Goal: Understand process/instructions: Learn about a topic

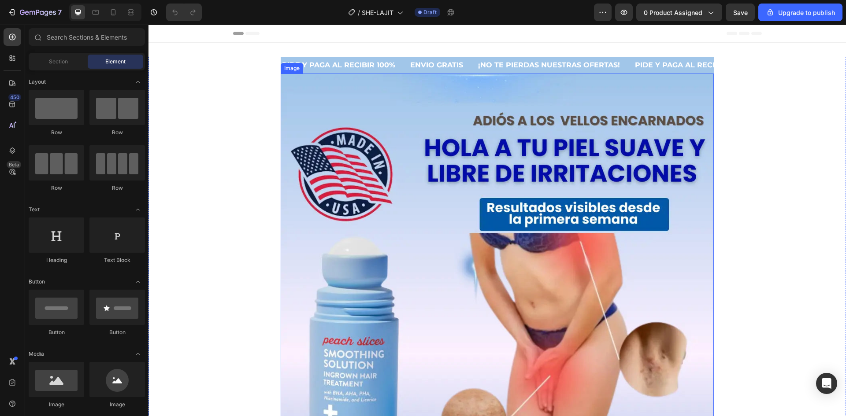
click at [388, 217] on img at bounding box center [497, 354] width 433 height 561
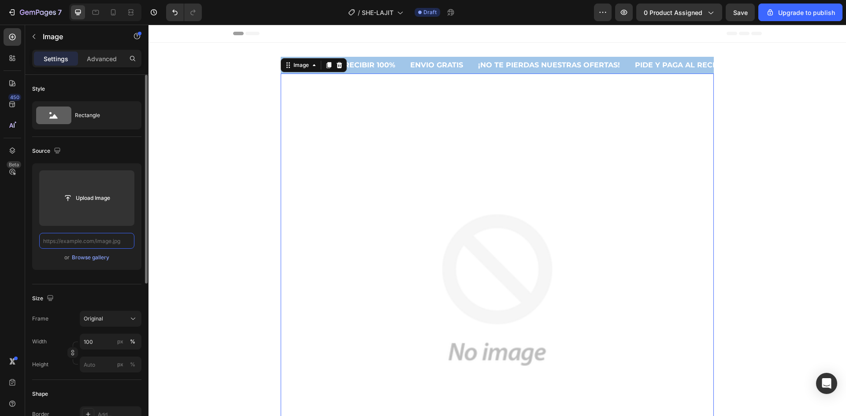
click at [99, 242] on input "text" at bounding box center [86, 241] width 95 height 16
paste input "[URL][DOMAIN_NAME][DOMAIN_NAME]"
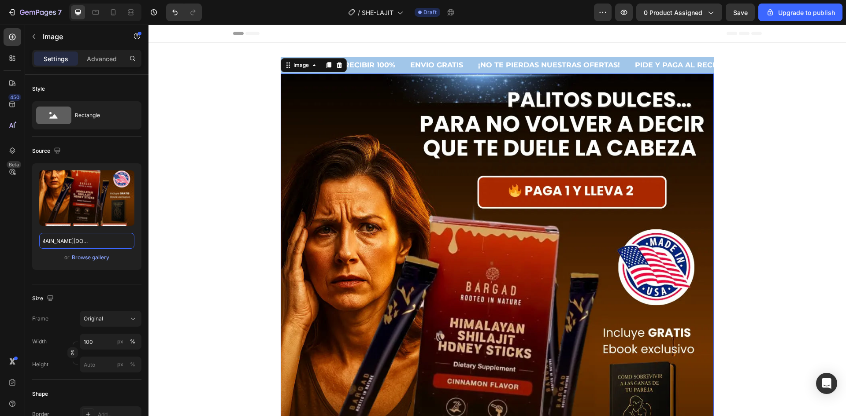
type input "[URL][DOMAIN_NAME][DOMAIN_NAME]"
click at [340, 91] on img at bounding box center [497, 354] width 433 height 561
click at [397, 66] on div "PIDE Y PAGA AL RECIBIR 100% Text" at bounding box center [345, 65] width 128 height 17
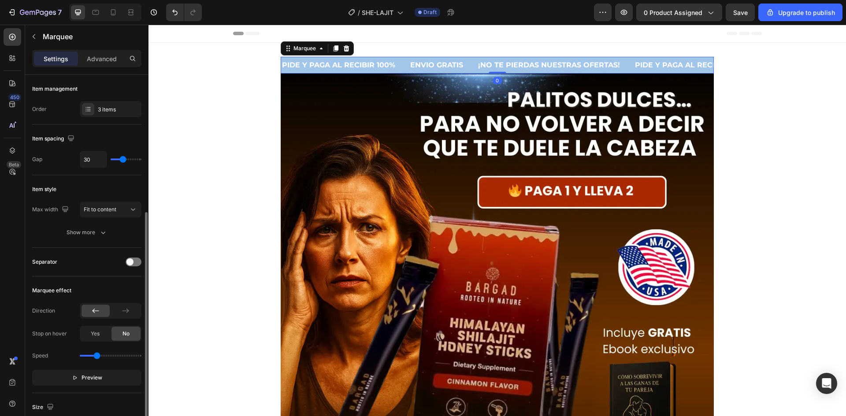
scroll to position [132, 0]
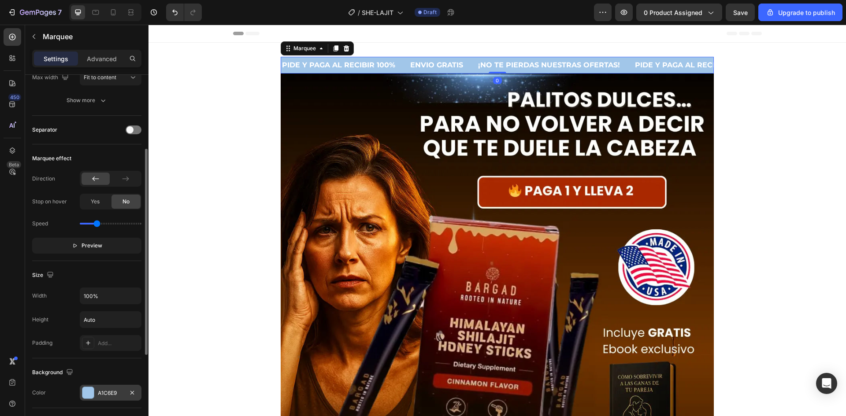
click at [96, 393] on div "A1C6E9" at bounding box center [111, 393] width 62 height 16
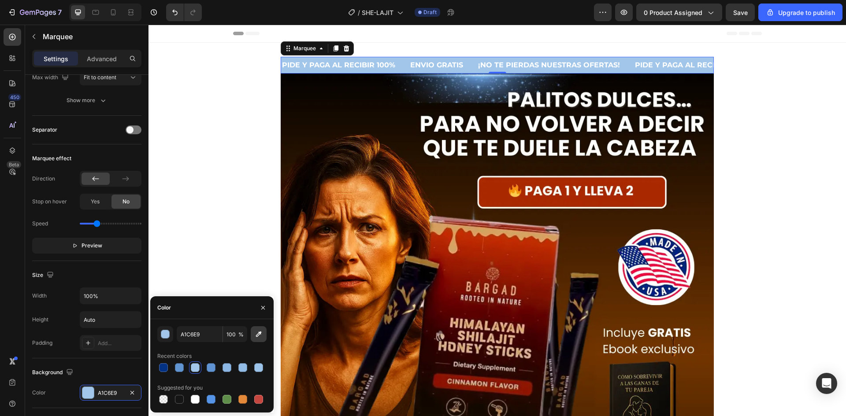
click at [259, 334] on icon "button" at bounding box center [258, 334] width 9 height 9
type input "070300"
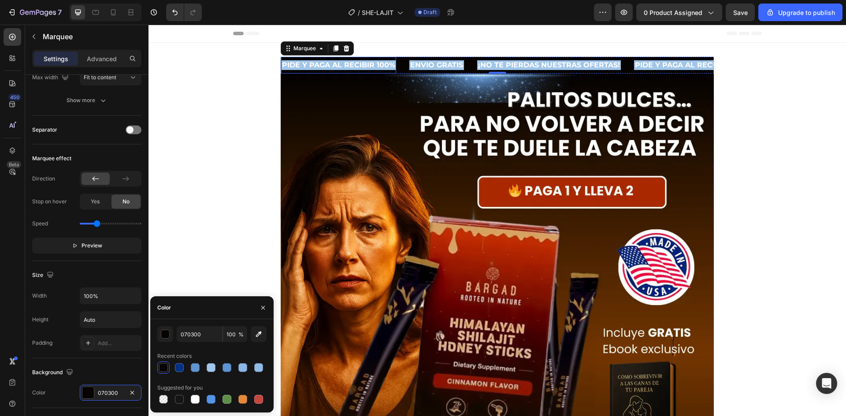
click at [388, 65] on p "PIDE Y PAGA AL RECIBIR 100%" at bounding box center [338, 65] width 113 height 8
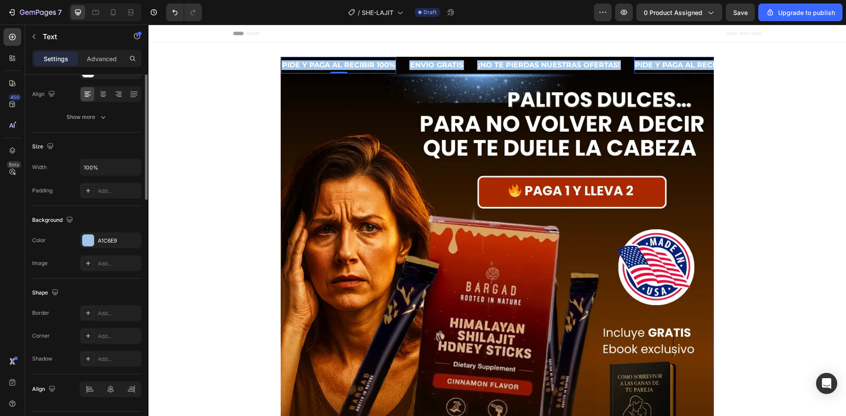
scroll to position [0, 0]
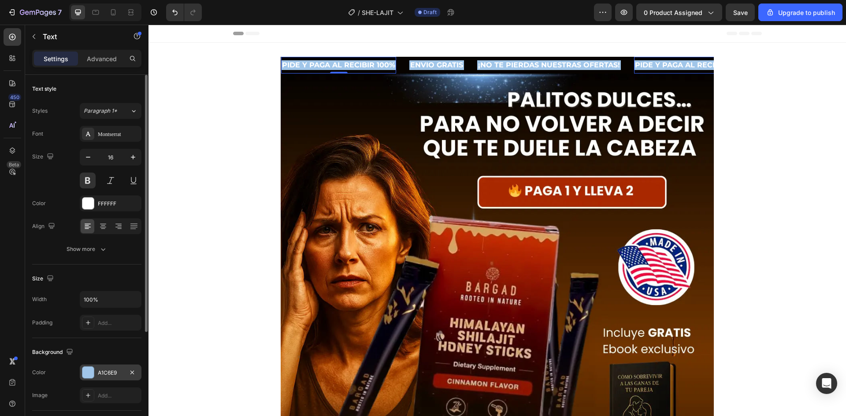
click at [86, 374] on div at bounding box center [87, 372] width 11 height 11
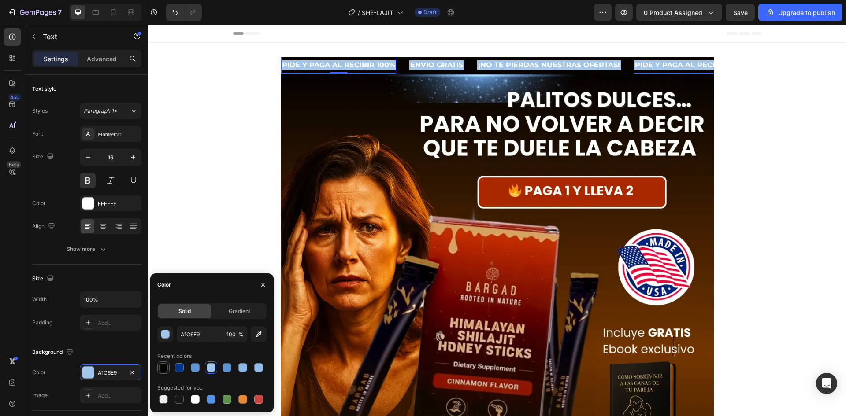
drag, startPoint x: 159, startPoint y: 368, endPoint x: 81, endPoint y: 240, distance: 150.5
click at [159, 368] on div at bounding box center [163, 367] width 9 height 9
type input "070300"
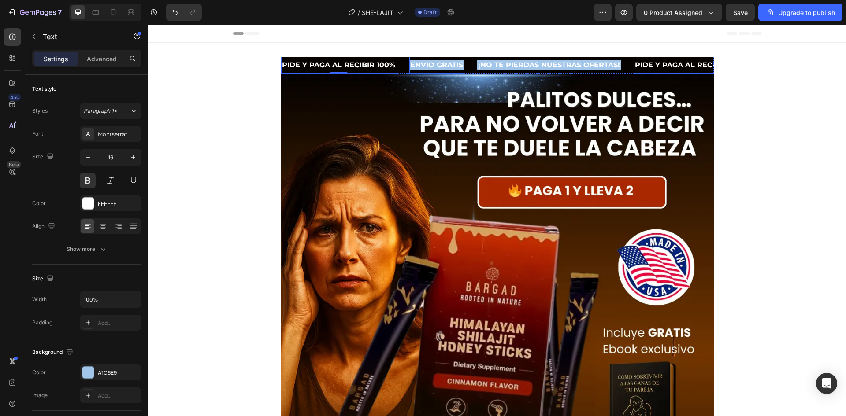
click at [423, 66] on p "ENVIO GRATIs" at bounding box center [436, 65] width 53 height 8
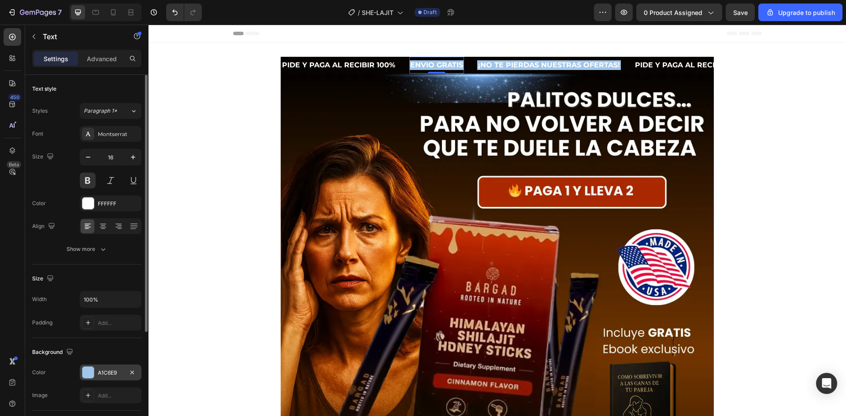
click at [110, 371] on div "A1C6E9" at bounding box center [111, 373] width 26 height 8
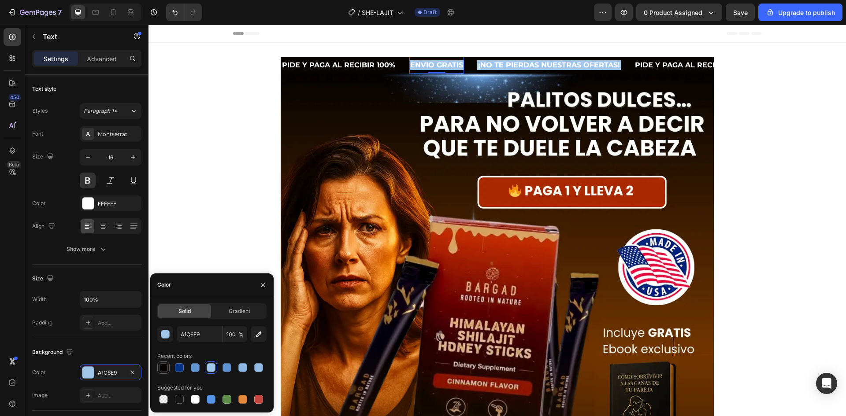
click at [164, 369] on div at bounding box center [163, 367] width 9 height 9
type input "070300"
click at [487, 63] on p "¡NO TE PIERDAS NUESTRAS OFERTAS!" at bounding box center [549, 65] width 142 height 8
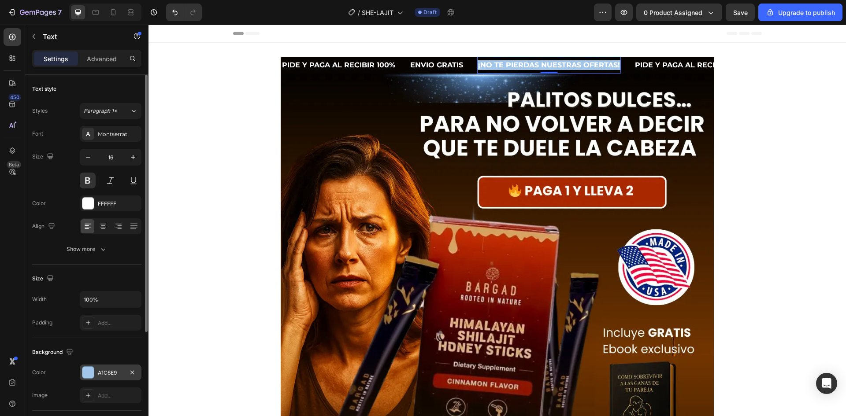
click at [87, 373] on div at bounding box center [87, 372] width 11 height 11
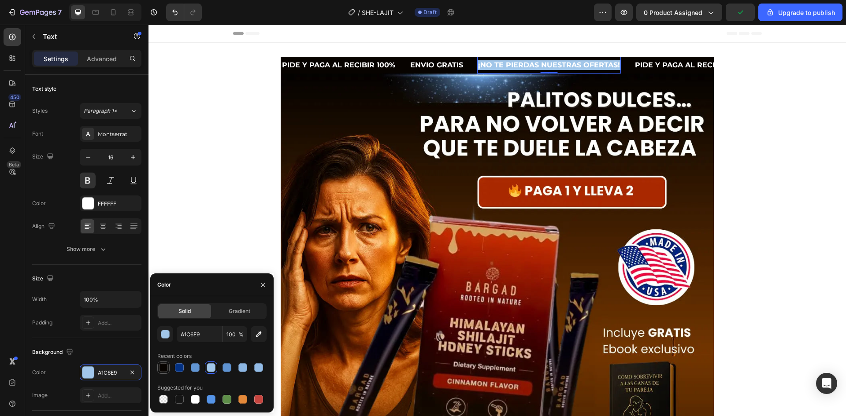
click at [160, 368] on div at bounding box center [163, 367] width 9 height 9
type input "070300"
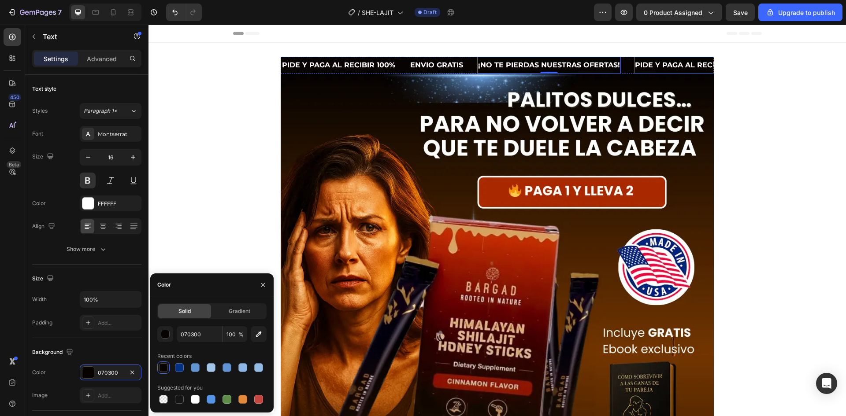
click at [644, 63] on p "PIDE Y PAGA AL RECIBIR 100%" at bounding box center [691, 65] width 113 height 8
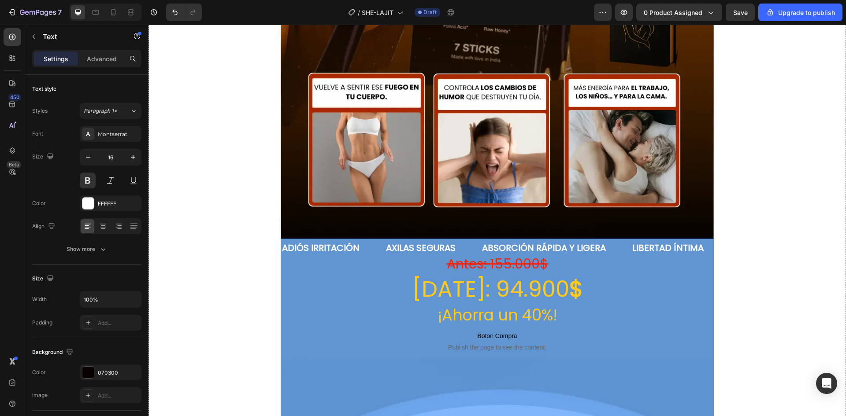
scroll to position [441, 0]
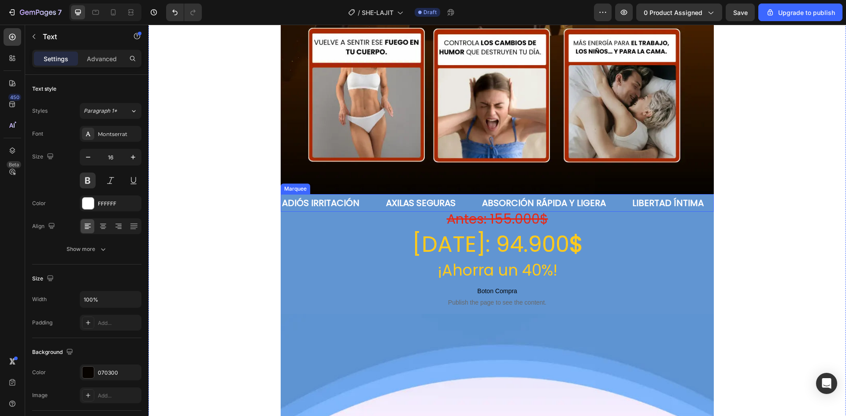
click at [368, 195] on div "ADIÓS IRRITACIÓN Text" at bounding box center [333, 203] width 104 height 18
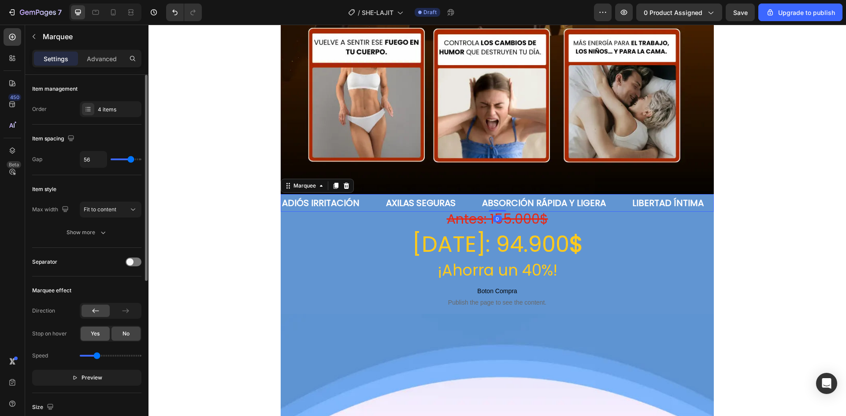
scroll to position [132, 0]
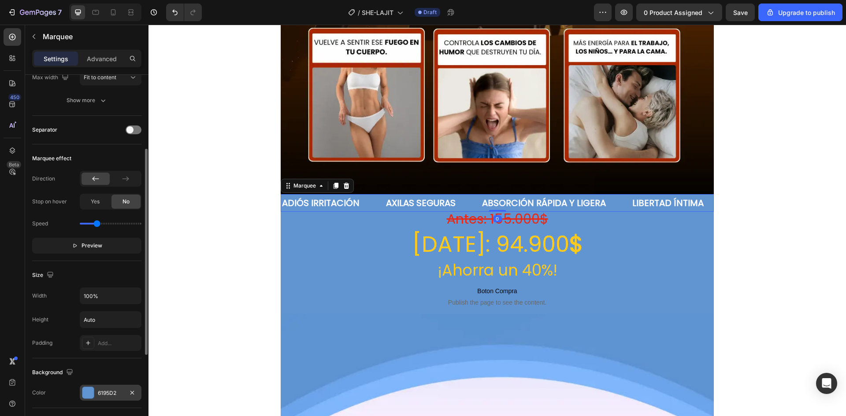
click at [104, 398] on div "6195D2" at bounding box center [111, 393] width 62 height 16
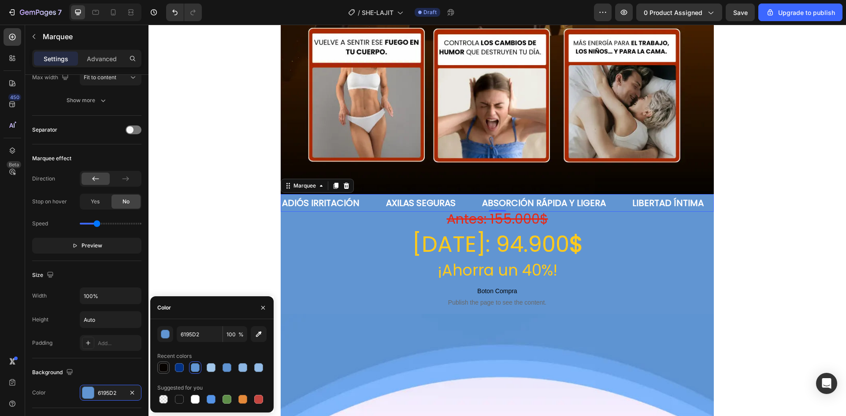
click at [162, 370] on div at bounding box center [163, 367] width 9 height 9
type input "070300"
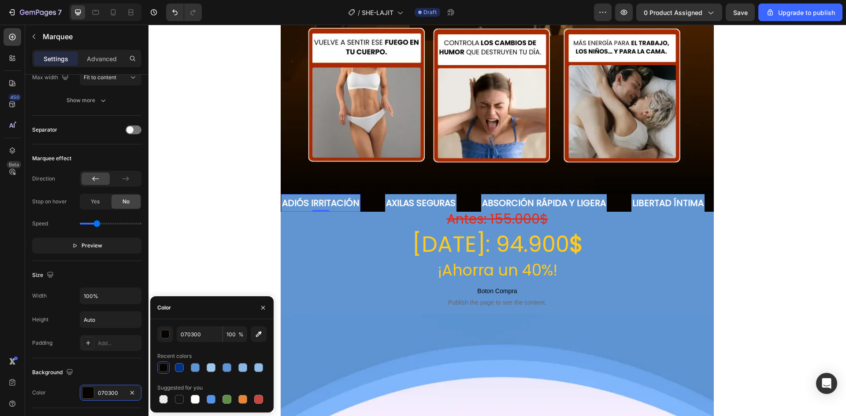
click at [322, 195] on p "ADIÓS IRRITACIÓN" at bounding box center [321, 203] width 78 height 16
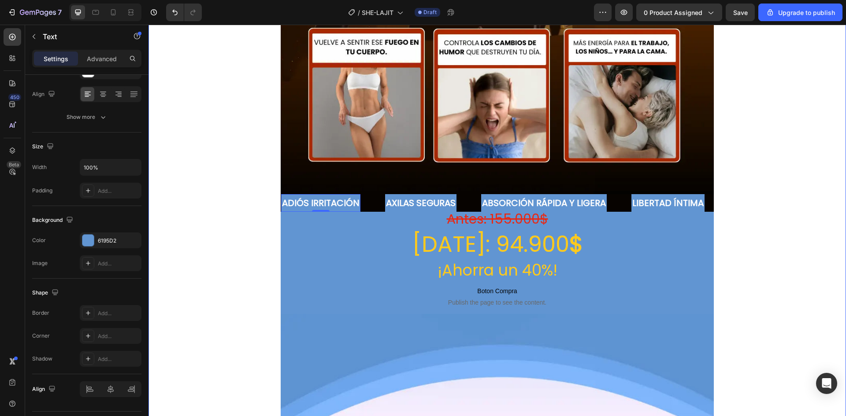
scroll to position [0, 0]
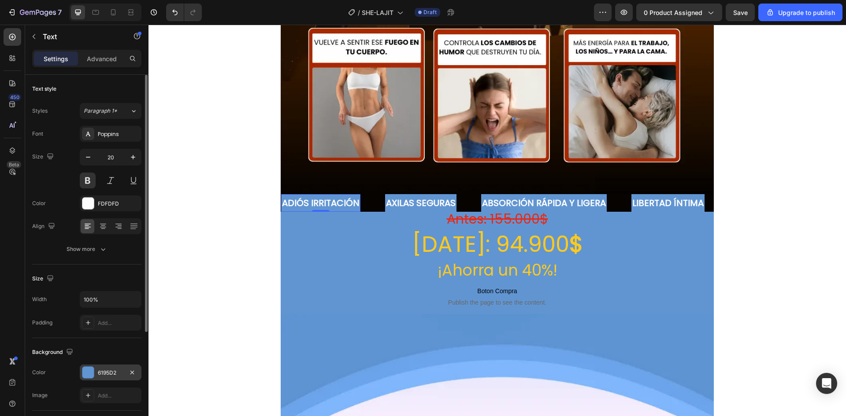
click at [115, 367] on div "6195D2" at bounding box center [111, 373] width 62 height 16
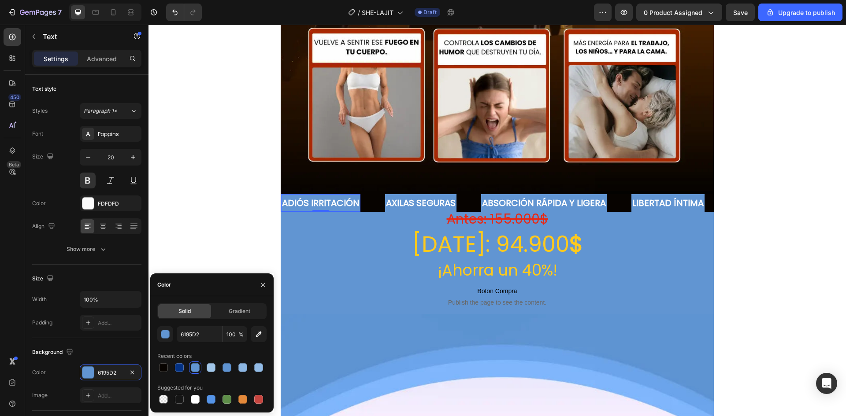
drag, startPoint x: 164, startPoint y: 368, endPoint x: 232, endPoint y: 322, distance: 81.6
click at [164, 366] on div at bounding box center [163, 367] width 9 height 9
type input "070300"
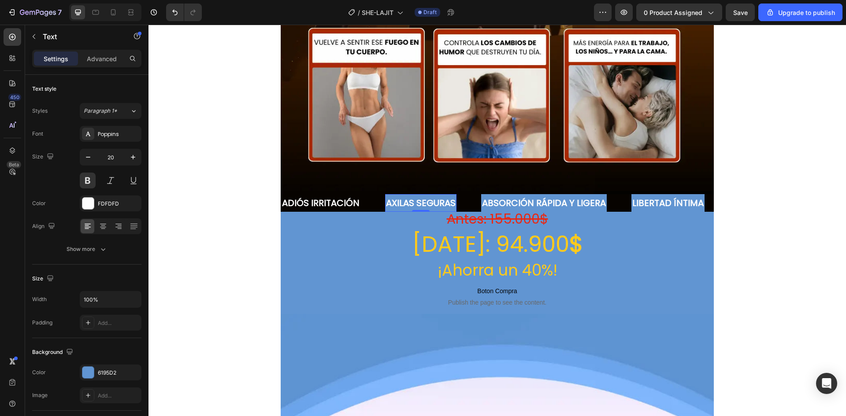
click at [396, 195] on p "AXILAS SEGURAS" at bounding box center [421, 203] width 70 height 16
click at [111, 378] on div "6195D2" at bounding box center [111, 373] width 62 height 16
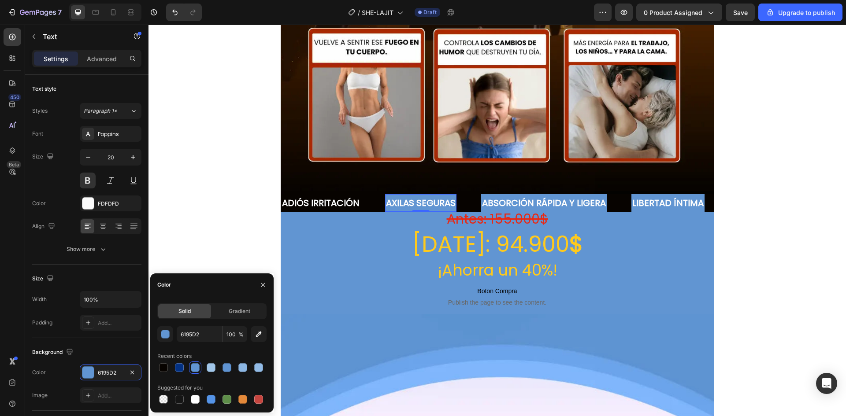
drag, startPoint x: 159, startPoint y: 367, endPoint x: 210, endPoint y: 344, distance: 55.2
click at [159, 366] on div at bounding box center [163, 367] width 9 height 9
type input "070300"
click at [508, 195] on p "ABSORCIÓN RÁPIDA Y LIGERA" at bounding box center [544, 203] width 124 height 16
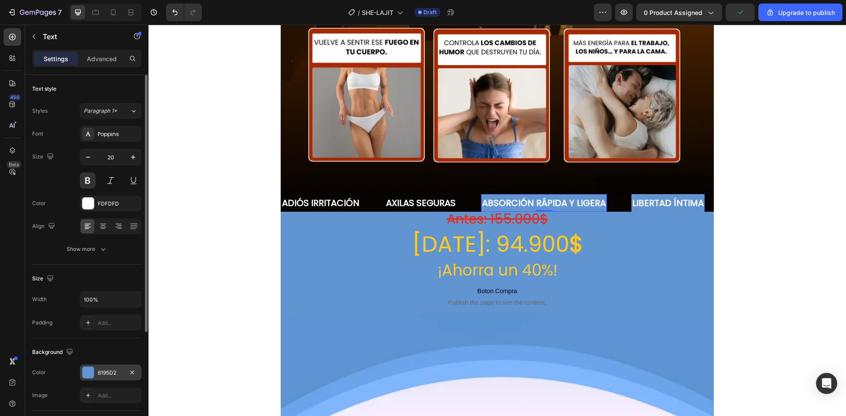
click at [99, 371] on div "6195D2" at bounding box center [111, 373] width 26 height 8
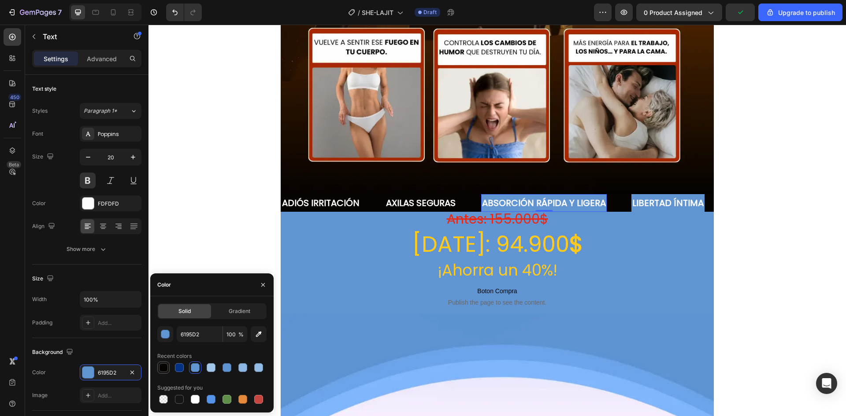
click at [165, 369] on div at bounding box center [163, 367] width 9 height 9
type input "070300"
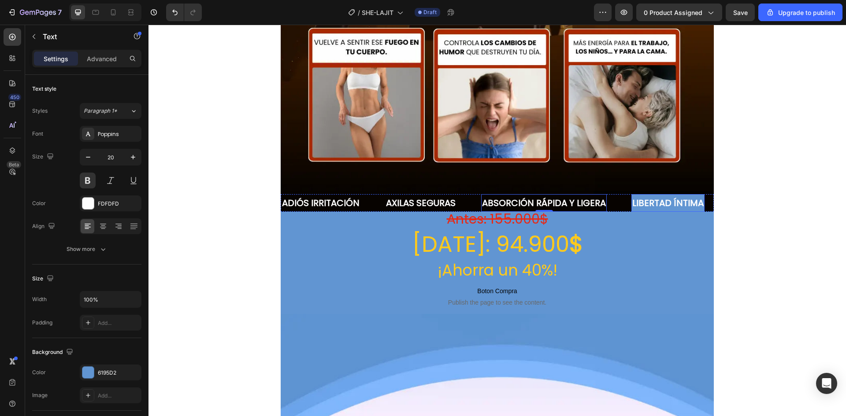
click at [645, 195] on p "LIBERTAD ÍNTIMA" at bounding box center [667, 203] width 71 height 16
click at [84, 374] on div at bounding box center [87, 372] width 11 height 11
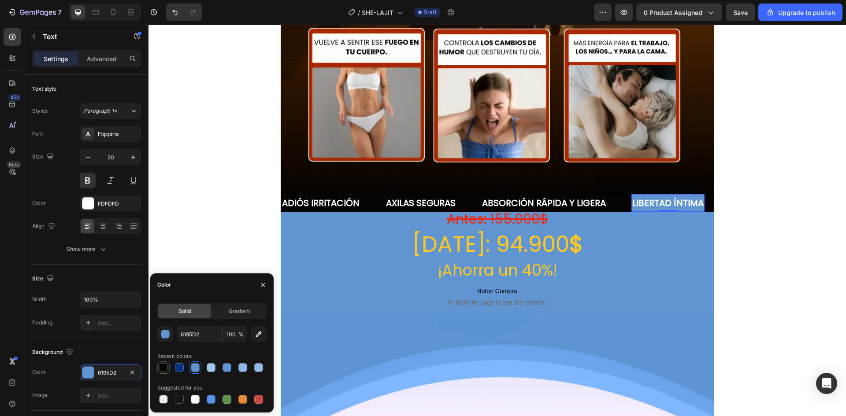
click at [161, 367] on div at bounding box center [163, 367] width 9 height 9
type input "070300"
click at [315, 195] on p "ADIÓS IRRITACIÓN" at bounding box center [321, 203] width 78 height 16
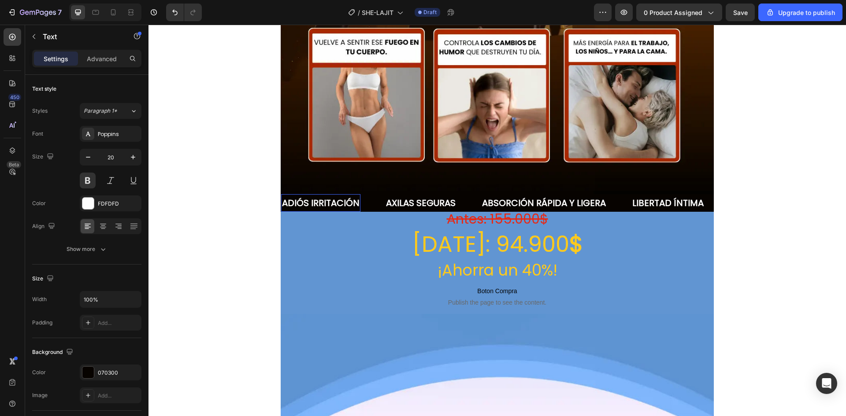
click at [315, 195] on p "ADIÓS IRRITACIÓN" at bounding box center [321, 203] width 78 height 16
click at [420, 195] on p "AXILAS SEGURAS" at bounding box center [449, 203] width 70 height 16
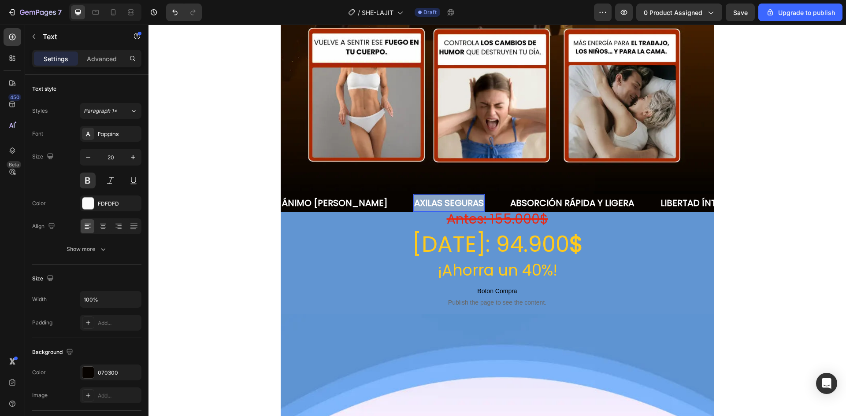
click at [420, 195] on p "AXILAS SEGURAS" at bounding box center [449, 203] width 70 height 16
click at [666, 196] on p "LIBERTAD ÍNTIMA" at bounding box center [701, 203] width 71 height 16
click at [673, 195] on p "LIBERTAD ÍNTIMA" at bounding box center [701, 203] width 71 height 16
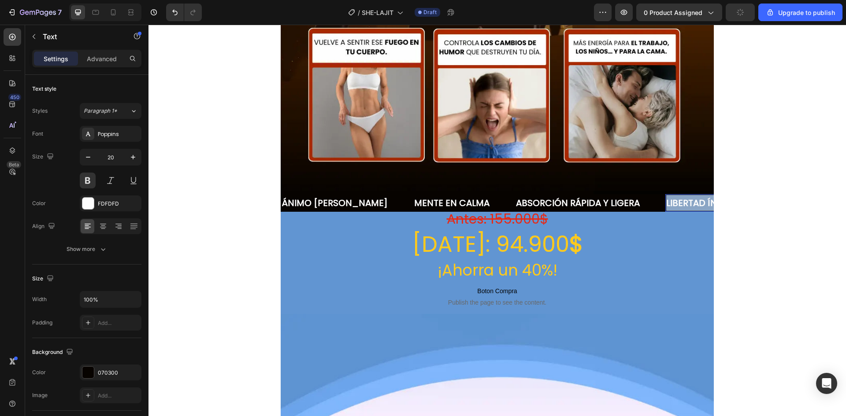
click at [673, 195] on p "LIBERTAD ÍNTIMA" at bounding box center [701, 203] width 71 height 16
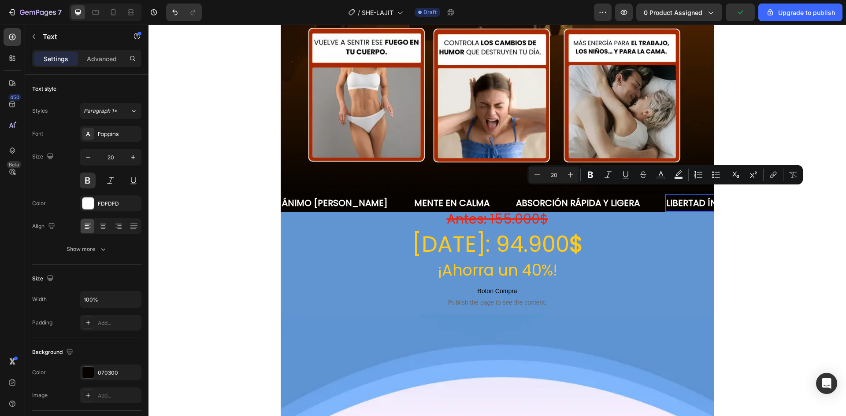
scroll to position [0, 11]
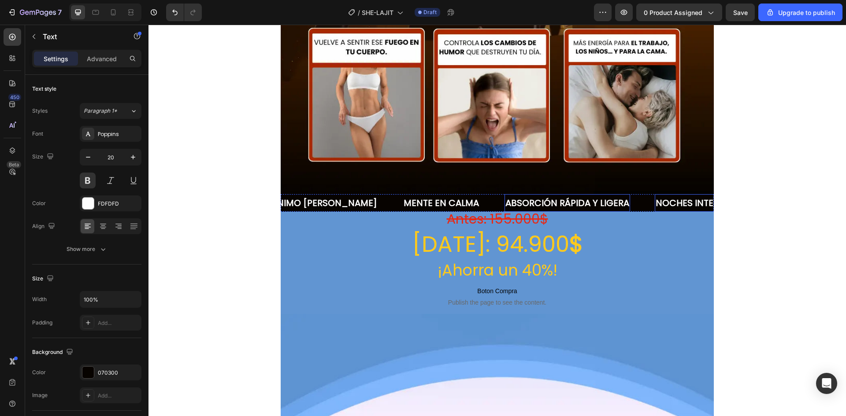
click at [509, 195] on p "ABSORCIÓN RÁPIDA Y LIGERA" at bounding box center [567, 203] width 124 height 16
click at [505, 195] on p "UERZA FEMENINA" at bounding box center [541, 203] width 72 height 16
click at [355, 212] on h2 "Antes: 155.000$" at bounding box center [497, 219] width 433 height 15
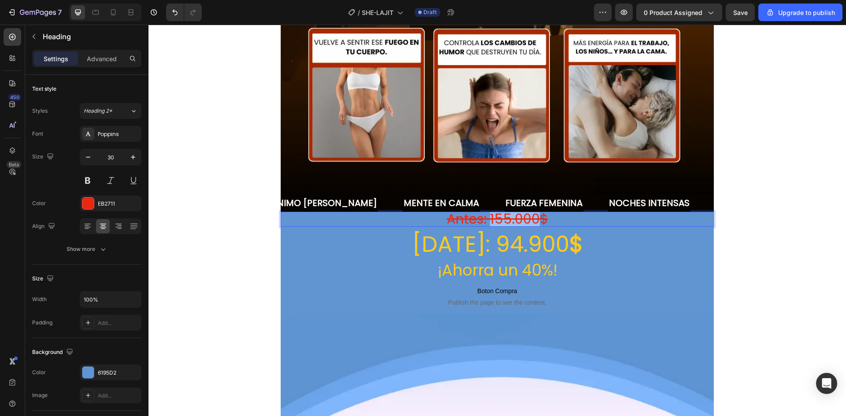
click at [526, 211] on s "Antes: 155.000$" at bounding box center [497, 219] width 101 height 19
click at [546, 213] on p "Antes: 155.000$" at bounding box center [497, 219] width 431 height 13
drag, startPoint x: 545, startPoint y: 210, endPoint x: 504, endPoint y: 211, distance: 41.9
click at [504, 213] on p "Antes: 155.000$" at bounding box center [497, 219] width 431 height 13
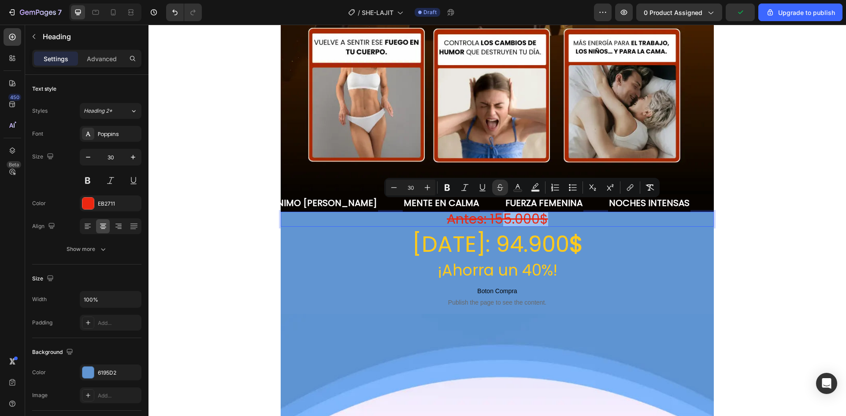
click at [529, 210] on s "Antes: 155.000$" at bounding box center [497, 219] width 101 height 19
drag, startPoint x: 533, startPoint y: 208, endPoint x: 489, endPoint y: 211, distance: 44.6
click at [489, 211] on s "Antes: 155.000$" at bounding box center [497, 219] width 101 height 19
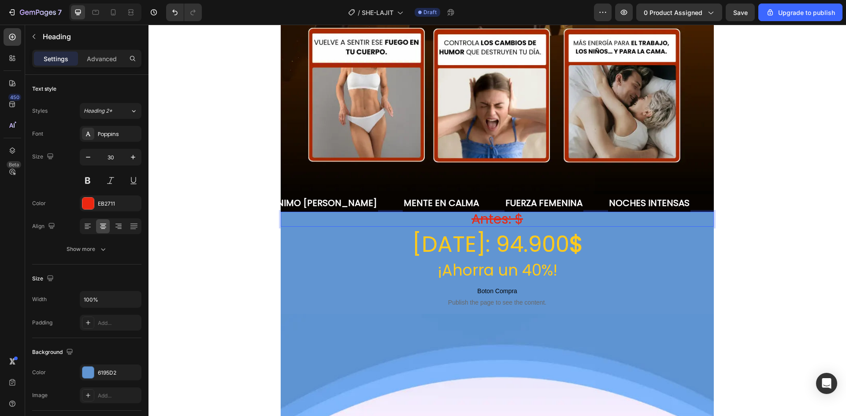
click at [346, 213] on p "Antes: $" at bounding box center [497, 219] width 431 height 13
click at [91, 374] on div at bounding box center [87, 372] width 11 height 11
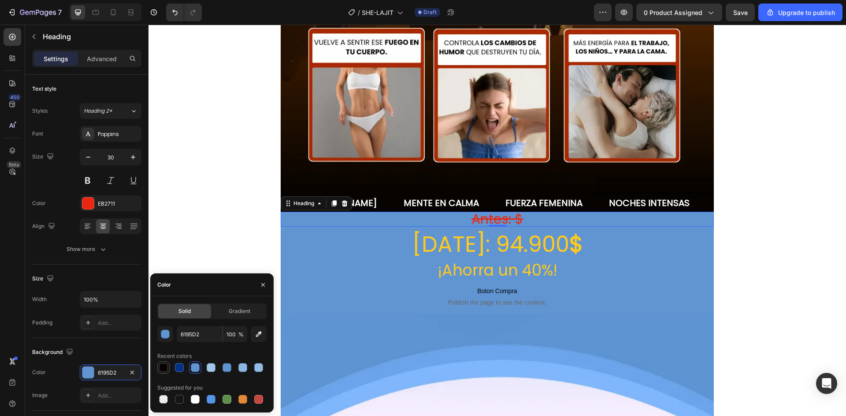
click at [159, 365] on div at bounding box center [163, 367] width 9 height 9
type input "070300"
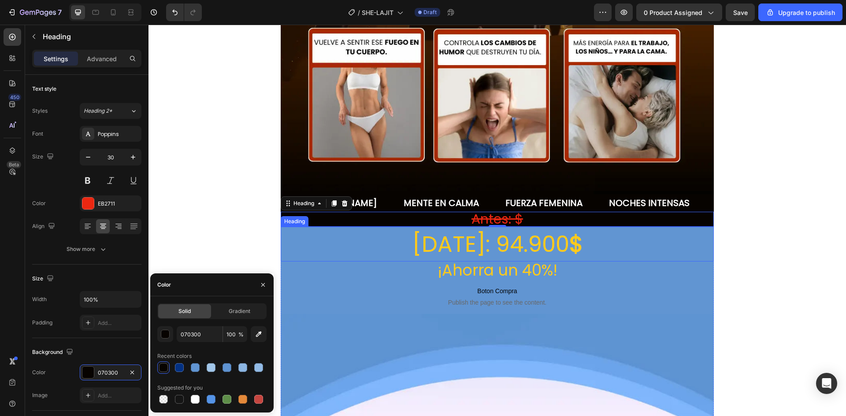
click at [295, 236] on h2 "[DATE]: 94.900 $" at bounding box center [497, 244] width 433 height 35
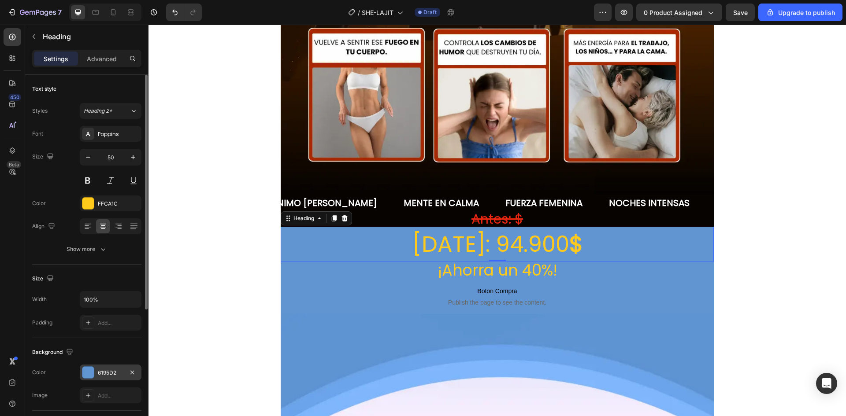
click at [89, 372] on div at bounding box center [87, 372] width 11 height 11
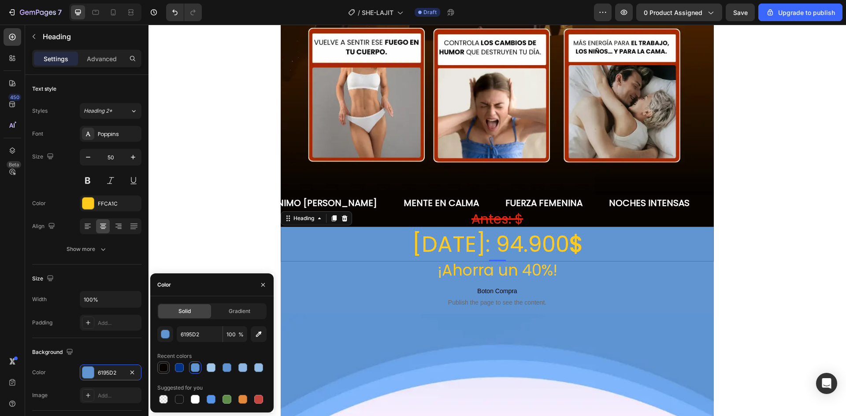
click at [163, 367] on div at bounding box center [163, 367] width 9 height 9
type input "070300"
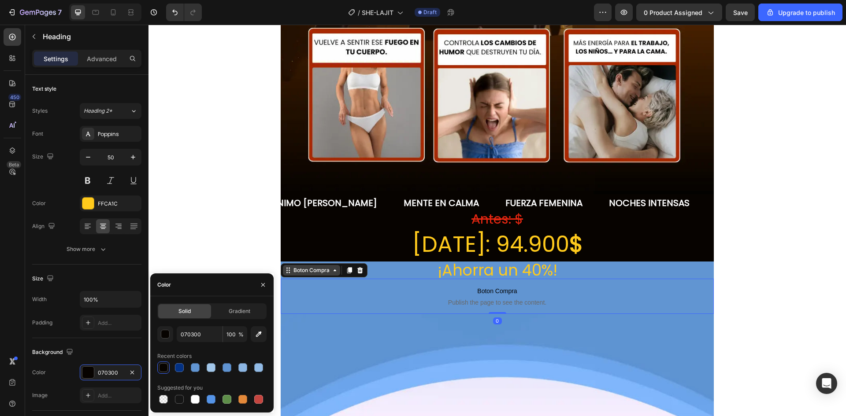
click at [296, 267] on div "Boton Compra" at bounding box center [312, 271] width 40 height 8
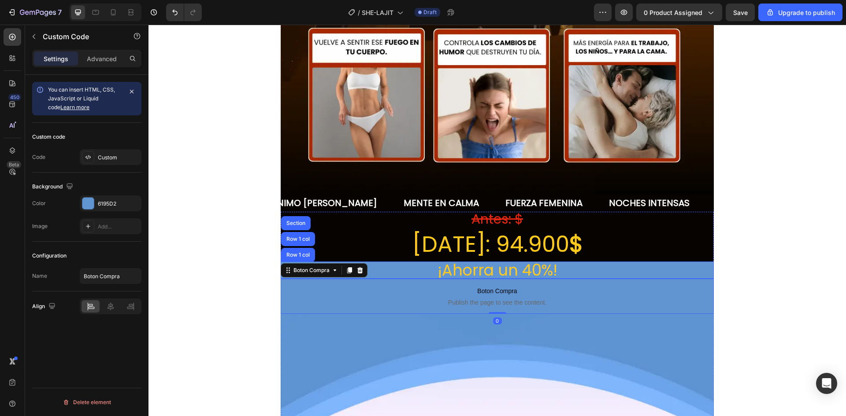
click at [376, 262] on h2 "¡Ahorra un 40%!" at bounding box center [497, 270] width 433 height 17
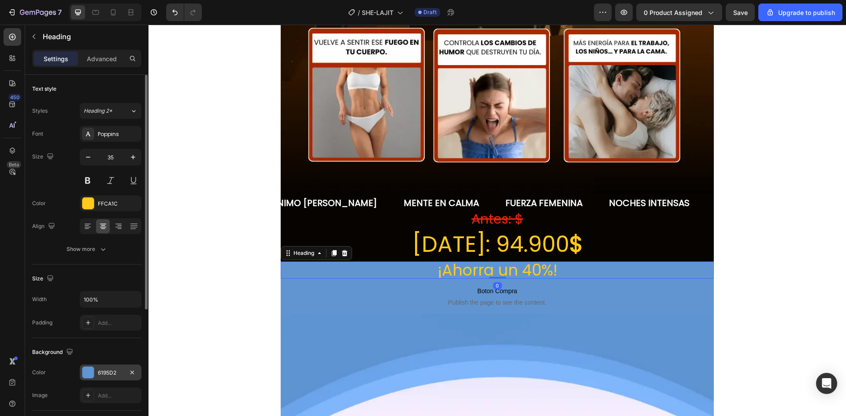
click at [93, 376] on div at bounding box center [87, 372] width 11 height 11
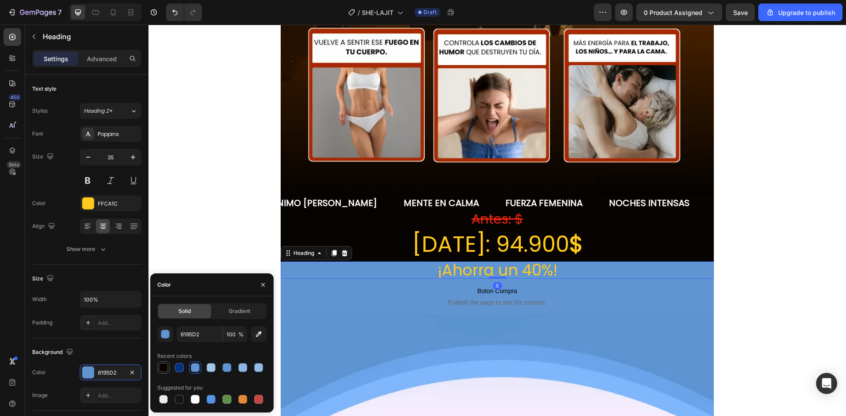
click at [160, 365] on div at bounding box center [163, 367] width 9 height 9
type input "070300"
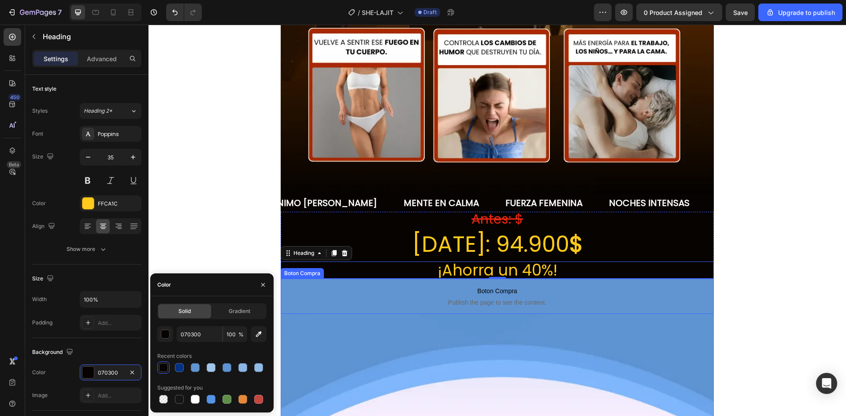
click at [310, 286] on span "Boton Compra" at bounding box center [497, 291] width 433 height 11
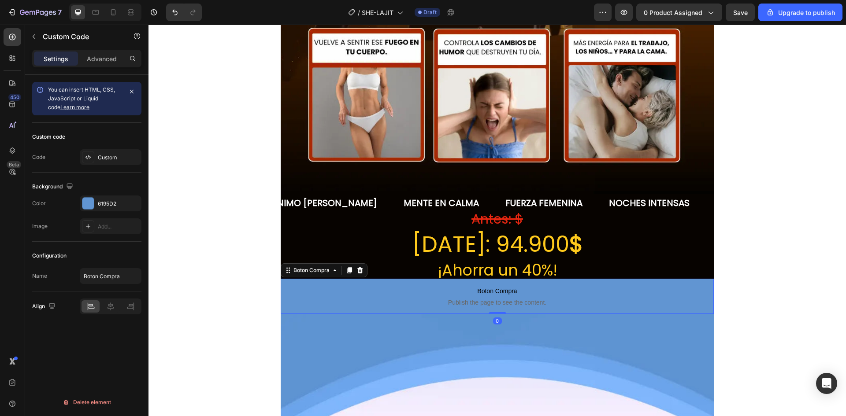
click at [289, 298] on span "Publish the page to see the content." at bounding box center [497, 302] width 433 height 9
click at [101, 205] on div "6195D2" at bounding box center [111, 204] width 26 height 8
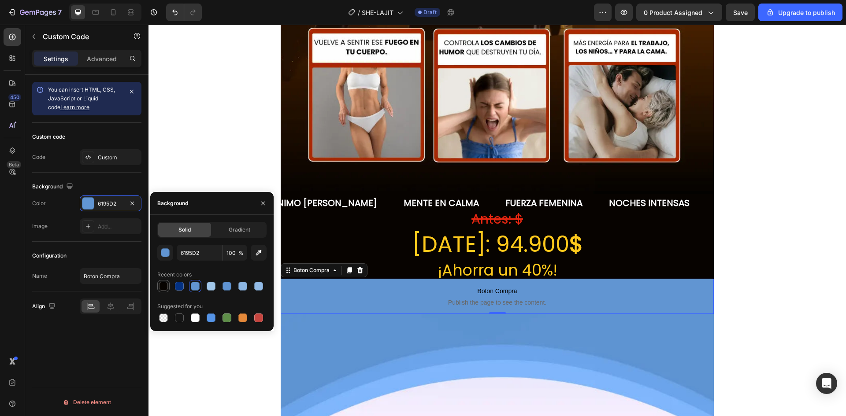
click at [160, 285] on div at bounding box center [163, 286] width 9 height 9
type input "070300"
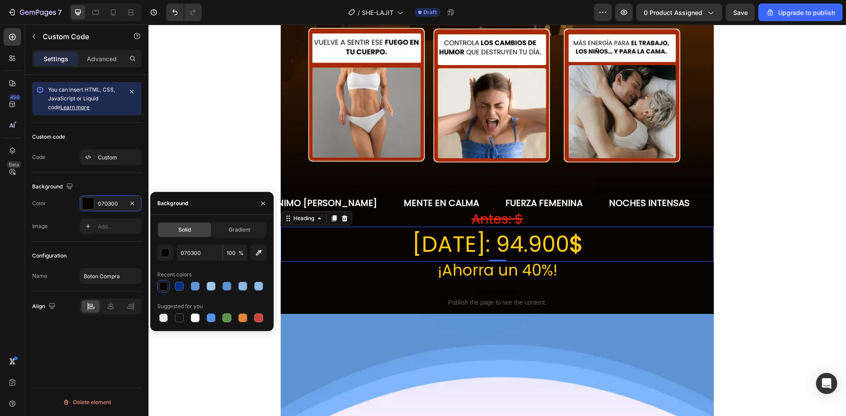
click at [533, 235] on h2 "[DATE]: 94.900 $" at bounding box center [497, 244] width 433 height 35
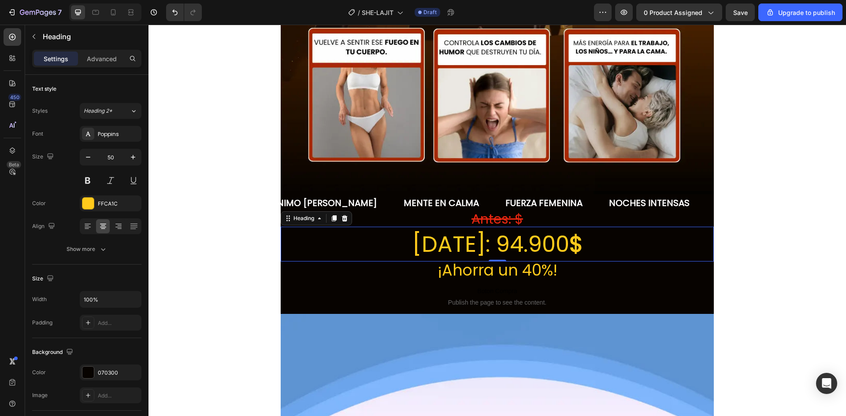
click at [533, 235] on h2 "[DATE]: 94.900 $" at bounding box center [497, 244] width 433 height 35
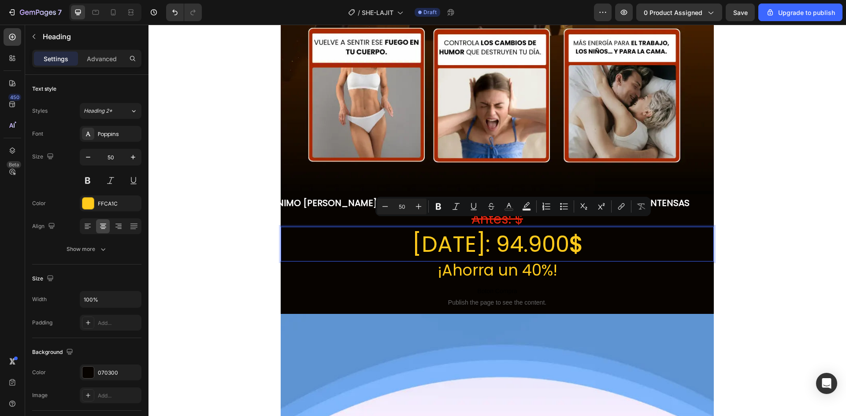
click at [546, 235] on p "[DATE]: 94.900 $" at bounding box center [497, 244] width 431 height 33
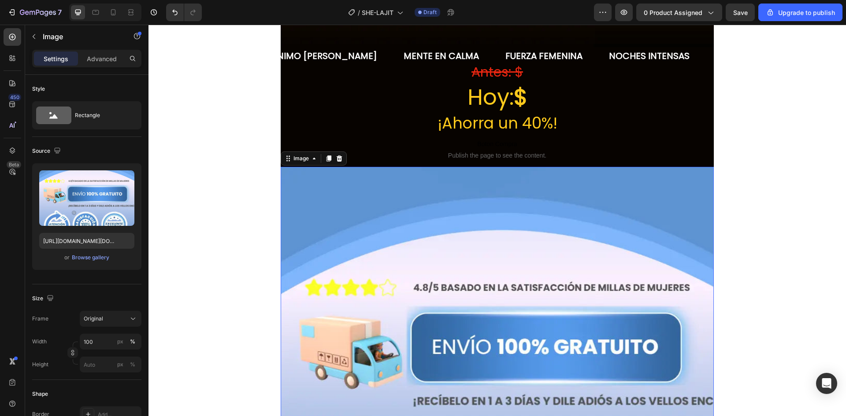
scroll to position [617, 0]
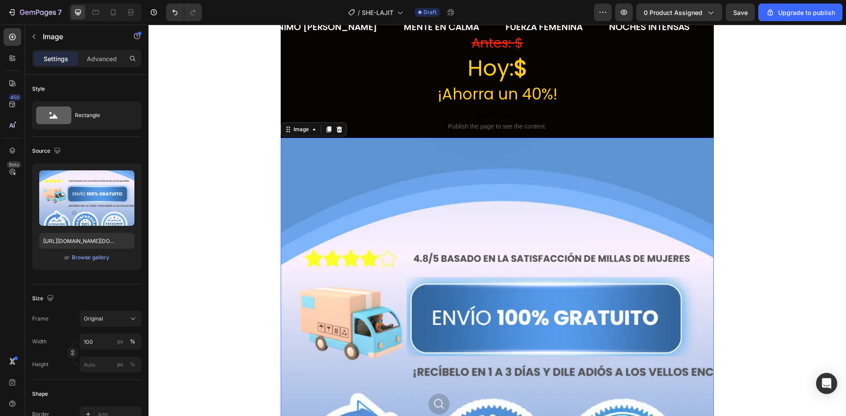
click at [333, 244] on img at bounding box center [497, 337] width 433 height 398
drag, startPoint x: 127, startPoint y: 240, endPoint x: 115, endPoint y: 240, distance: 12.8
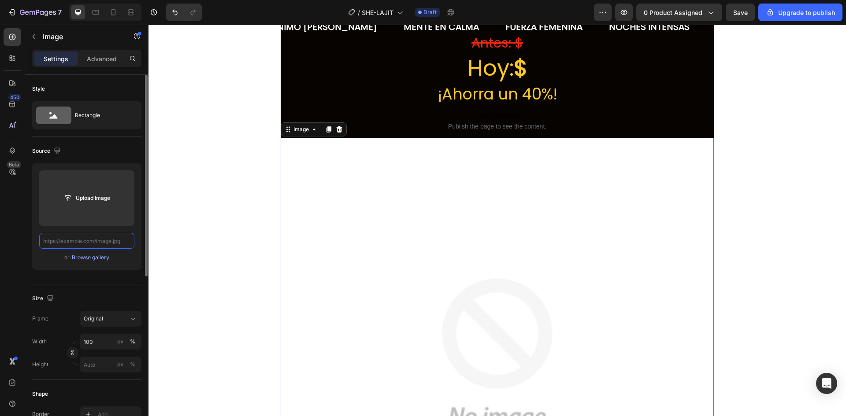
scroll to position [0, 0]
click at [85, 240] on input "text" at bounding box center [86, 241] width 95 height 16
paste input "[URL][DOMAIN_NAME][DOMAIN_NAME]"
type input "[URL][DOMAIN_NAME][DOMAIN_NAME]"
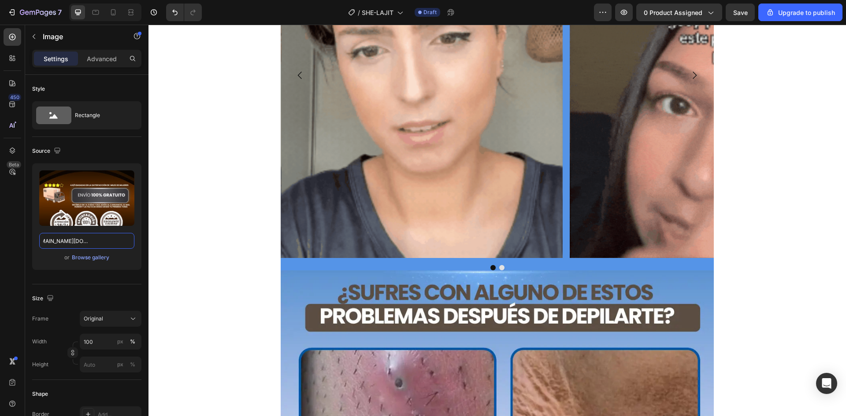
scroll to position [1234, 0]
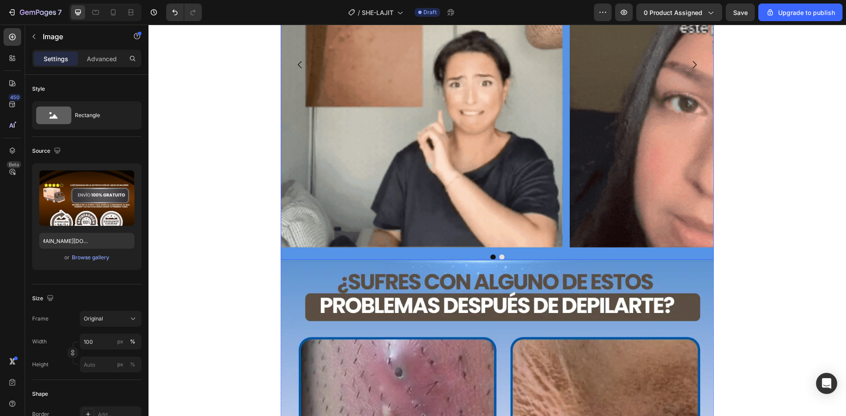
click at [554, 255] on div at bounding box center [497, 257] width 433 height 5
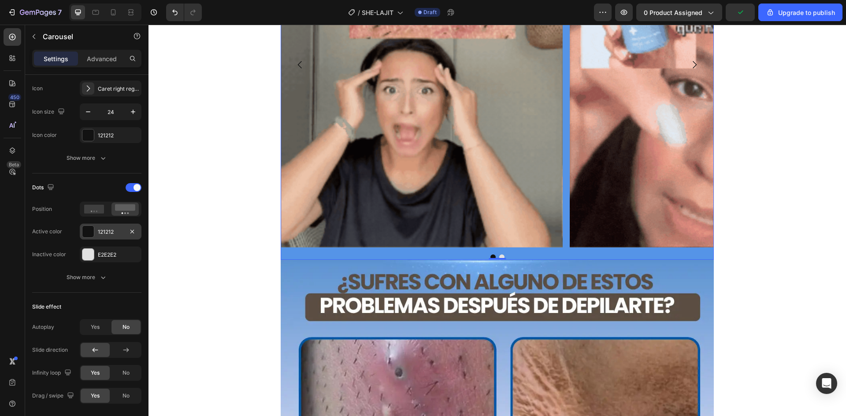
scroll to position [529, 0]
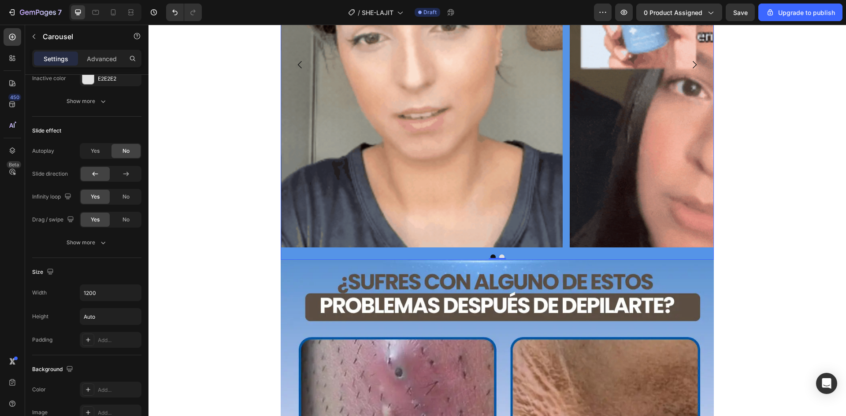
click at [316, 255] on div at bounding box center [497, 257] width 433 height 5
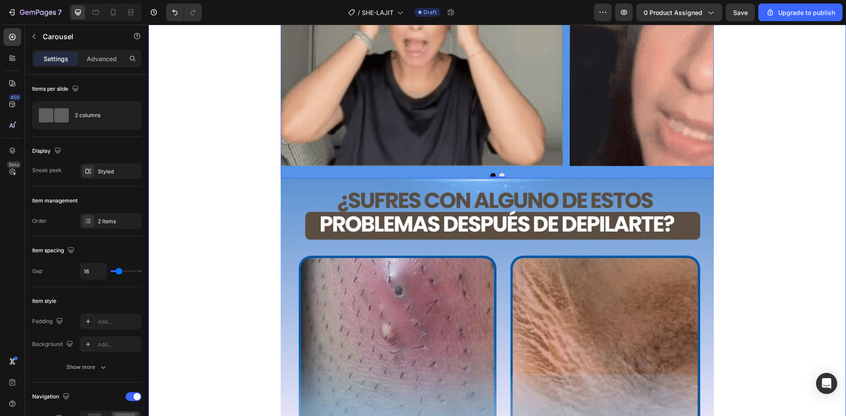
scroll to position [1322, 0]
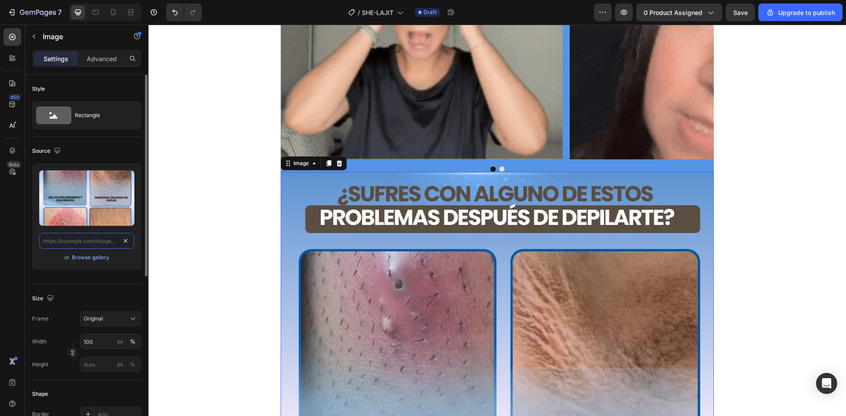
scroll to position [0, 0]
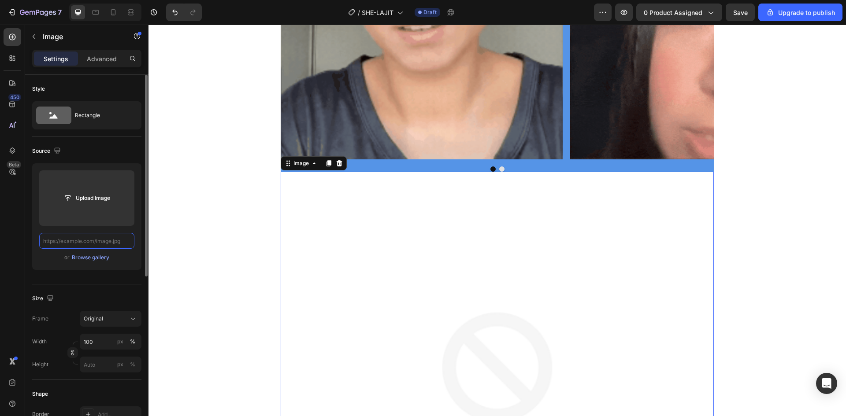
click at [96, 239] on input "text" at bounding box center [86, 241] width 95 height 16
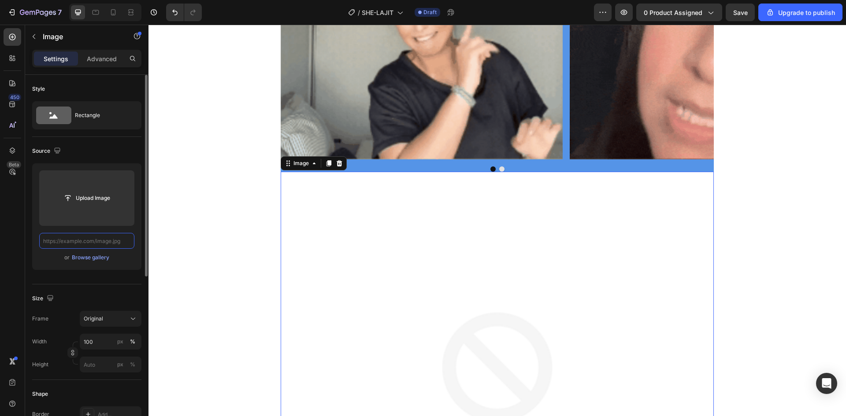
paste input "[URL][DOMAIN_NAME][DOMAIN_NAME]"
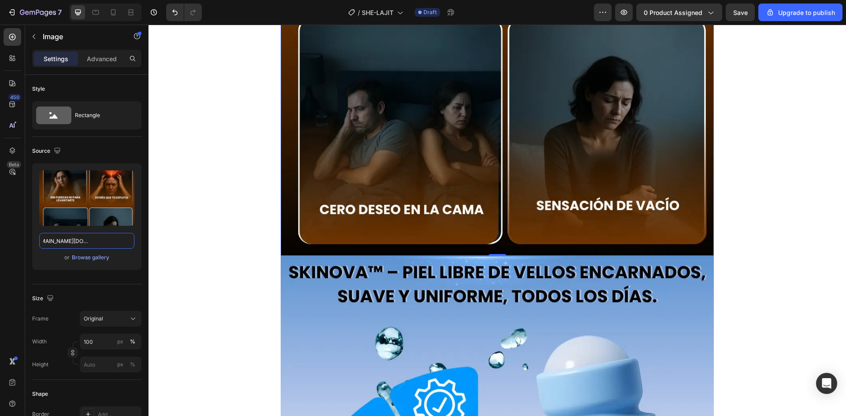
scroll to position [1806, 0]
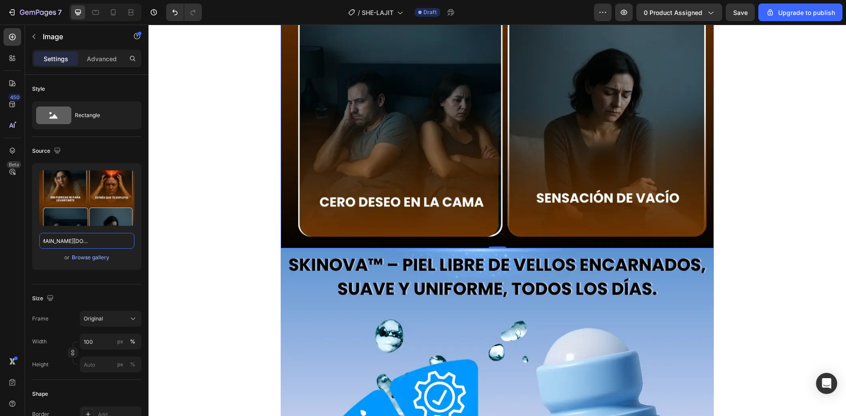
type input "[URL][DOMAIN_NAME][DOMAIN_NAME]"
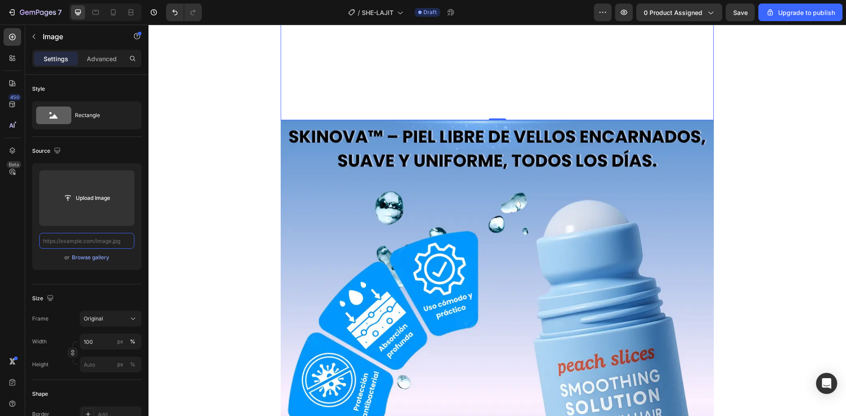
paste input "[URL][DOMAIN_NAME][DOMAIN_NAME]"
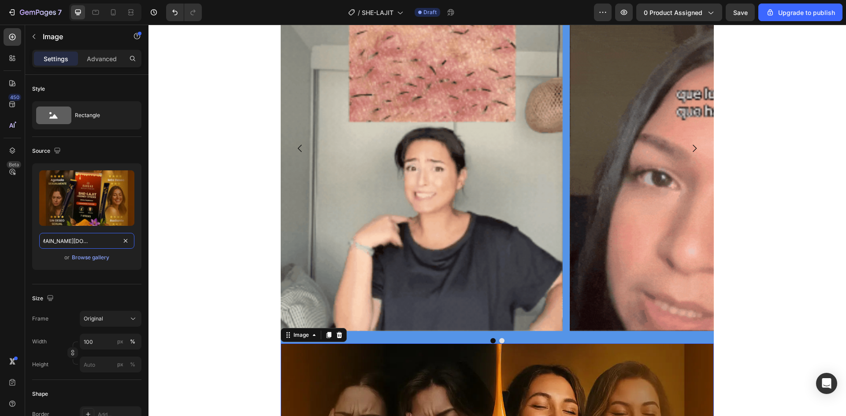
scroll to position [1278, 0]
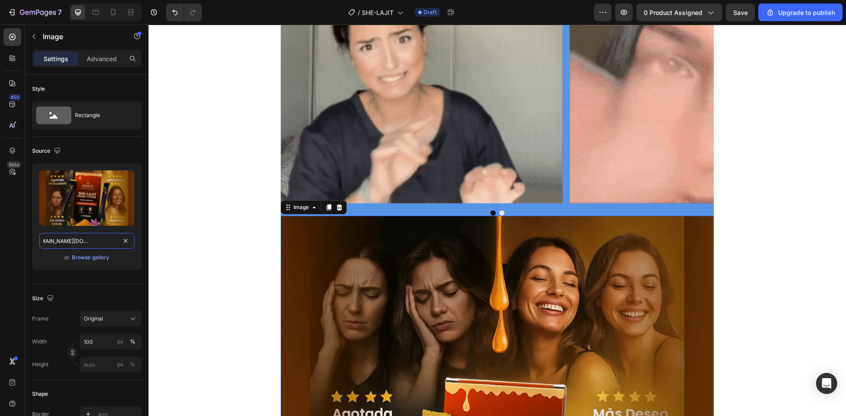
type input "[URL][DOMAIN_NAME][DOMAIN_NAME]"
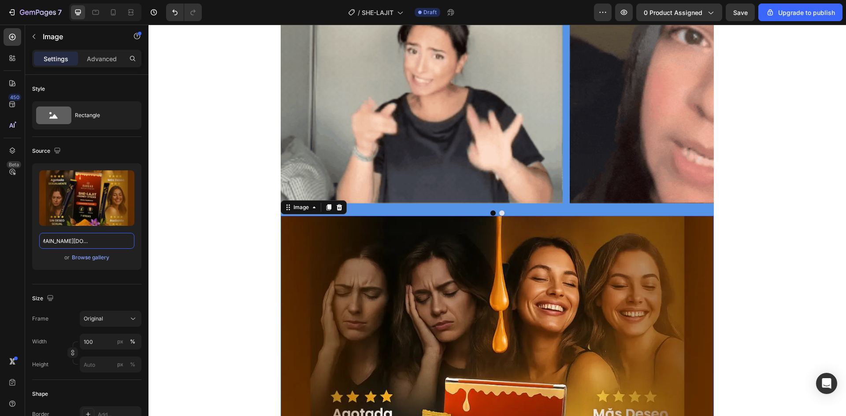
scroll to position [0, 0]
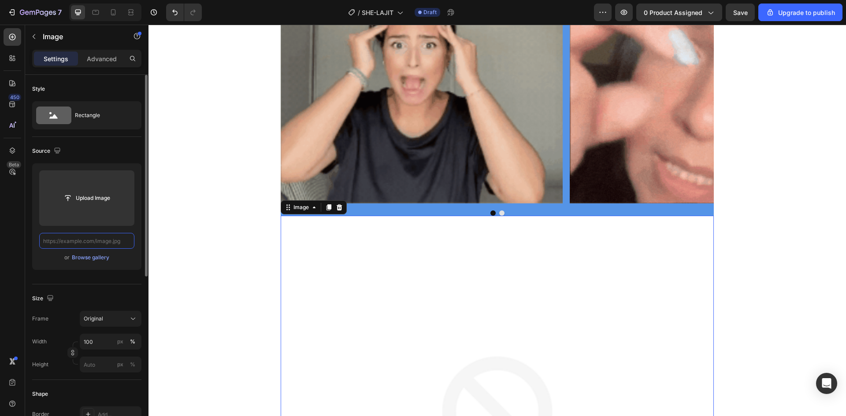
paste input "[URL][DOMAIN_NAME][DOMAIN_NAME]"
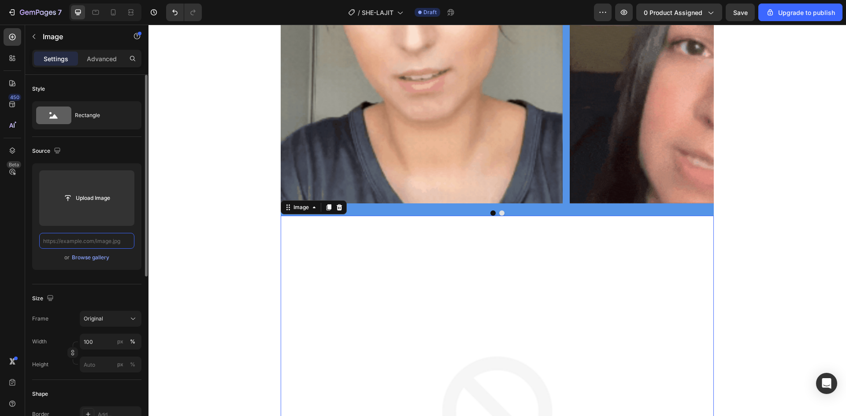
type input "[URL][DOMAIN_NAME][DOMAIN_NAME]"
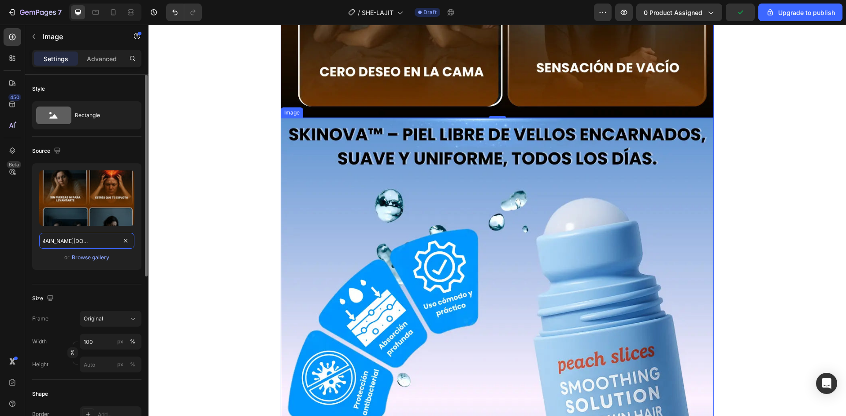
scroll to position [1938, 0]
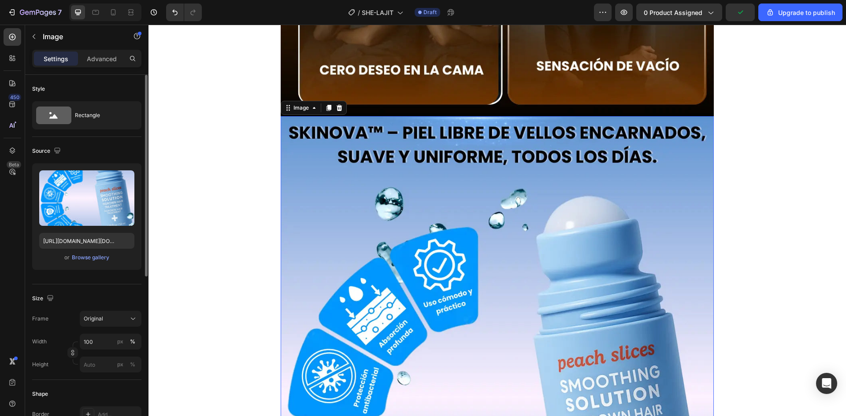
click at [369, 285] on img at bounding box center [497, 396] width 433 height 561
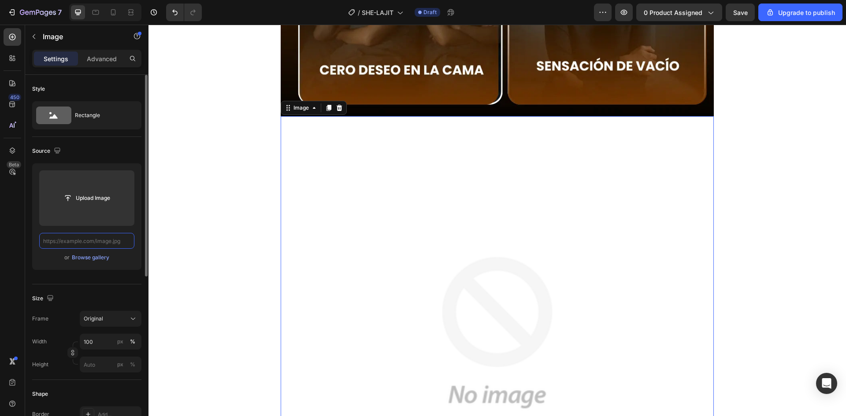
paste input "[URL][DOMAIN_NAME][DOMAIN_NAME]"
type input "[URL][DOMAIN_NAME][DOMAIN_NAME]"
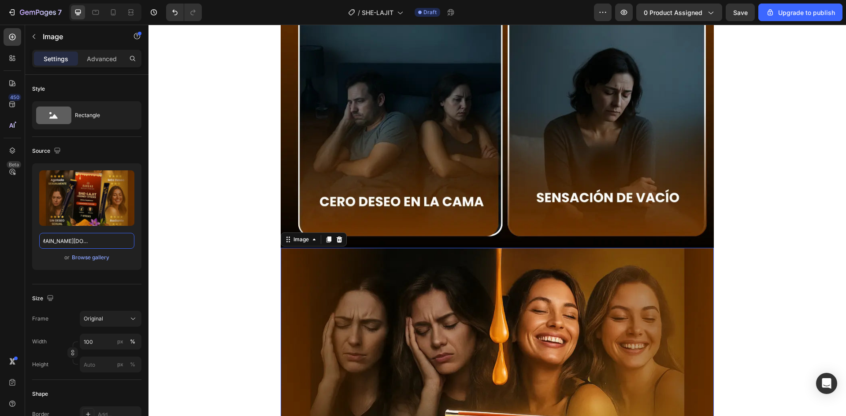
scroll to position [1806, 0]
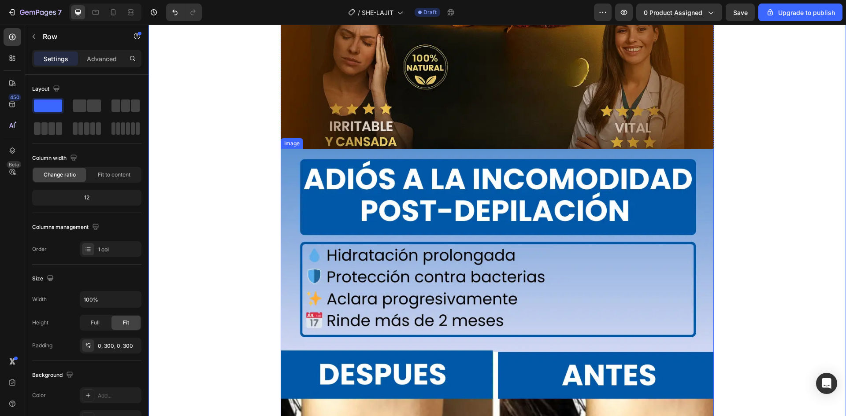
scroll to position [2599, 0]
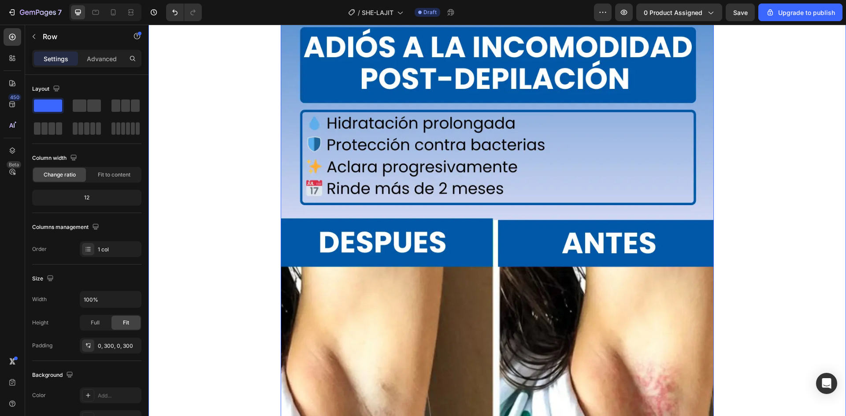
click at [406, 228] on img at bounding box center [497, 297] width 433 height 561
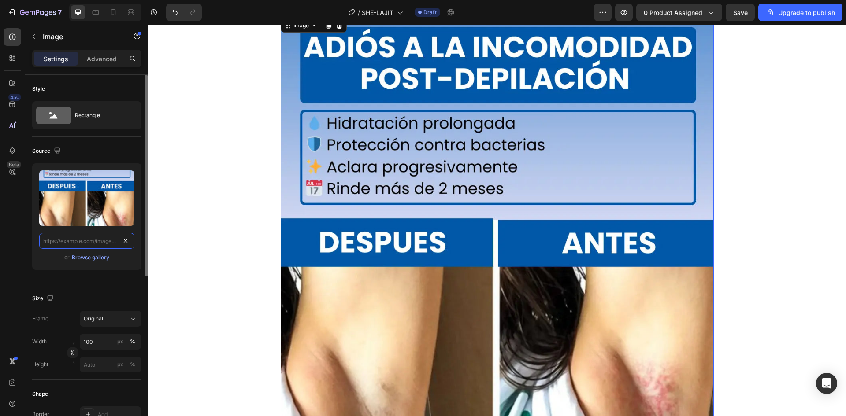
scroll to position [0, 0]
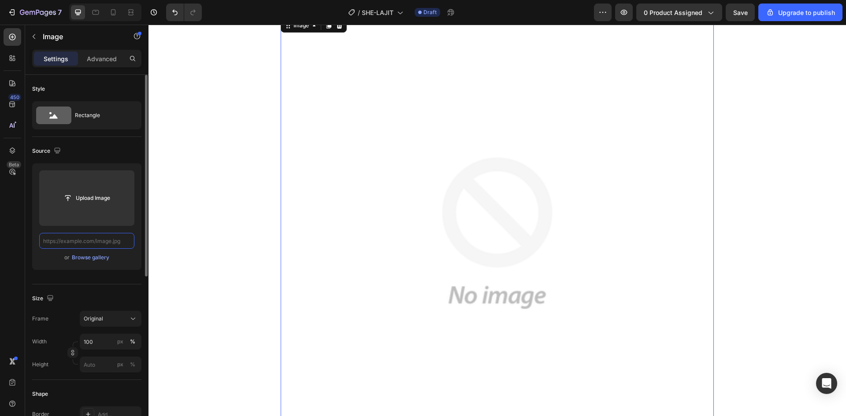
paste input "[URL][DOMAIN_NAME][DOMAIN_NAME]"
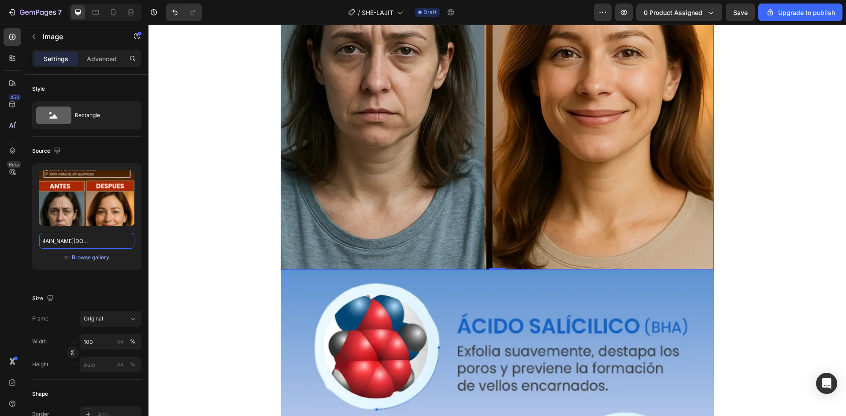
scroll to position [3128, 0]
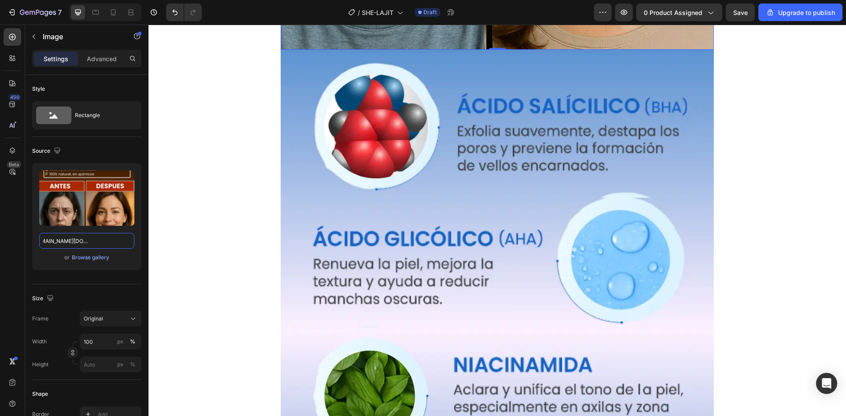
type input "[URL][DOMAIN_NAME][DOMAIN_NAME]"
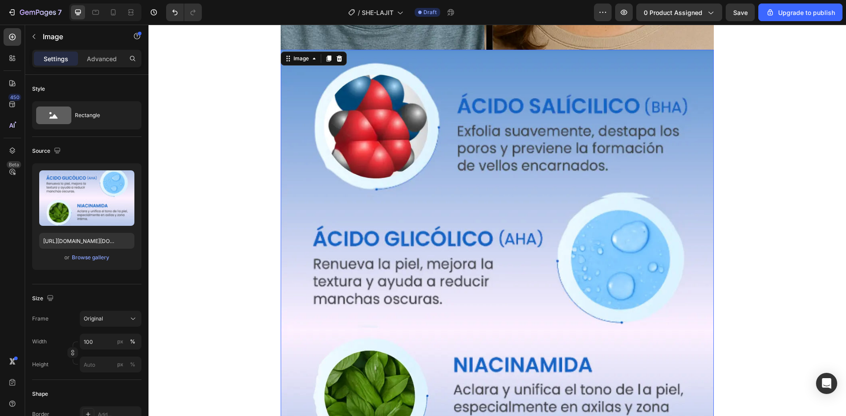
click at [291, 201] on img at bounding box center [497, 330] width 433 height 561
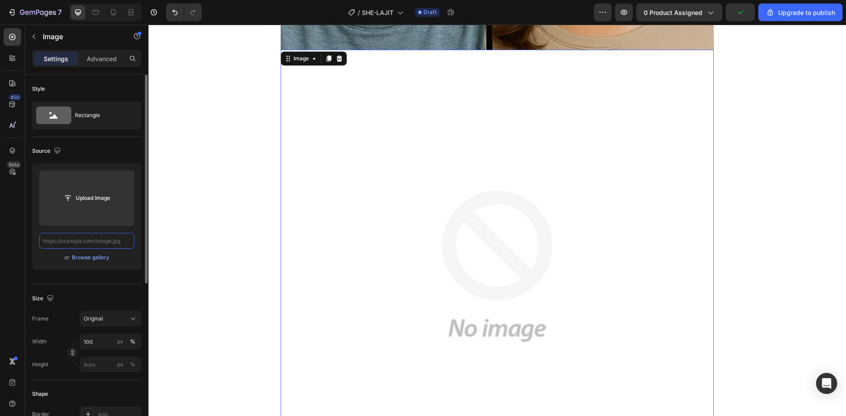
click at [96, 244] on input "text" at bounding box center [86, 241] width 95 height 16
paste input "[URL][DOMAIN_NAME][DOMAIN_NAME]"
type input "[URL][DOMAIN_NAME][DOMAIN_NAME]"
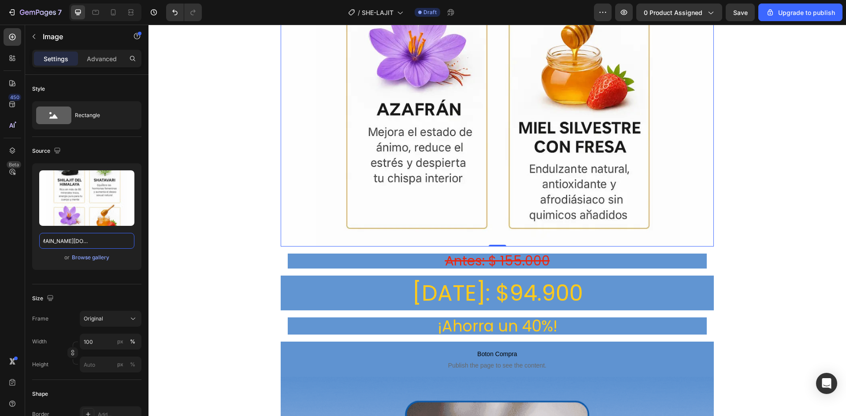
scroll to position [3524, 0]
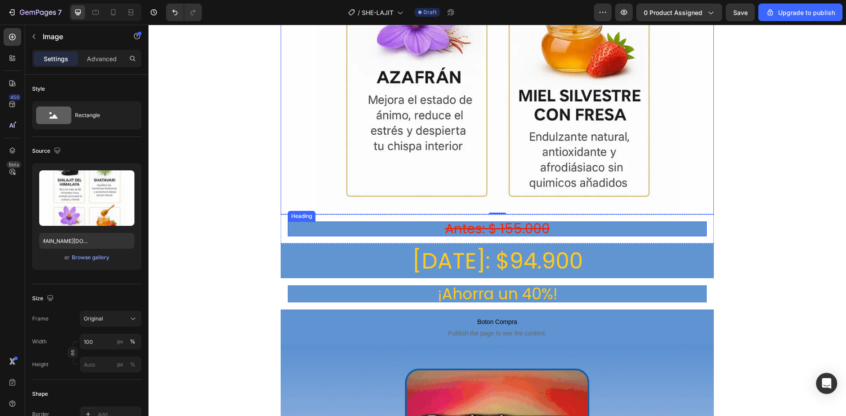
click at [338, 222] on h2 "Antes: $ 155.000" at bounding box center [497, 229] width 419 height 15
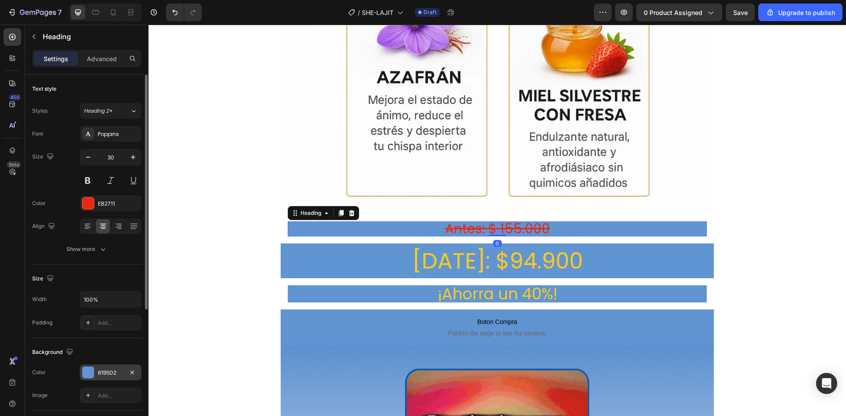
click at [102, 378] on div "6195D2" at bounding box center [111, 373] width 62 height 16
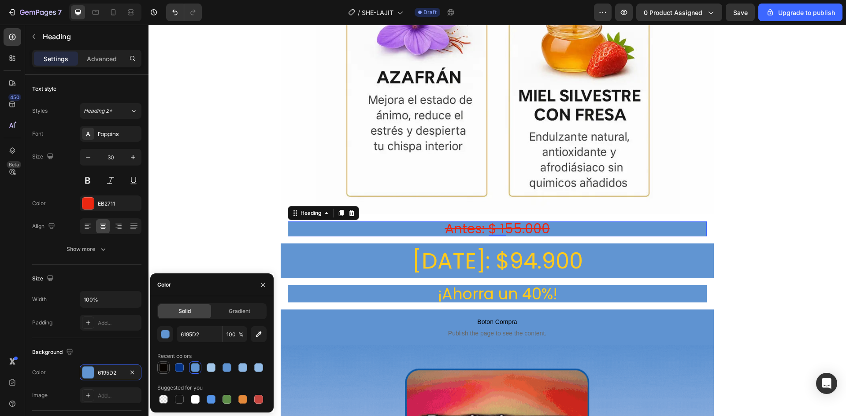
click at [159, 366] on div at bounding box center [163, 367] width 9 height 9
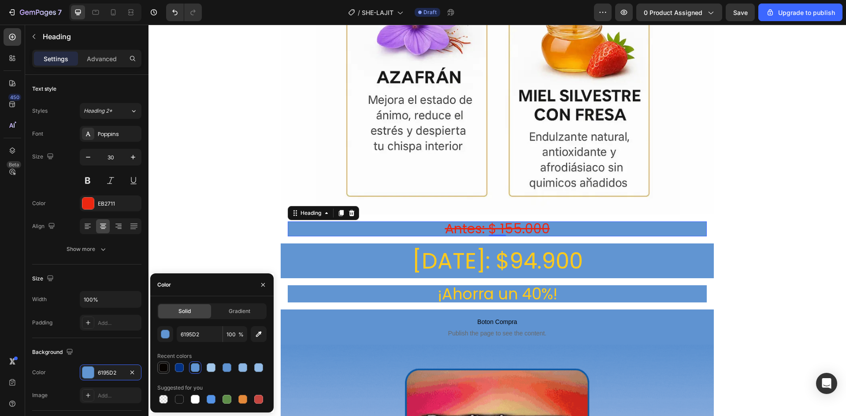
type input "070300"
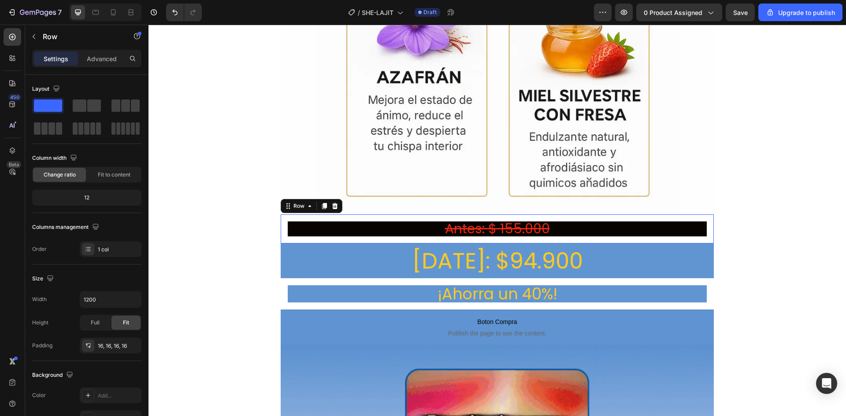
click at [281, 215] on div "Antes: $ 155.000 Heading Row 0" at bounding box center [497, 229] width 433 height 29
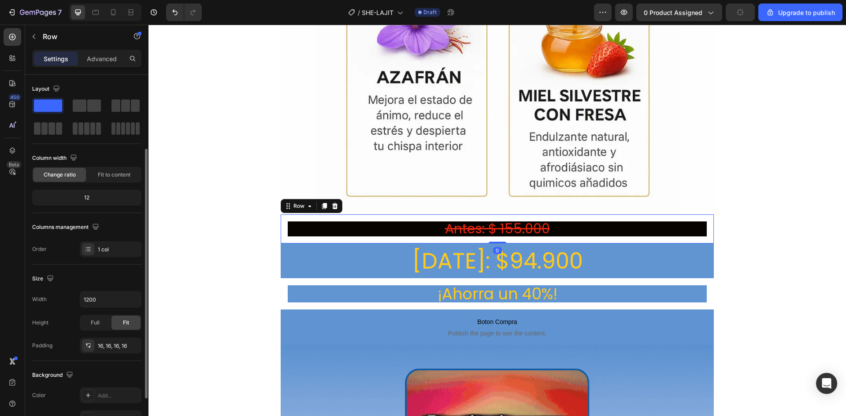
scroll to position [44, 0]
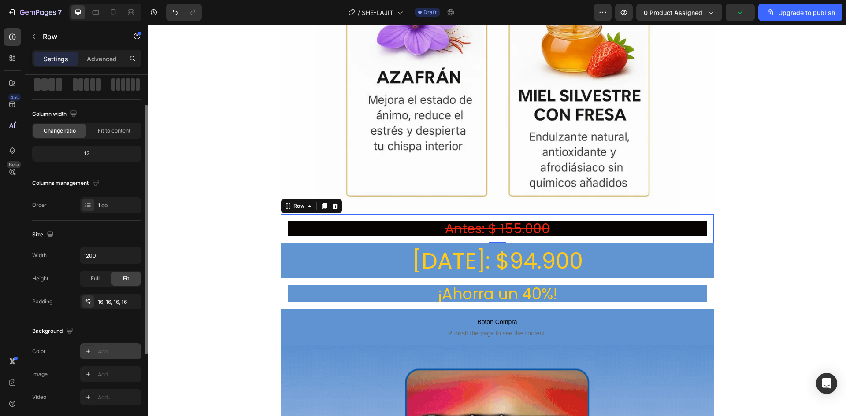
click at [102, 348] on div "Add..." at bounding box center [118, 352] width 41 height 8
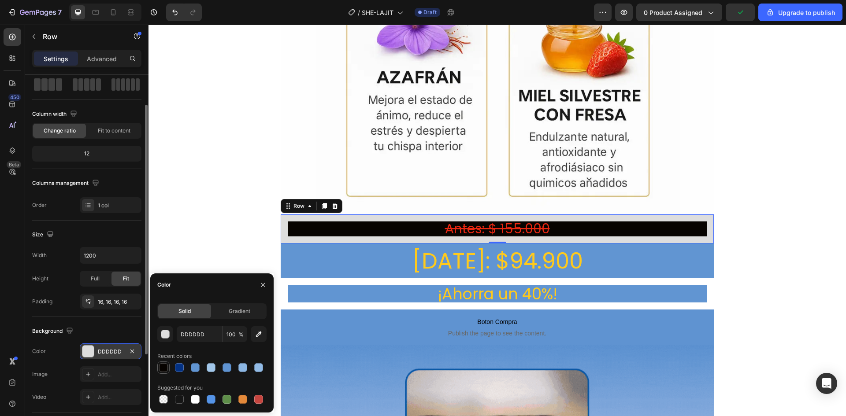
click at [162, 368] on div at bounding box center [163, 367] width 9 height 9
type input "070300"
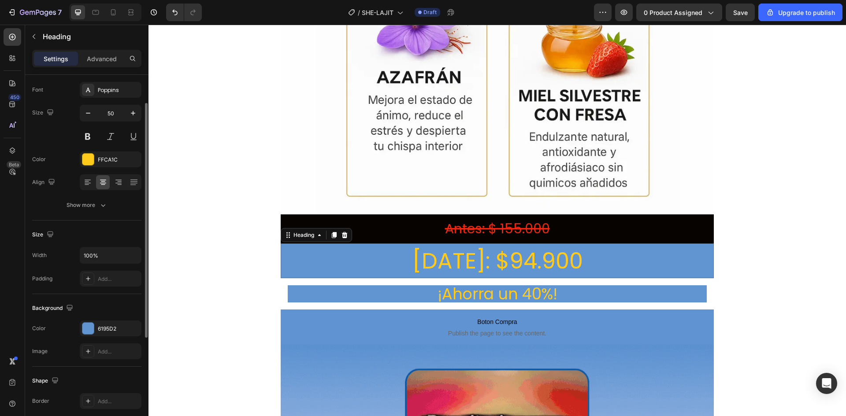
click at [289, 244] on h2 "[DATE]: $94.900" at bounding box center [497, 261] width 433 height 35
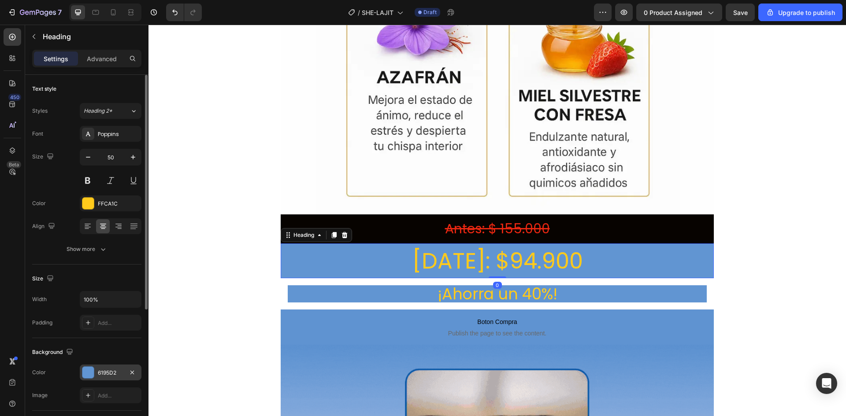
click at [107, 376] on div "6195D2" at bounding box center [111, 373] width 26 height 8
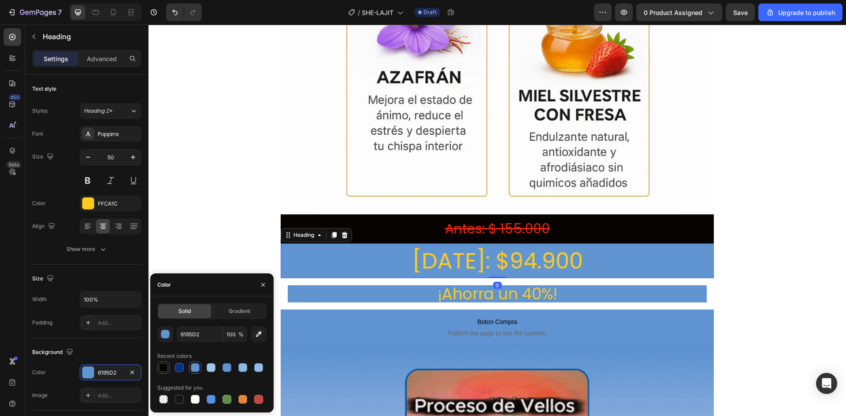
click at [163, 370] on div at bounding box center [163, 367] width 9 height 9
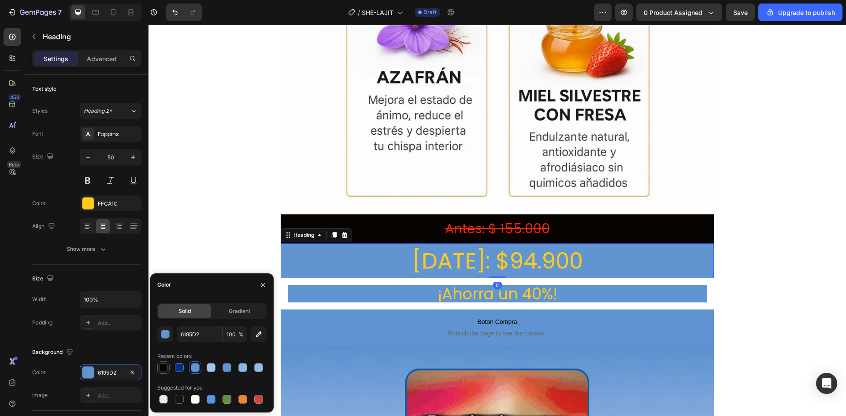
type input "070300"
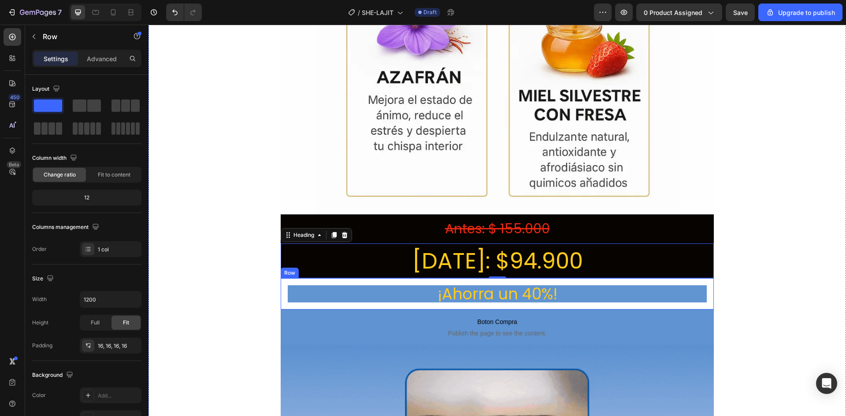
click at [282, 278] on div "¡Ahorra un 40%! Heading Row" at bounding box center [497, 293] width 433 height 31
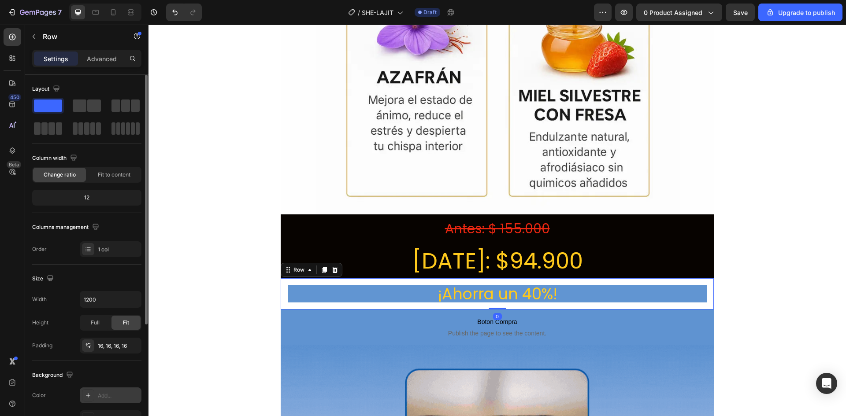
click at [87, 397] on icon at bounding box center [88, 395] width 7 height 7
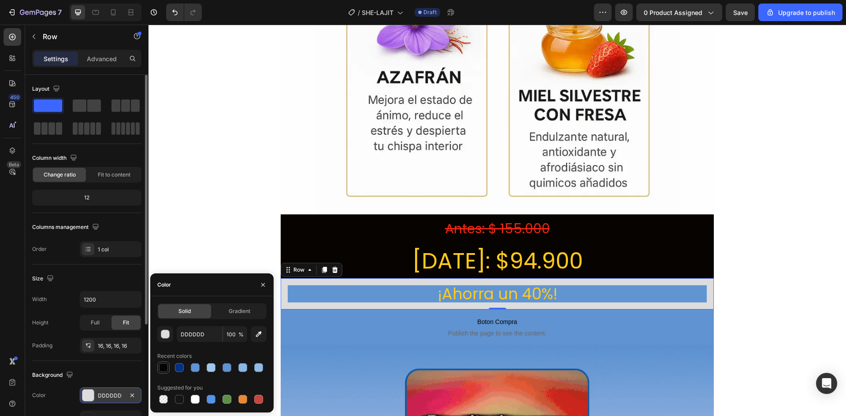
click at [159, 370] on div at bounding box center [163, 368] width 11 height 11
type input "070300"
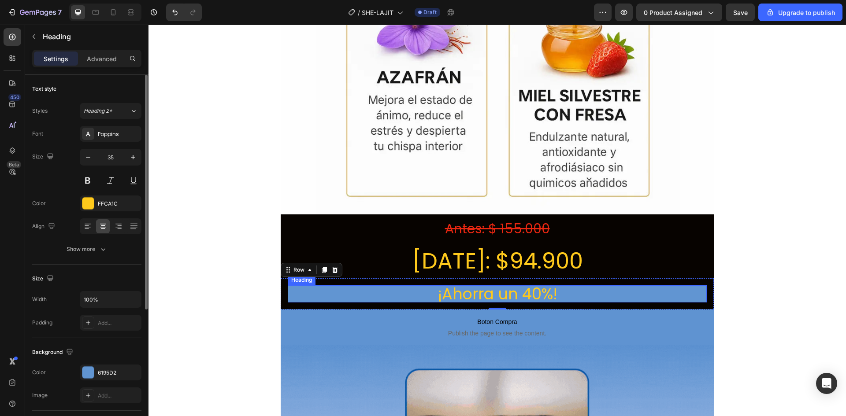
drag, startPoint x: 312, startPoint y: 248, endPoint x: 274, endPoint y: 274, distance: 45.9
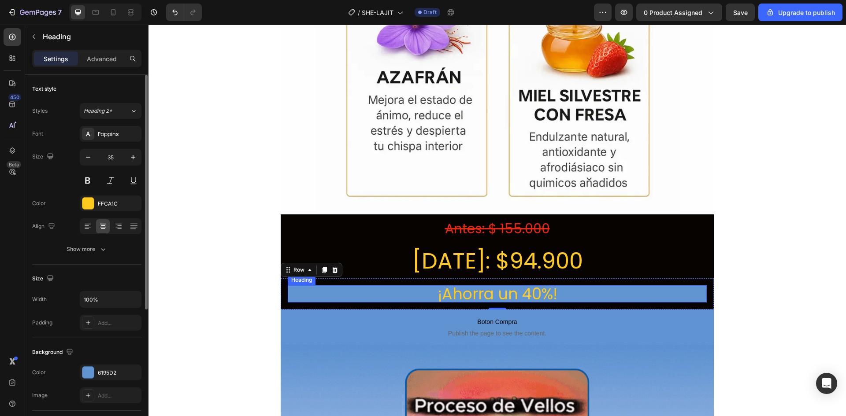
click at [312, 285] on h2 "¡Ahorra un 40%!" at bounding box center [497, 293] width 419 height 17
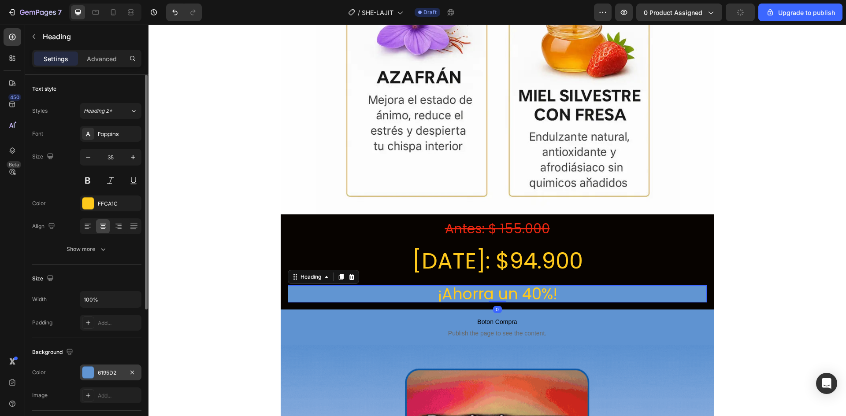
click at [111, 374] on div "6195D2" at bounding box center [111, 373] width 26 height 8
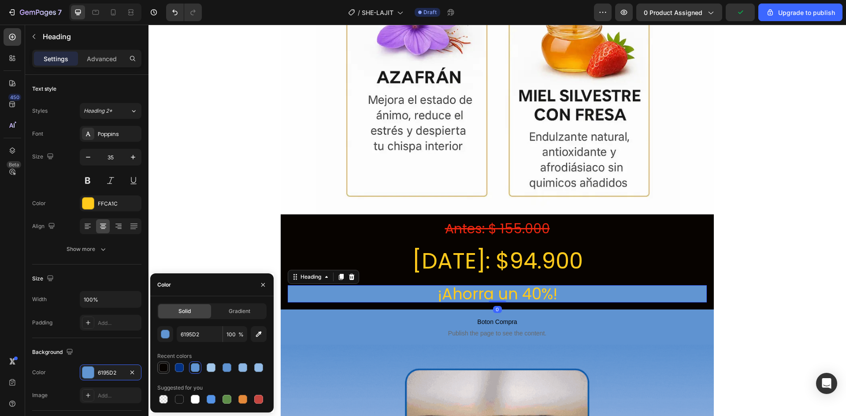
click at [158, 368] on div at bounding box center [163, 368] width 12 height 12
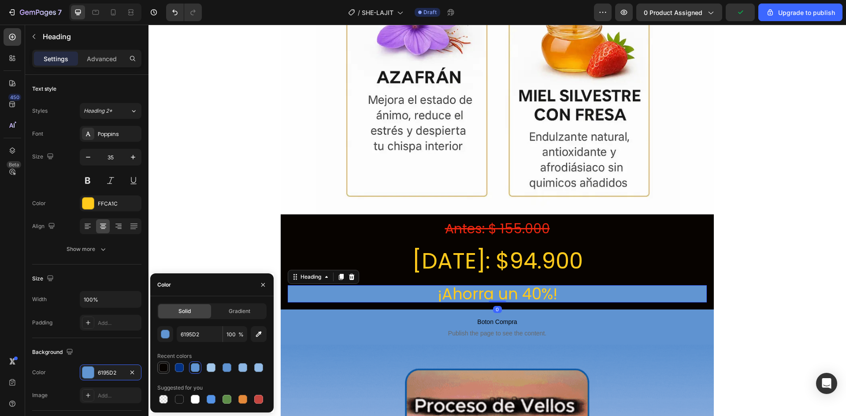
type input "070300"
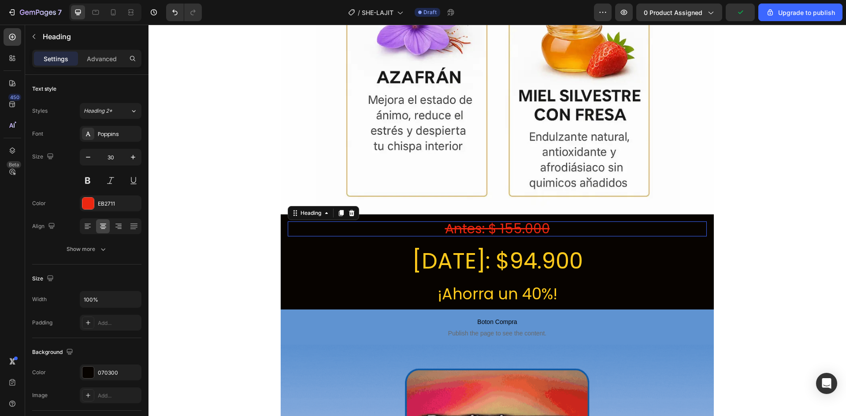
click at [527, 219] on s "Antes: $ 155.000" at bounding box center [497, 228] width 105 height 19
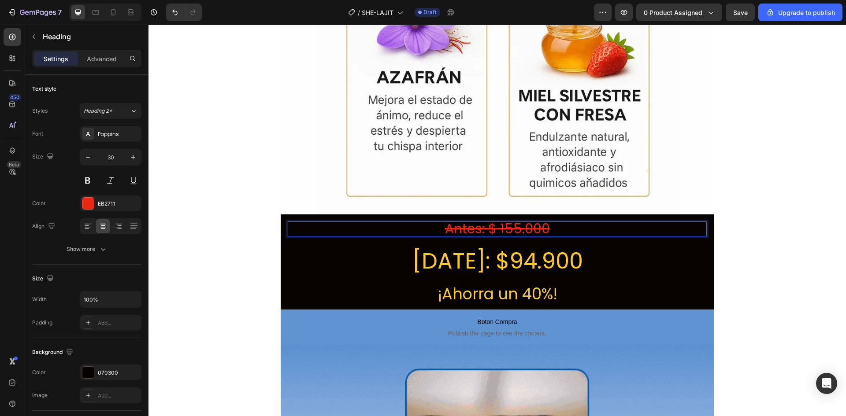
click at [541, 219] on s "Antes: $ 155.000" at bounding box center [497, 228] width 105 height 19
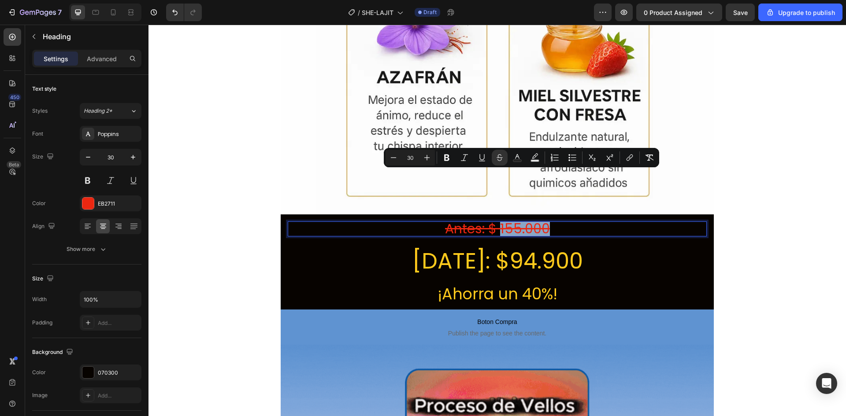
drag, startPoint x: 548, startPoint y: 178, endPoint x: 498, endPoint y: 182, distance: 50.8
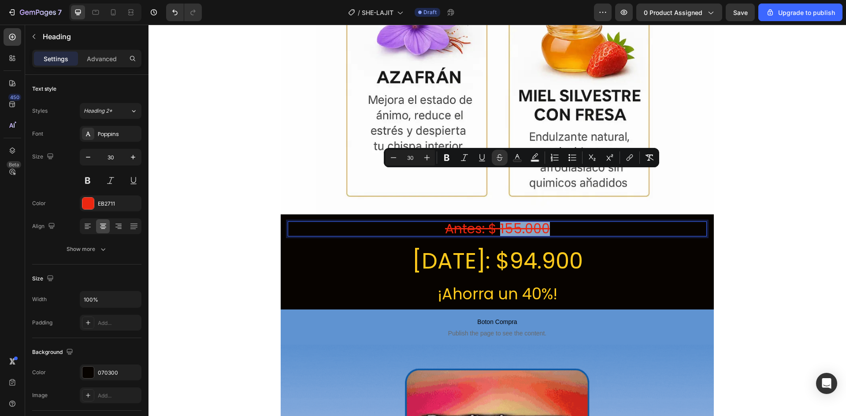
click at [498, 222] on p "Antes: $ 155.000" at bounding box center [497, 228] width 417 height 13
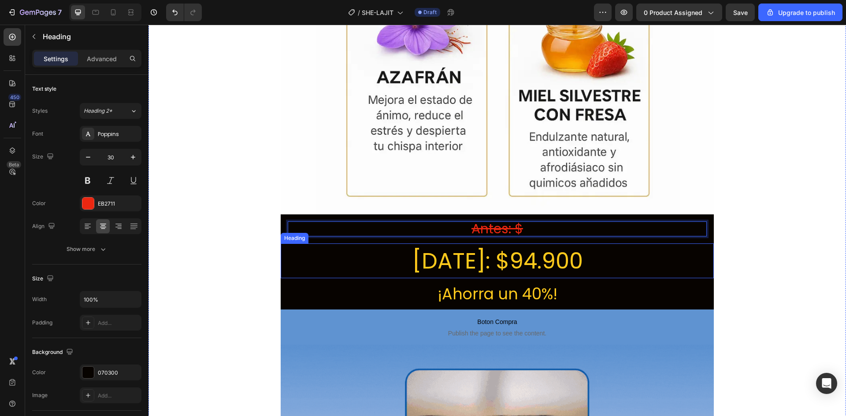
click at [557, 244] on h2 "[DATE]: $94.900" at bounding box center [497, 261] width 433 height 35
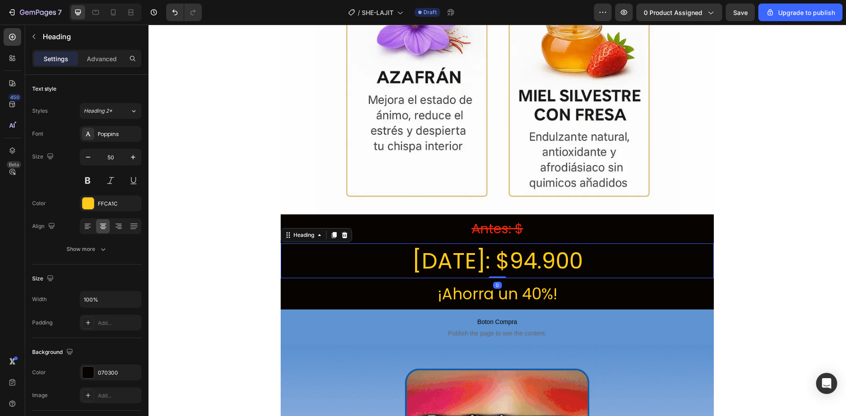
click at [557, 244] on h2 "[DATE]: $94.900" at bounding box center [497, 261] width 433 height 35
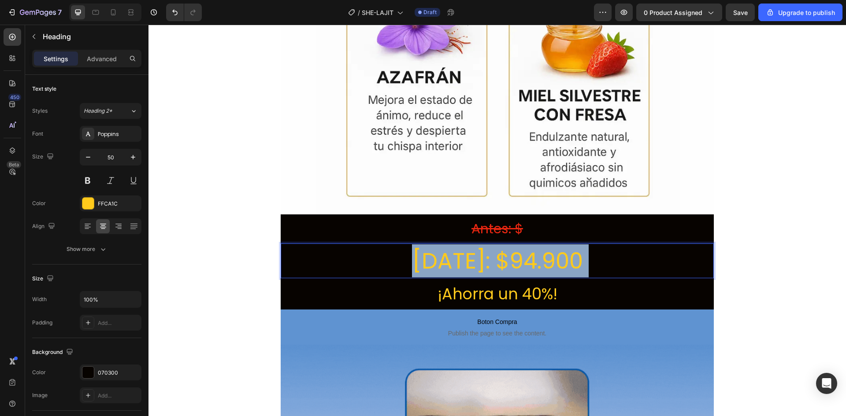
drag, startPoint x: 567, startPoint y: 213, endPoint x: 494, endPoint y: 217, distance: 72.4
click at [494, 244] on p "[DATE]: $94.900" at bounding box center [497, 260] width 431 height 33
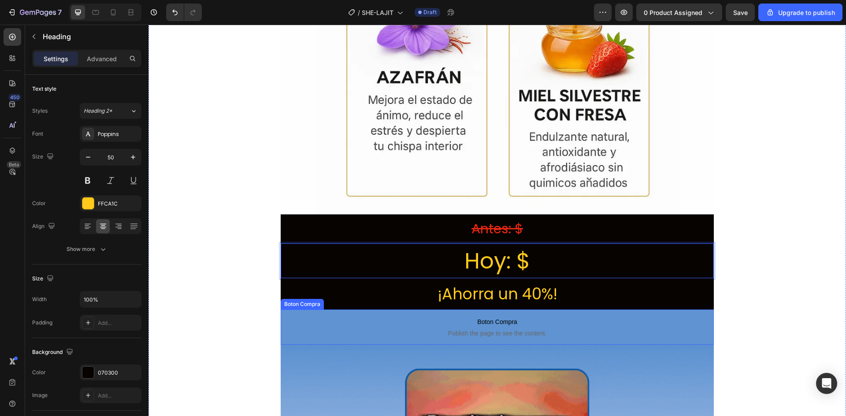
click at [284, 310] on p "Boton Compra Publish the page to see the content." at bounding box center [497, 327] width 433 height 35
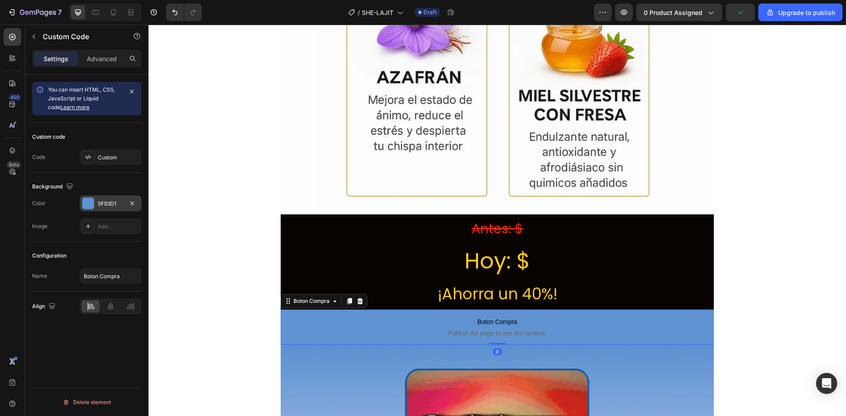
click at [98, 205] on div "5F93D1" at bounding box center [111, 204] width 26 height 8
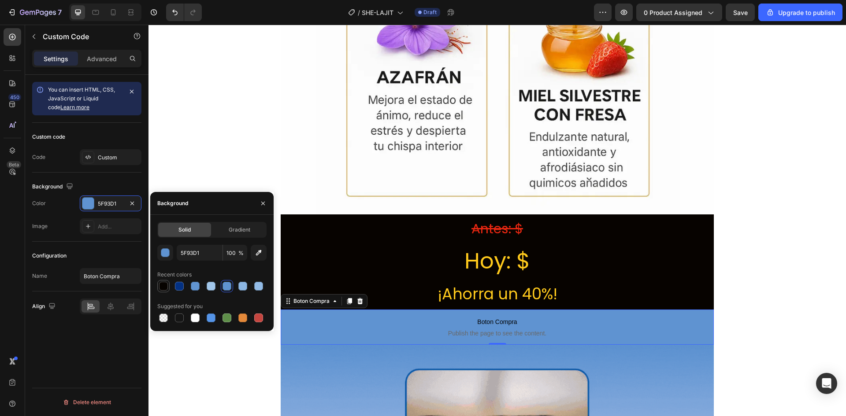
click at [167, 287] on div at bounding box center [163, 286] width 9 height 9
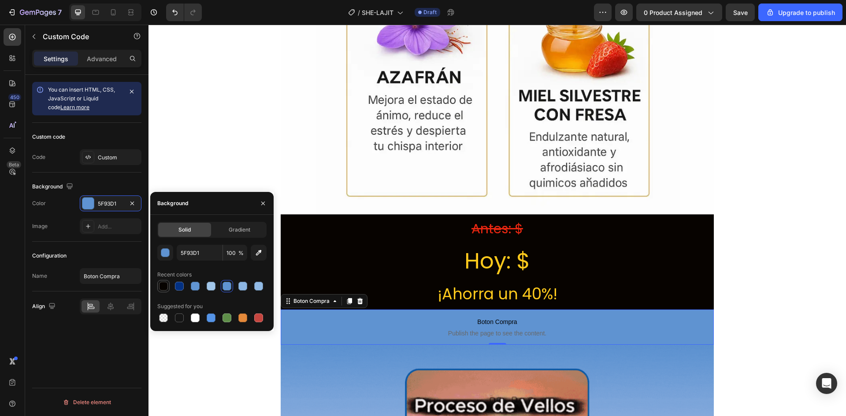
type input "070300"
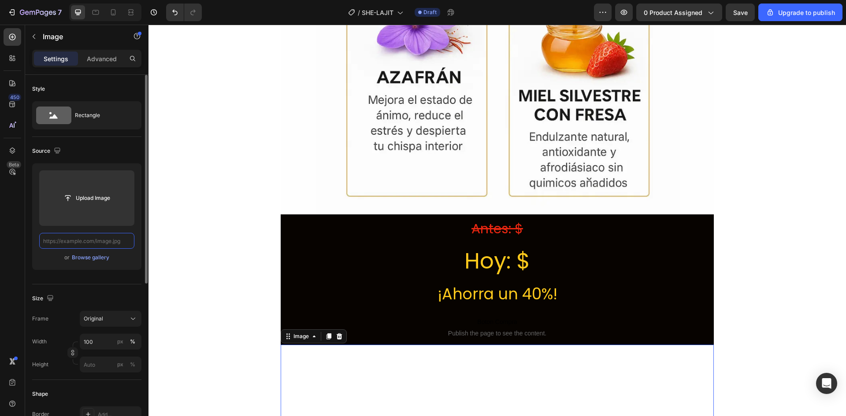
paste input "[URL][DOMAIN_NAME][DOMAIN_NAME]"
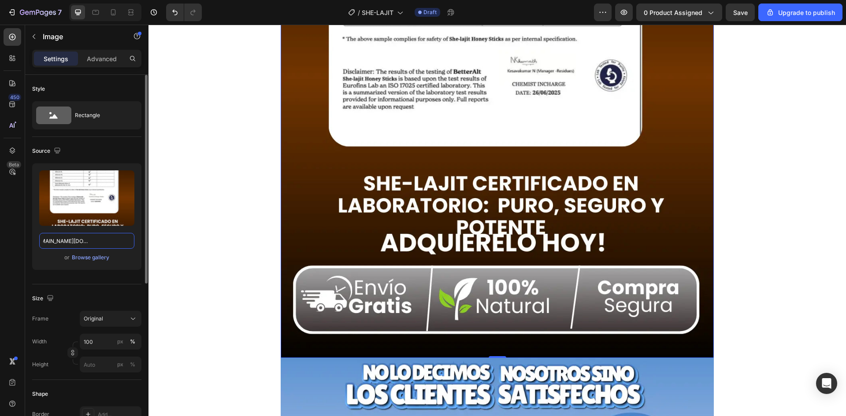
scroll to position [4141, 0]
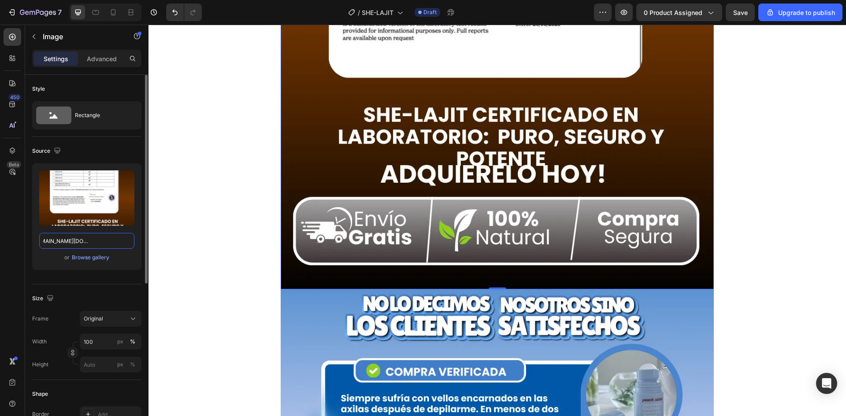
type input "[URL][DOMAIN_NAME][DOMAIN_NAME]"
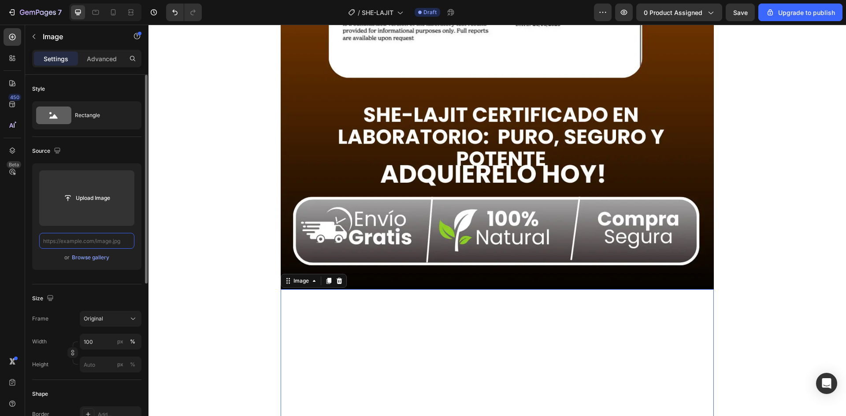
paste input "[URL][DOMAIN_NAME][DOMAIN_NAME]"
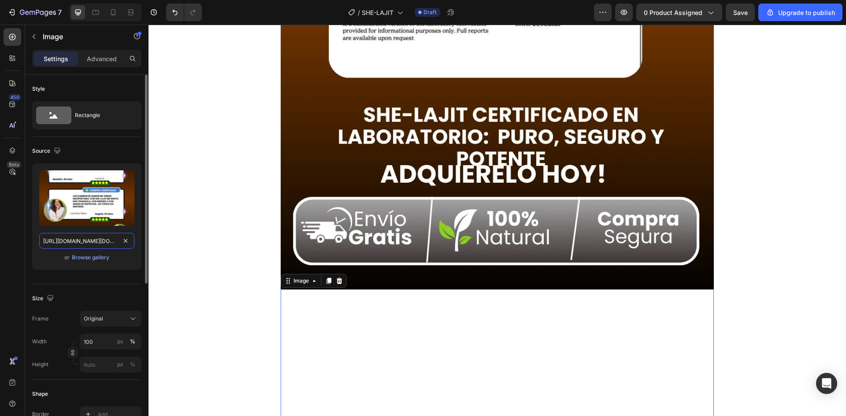
scroll to position [0, 165]
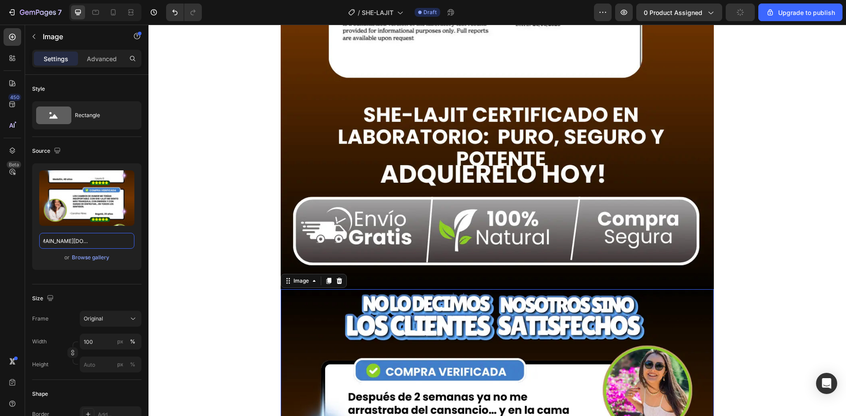
type input "[URL][DOMAIN_NAME][DOMAIN_NAME]"
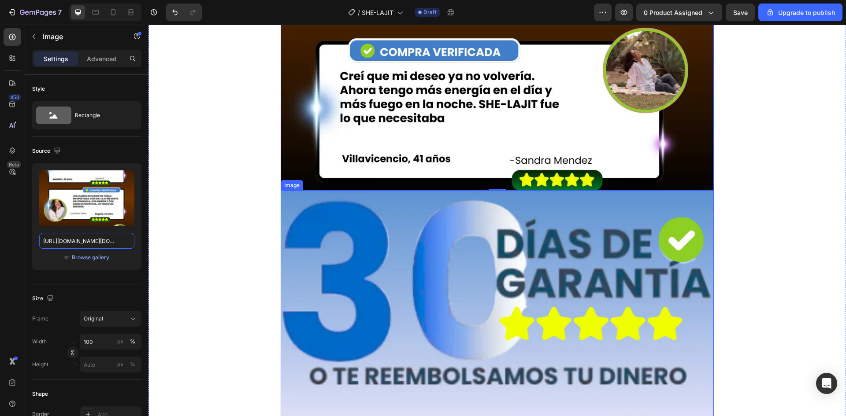
scroll to position [4802, 0]
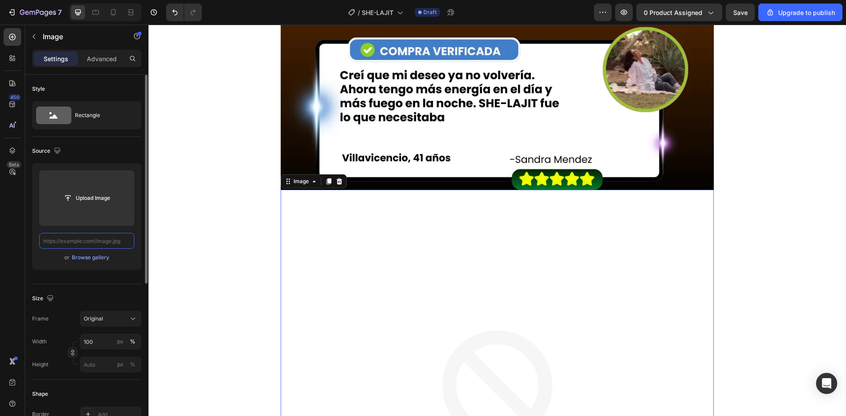
scroll to position [0, 0]
paste input "[URL][DOMAIN_NAME][DOMAIN_NAME]"
type input "[URL][DOMAIN_NAME][DOMAIN_NAME]"
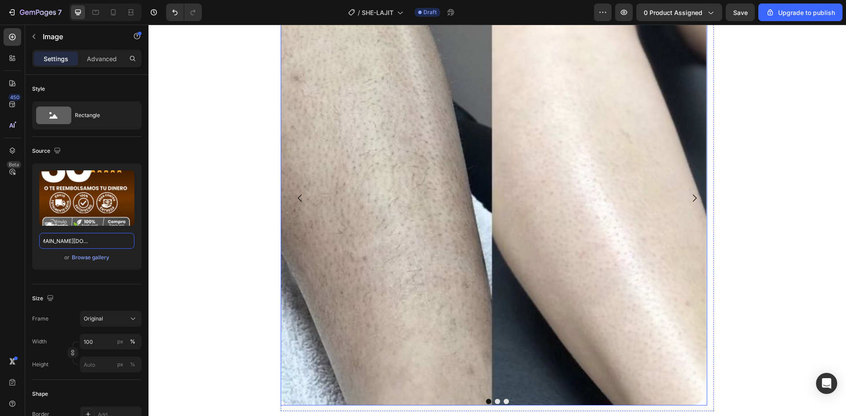
scroll to position [5639, 0]
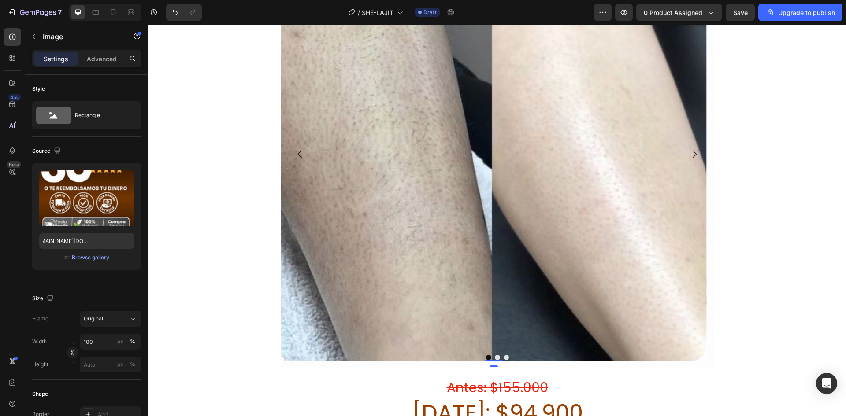
click at [372, 185] on img at bounding box center [494, 151] width 426 height 421
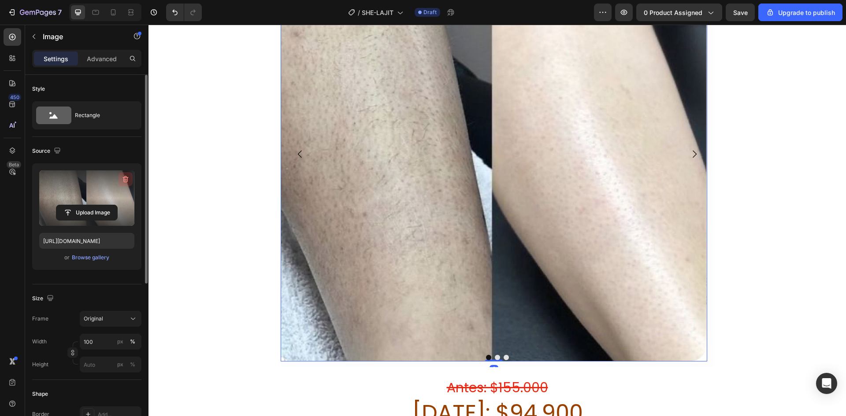
click at [126, 179] on icon "button" at bounding box center [126, 179] width 1 height 3
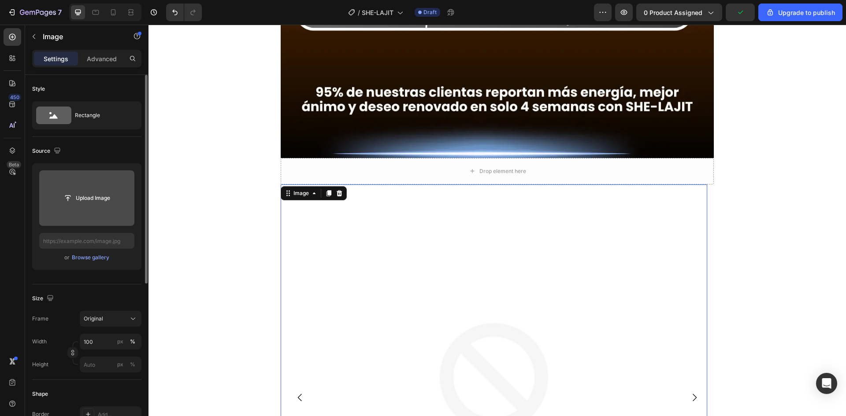
scroll to position [5375, 0]
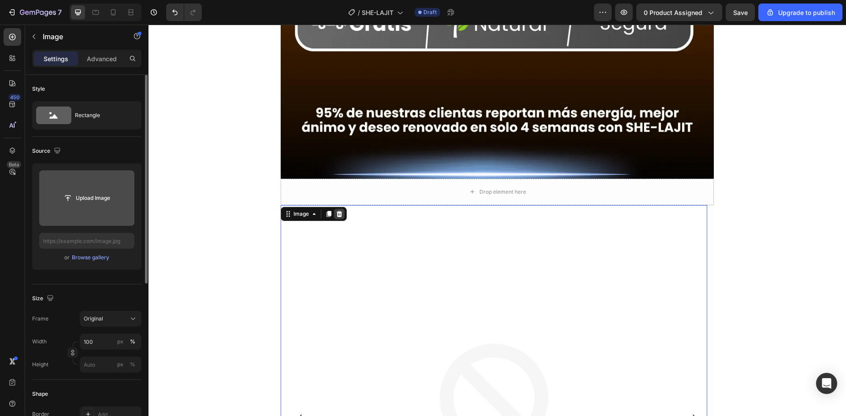
click at [340, 211] on icon at bounding box center [339, 214] width 7 height 7
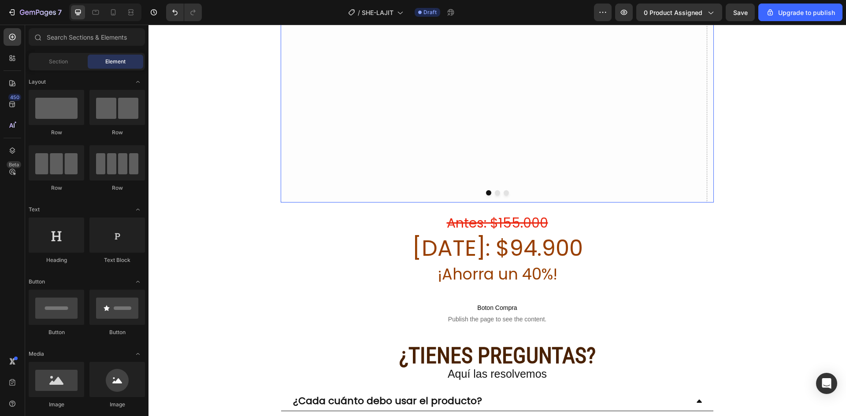
scroll to position [5815, 0]
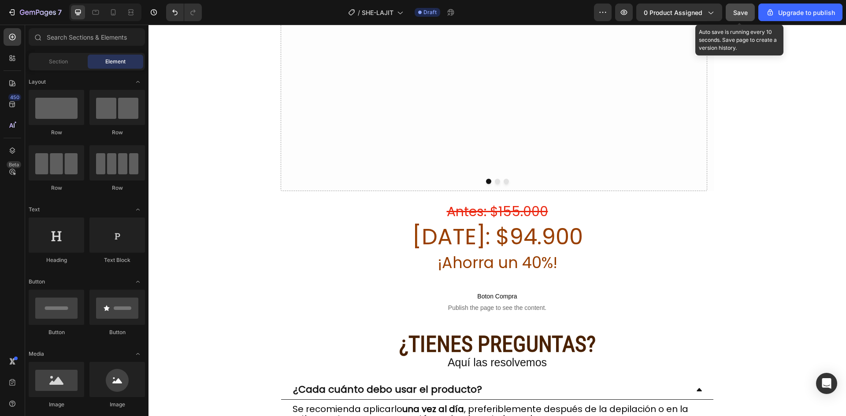
click at [740, 15] on span "Save" at bounding box center [740, 12] width 15 height 7
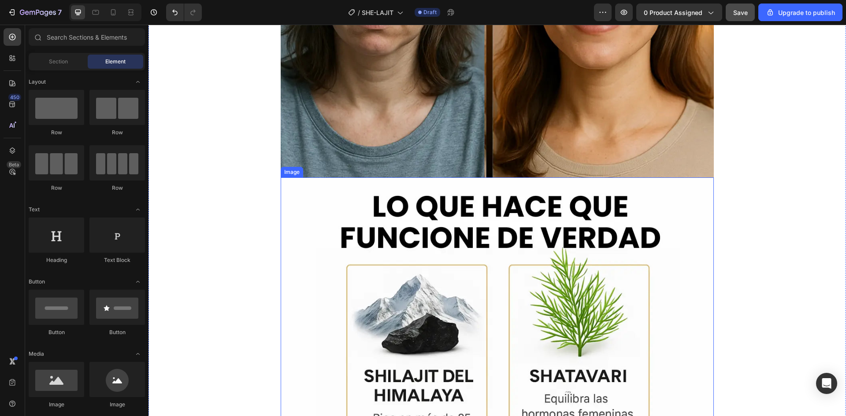
scroll to position [2996, 0]
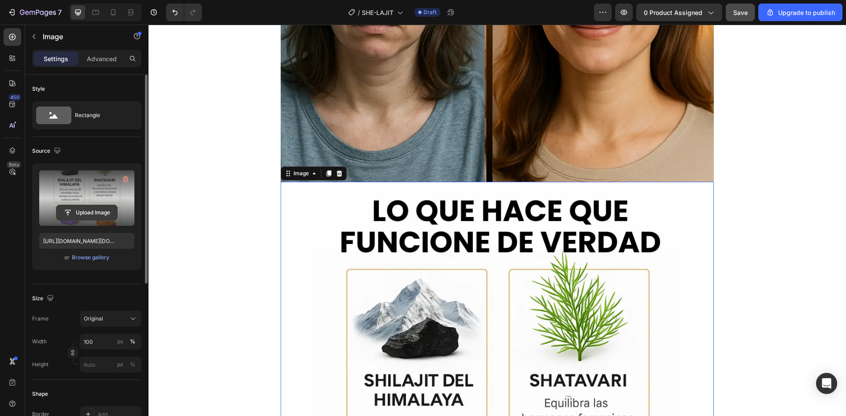
click at [78, 207] on input "file" at bounding box center [86, 212] width 61 height 15
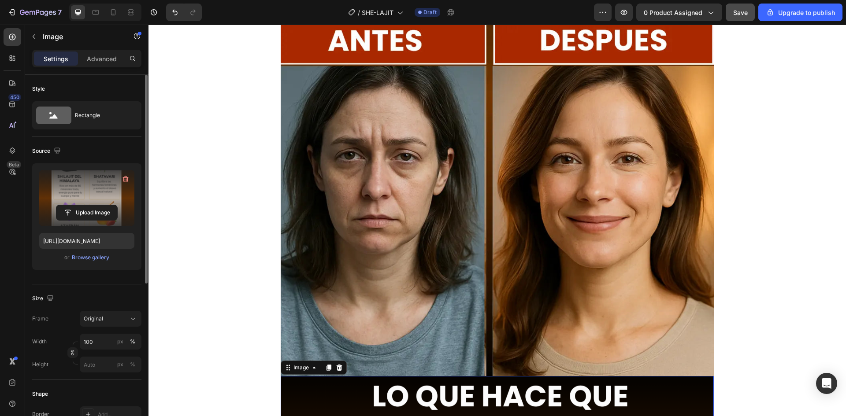
scroll to position [2952, 0]
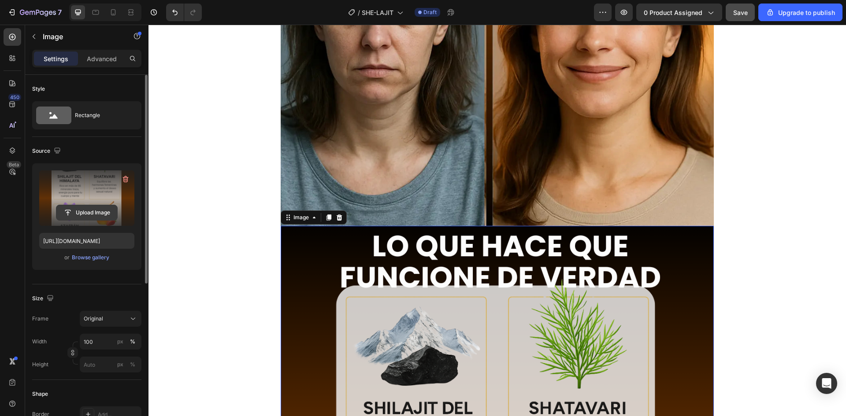
click at [84, 207] on input "file" at bounding box center [86, 212] width 61 height 15
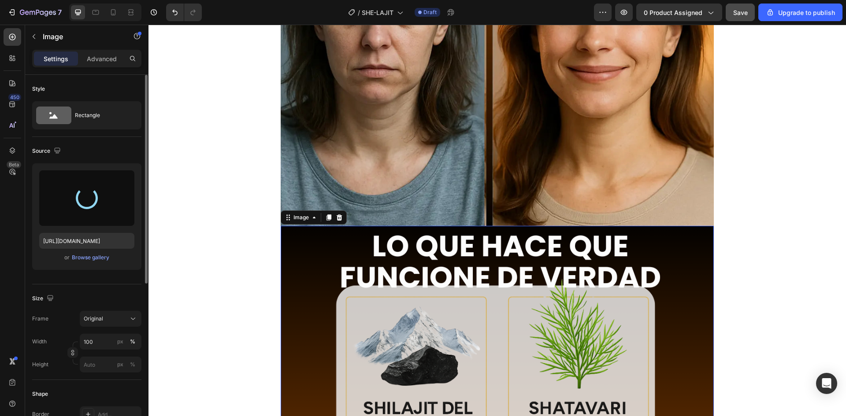
type input "[URL][DOMAIN_NAME]"
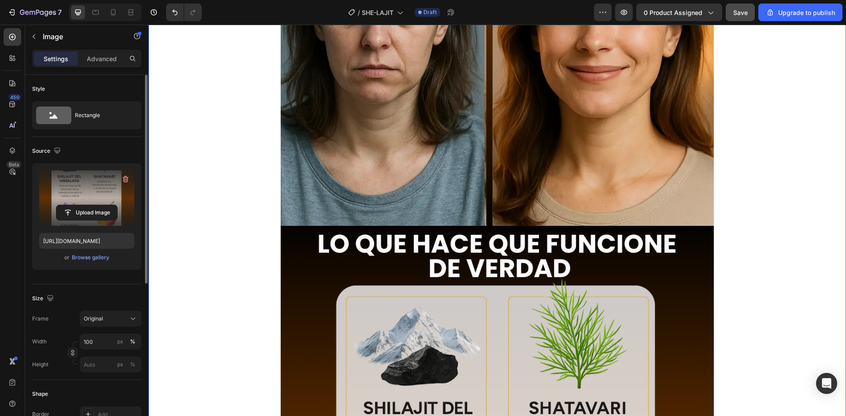
click at [765, 212] on div "PIDE Y PAGA AL RECIBIR 100% Text ENVIO GRATIs Text ¡NO TE PIERDAS NUESTRAS OFER…" at bounding box center [496, 272] width 697 height 6334
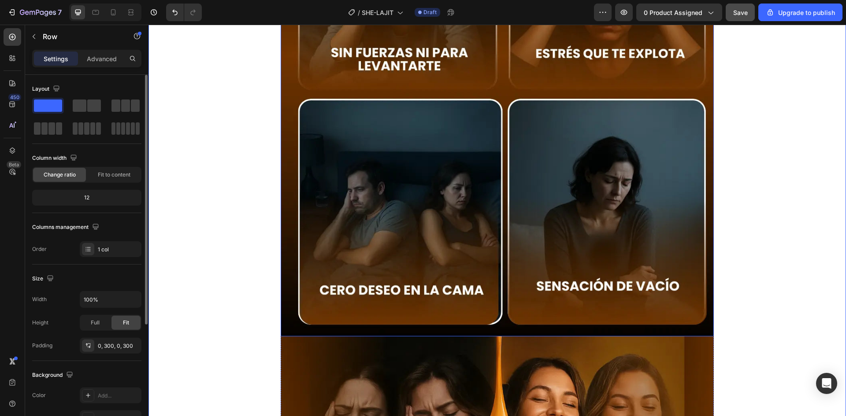
scroll to position [1982, 0]
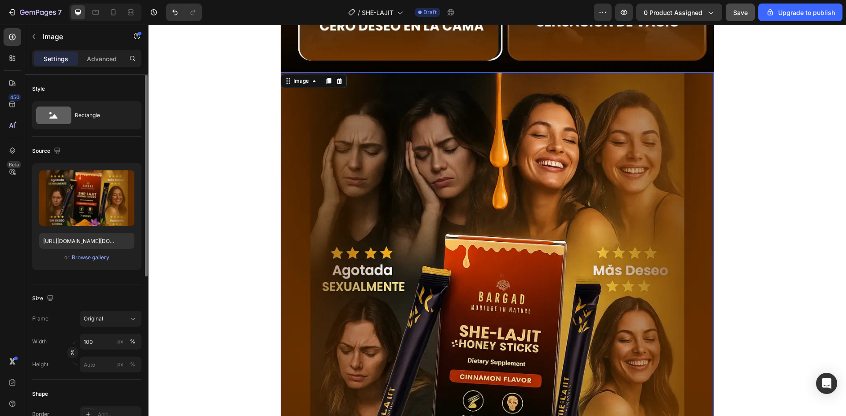
click at [500, 258] on img at bounding box center [497, 352] width 433 height 561
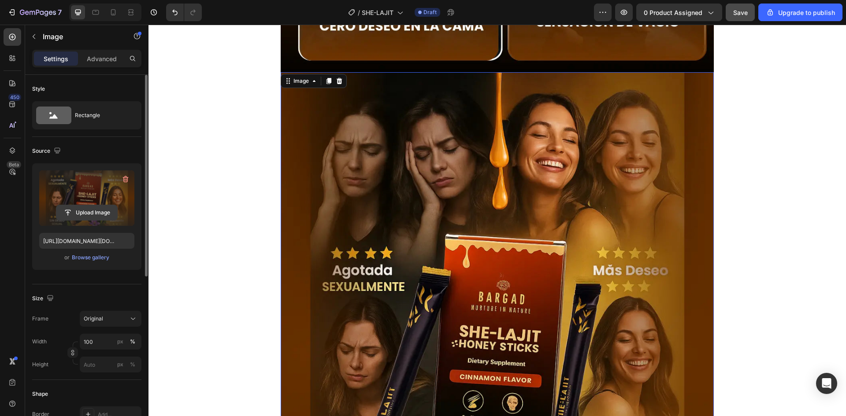
click at [82, 208] on input "file" at bounding box center [86, 212] width 61 height 15
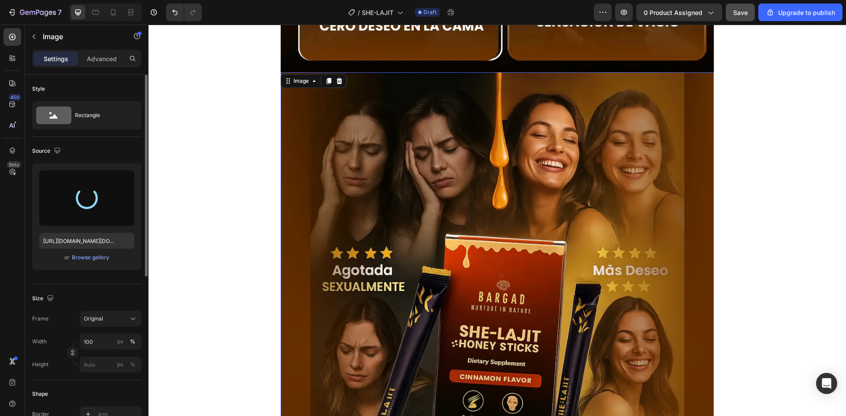
type input "[URL][DOMAIN_NAME]"
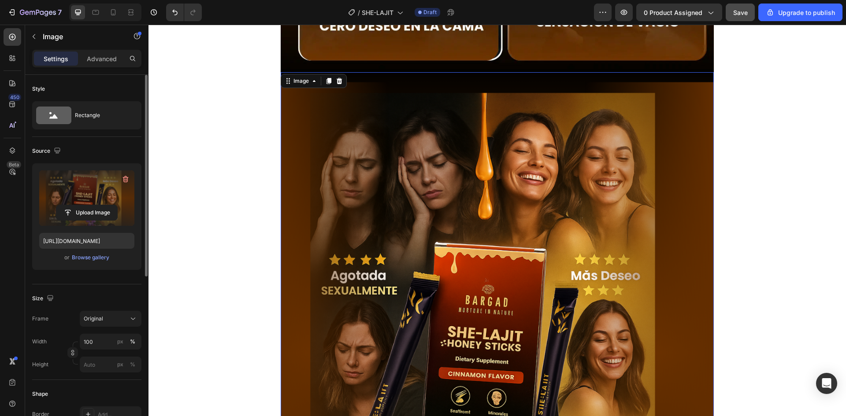
scroll to position [2325, 0]
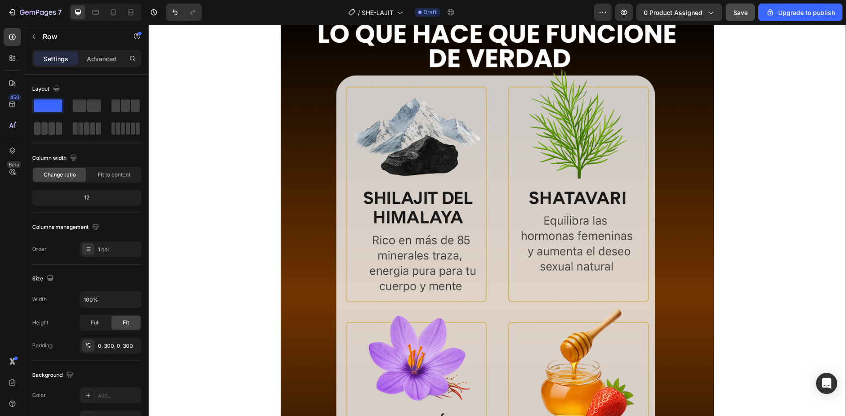
scroll to position [3426, 0]
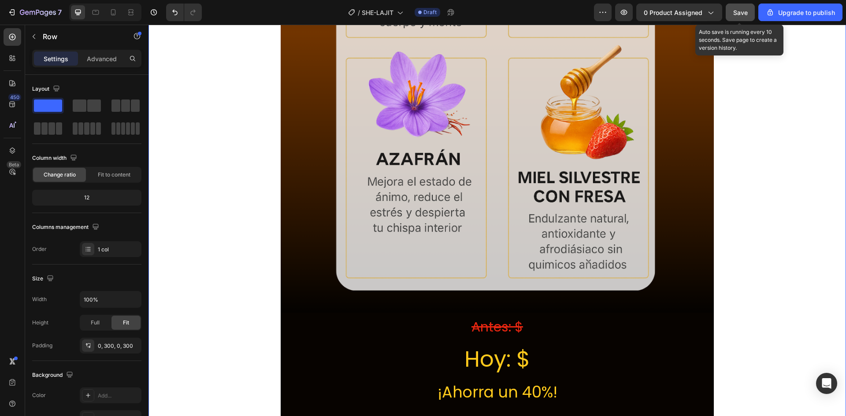
click at [737, 14] on span "Save" at bounding box center [740, 12] width 15 height 7
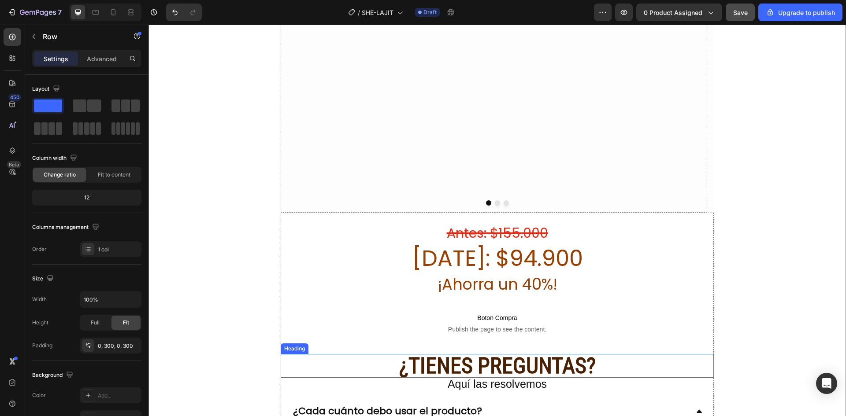
scroll to position [5774, 0]
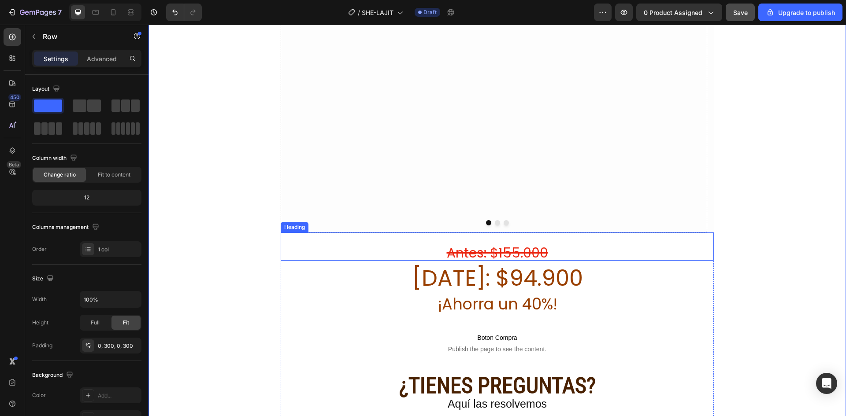
click at [527, 244] on s "Antes: $155.000" at bounding box center [497, 253] width 101 height 19
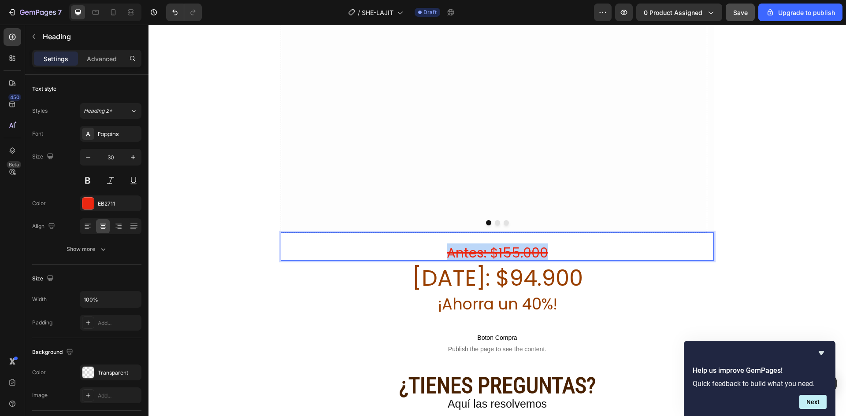
click at [527, 244] on s "Antes: $155.000" at bounding box center [497, 253] width 101 height 19
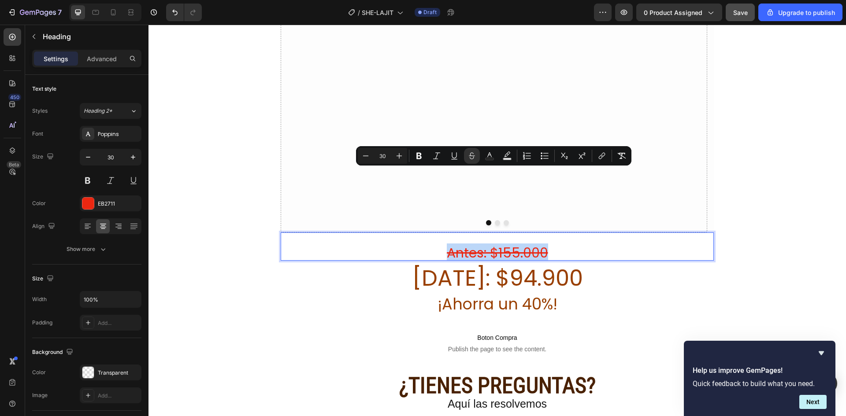
click at [545, 233] on p "Antes: $155.000" at bounding box center [497, 246] width 431 height 26
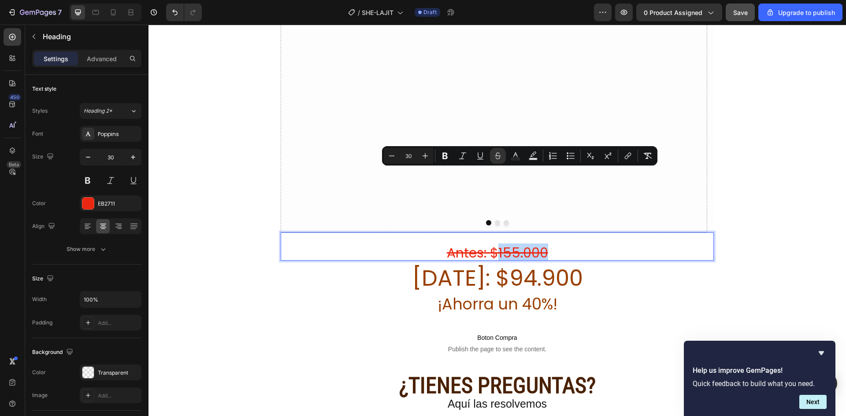
drag, startPoint x: 544, startPoint y: 177, endPoint x: 496, endPoint y: 179, distance: 47.7
click at [496, 233] on p "Antes: $155.000" at bounding box center [497, 246] width 431 height 26
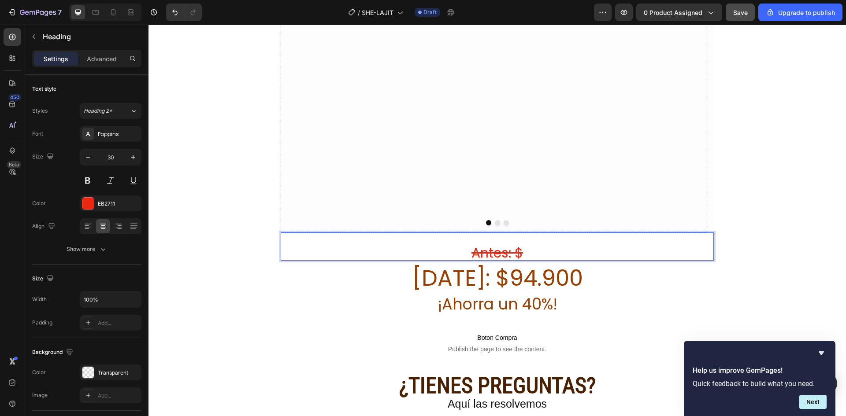
scroll to position [2, 0]
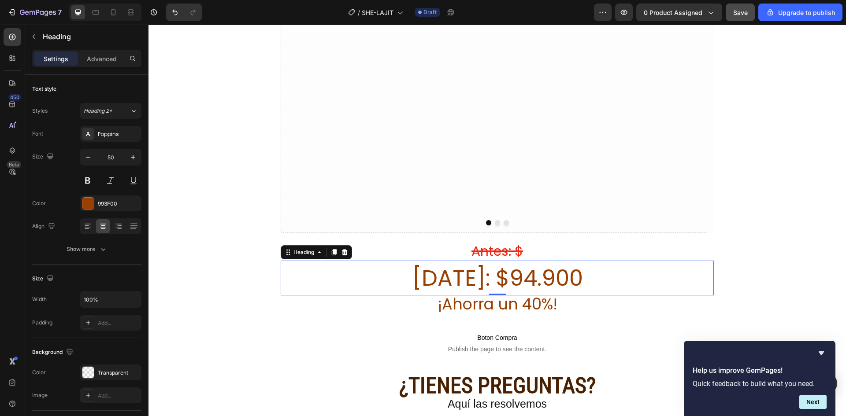
click at [544, 261] on h2 "[DATE]: $94.900" at bounding box center [497, 278] width 433 height 35
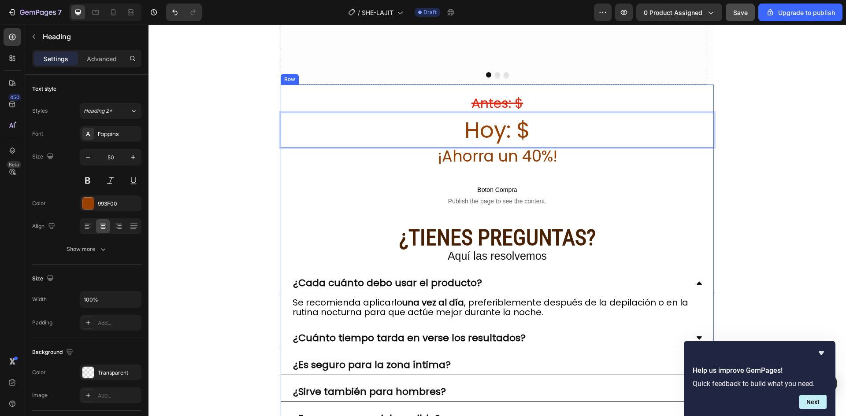
scroll to position [5950, 0]
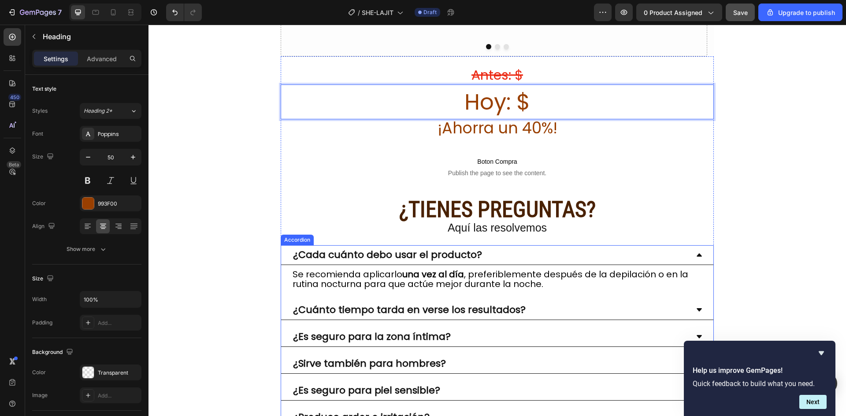
click at [420, 250] on p "¿Cada cuánto debo usar el producto?" at bounding box center [387, 255] width 189 height 10
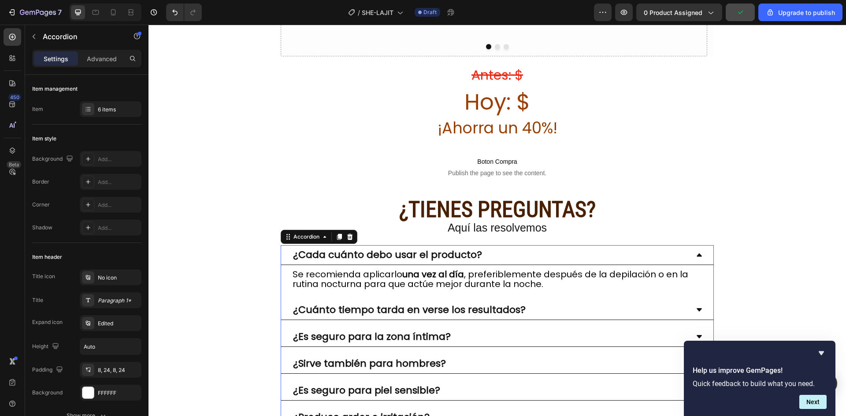
click at [361, 303] on strong "¿Cuánto tiempo tarda en verse los resultados?" at bounding box center [409, 310] width 233 height 14
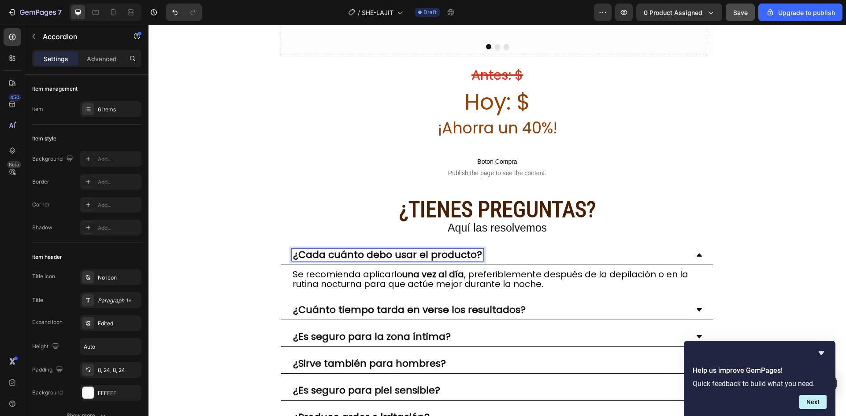
click at [369, 250] on p "¿Cada cuánto debo usar el producto?" at bounding box center [387, 255] width 189 height 10
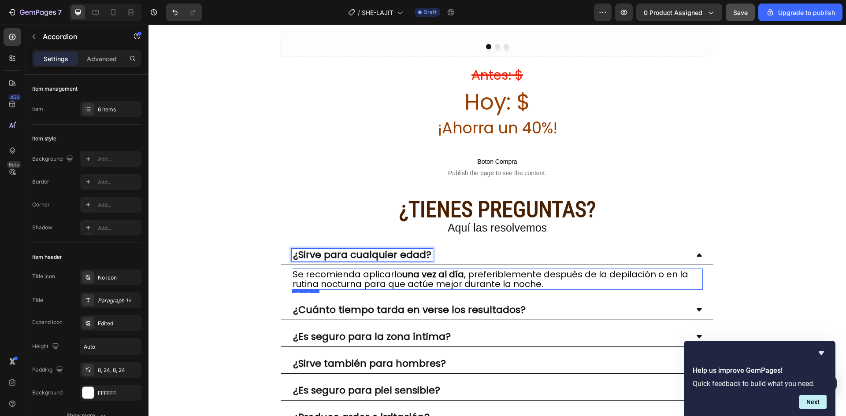
click at [406, 269] on h2 "Se recomienda aplicarlo una vez al día , preferiblemente después de la depilaci…" at bounding box center [497, 279] width 411 height 21
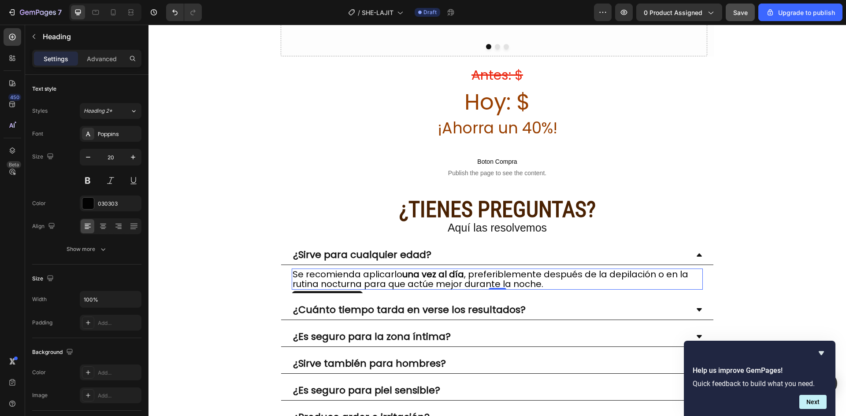
click at [406, 269] on h2 "Se recomienda aplicarlo una vez al día , preferiblemente después de la depilaci…" at bounding box center [497, 279] width 411 height 21
click at [406, 270] on p "Se recomienda aplicarlo una vez al día , preferiblemente después de la depilaci…" at bounding box center [497, 279] width 409 height 19
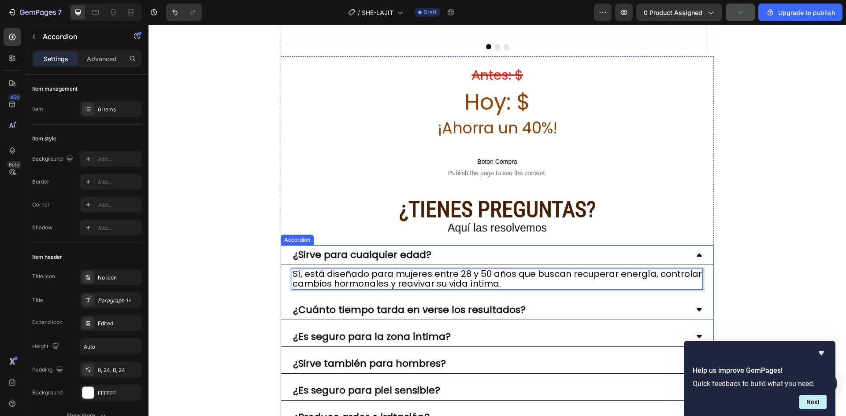
click at [365, 330] on strong "¿Es seguro para la zona íntima?" at bounding box center [372, 337] width 158 height 14
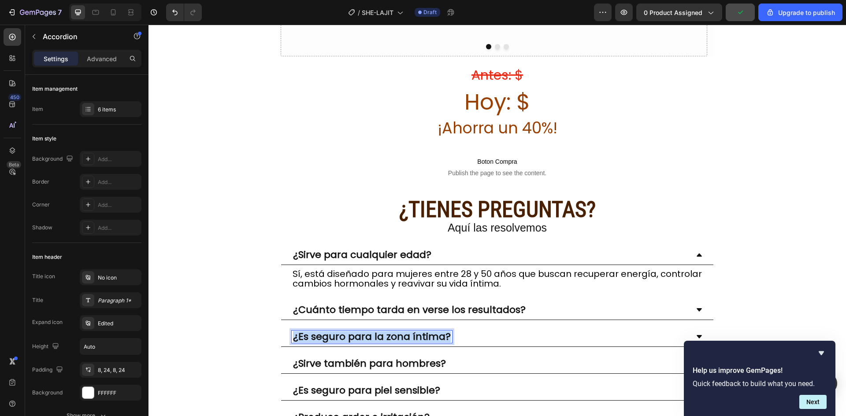
click at [365, 330] on strong "¿Es seguro para la zona íntima?" at bounding box center [372, 337] width 158 height 14
click at [696, 333] on icon at bounding box center [699, 336] width 7 height 7
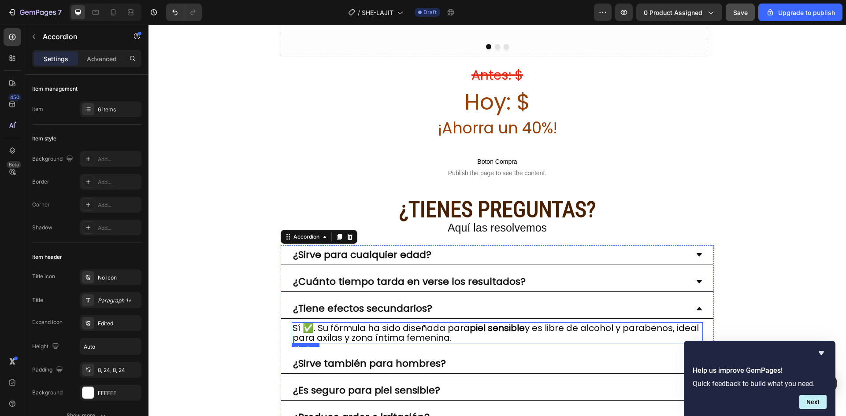
click at [382, 322] on h2 "Sí ✅. Su fórmula ha sido diseñada para piel sensible y es libre de alcohol y pa…" at bounding box center [497, 332] width 411 height 21
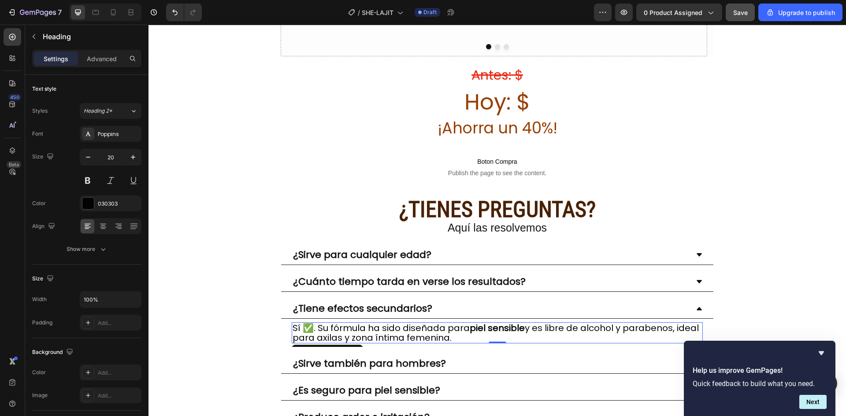
click at [382, 322] on h2 "Sí ✅. Su fórmula ha sido diseñada para piel sensible y es libre de alcohol y pa…" at bounding box center [497, 332] width 411 height 21
click at [382, 323] on p "Sí ✅. Su fórmula ha sido diseñada para piel sensible y es libre de alcohol y pa…" at bounding box center [497, 332] width 409 height 19
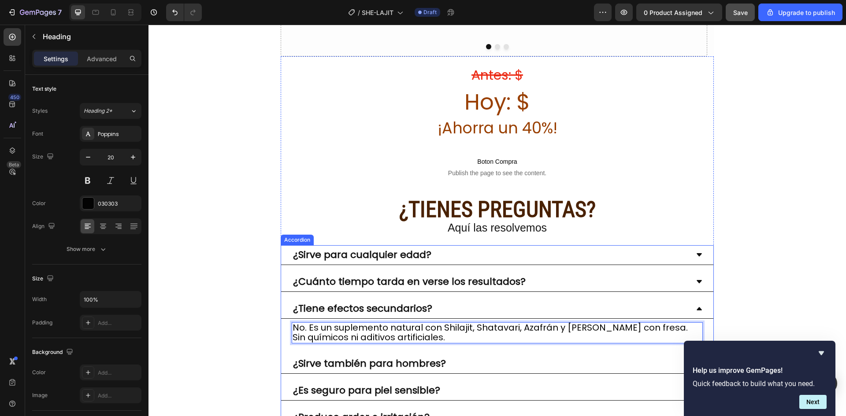
click at [349, 357] on strong "¿Sirve también para hombres?" at bounding box center [369, 364] width 153 height 14
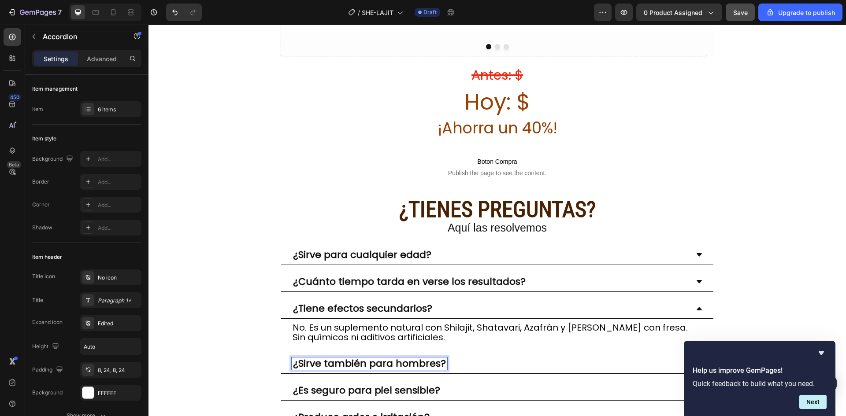
click at [344, 302] on strong "¿Tiene efectos secundarios?" at bounding box center [362, 309] width 139 height 14
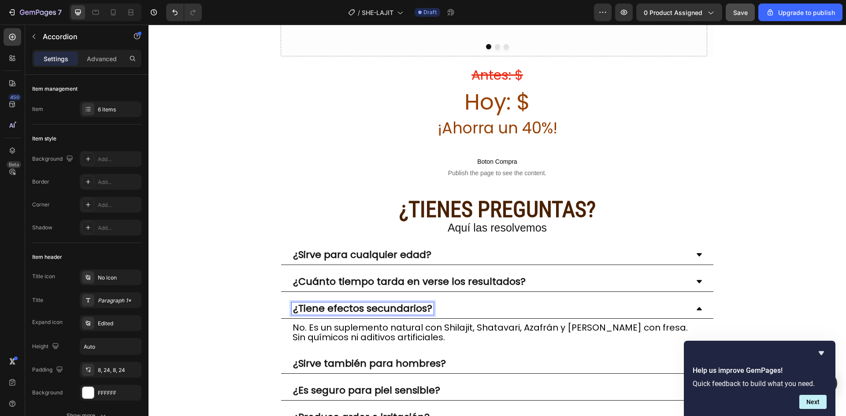
click at [340, 357] on strong "¿Sirve también para hombres?" at bounding box center [369, 364] width 153 height 14
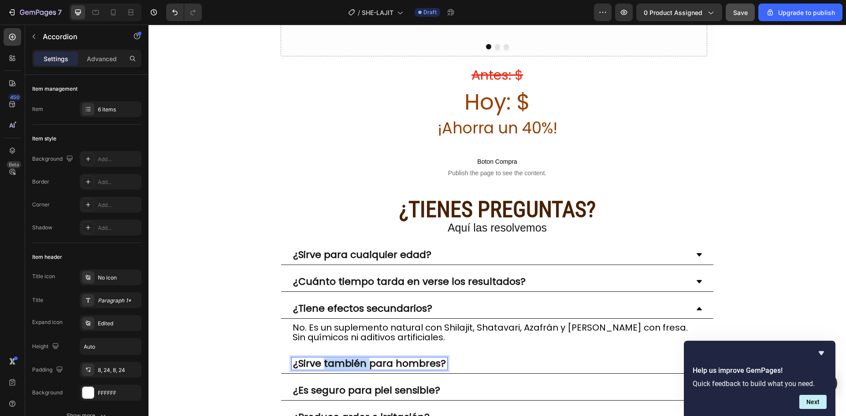
click at [340, 357] on strong "¿Sirve también para hombres?" at bounding box center [369, 364] width 153 height 14
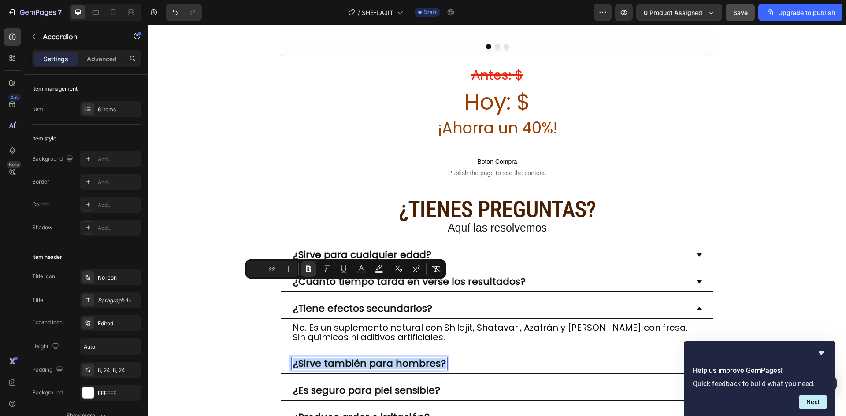
click at [340, 357] on strong "¿Sirve también para hombres?" at bounding box center [369, 364] width 153 height 14
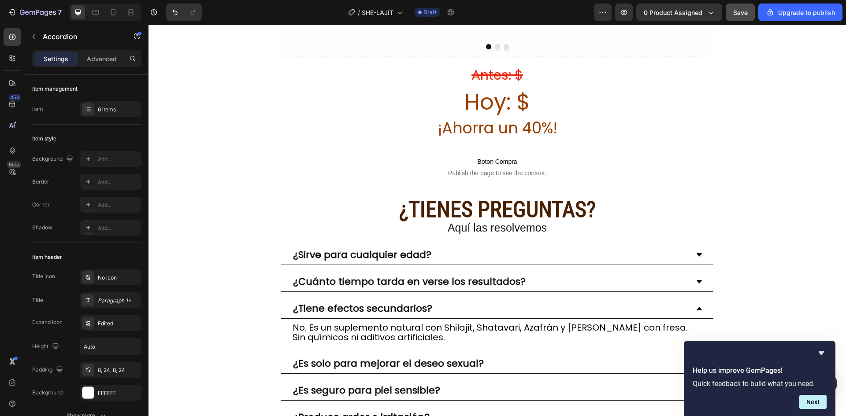
click at [599, 358] on div "¿Es solo para mejorar el deseo sexual?" at bounding box center [490, 364] width 397 height 12
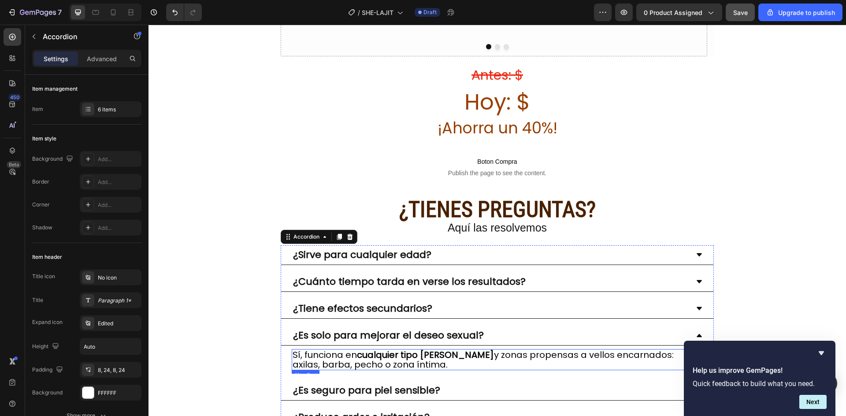
click at [365, 349] on h2 "Sí, funciona en cualquier tipo [PERSON_NAME] y zonas propensas a vellos encarna…" at bounding box center [497, 359] width 411 height 21
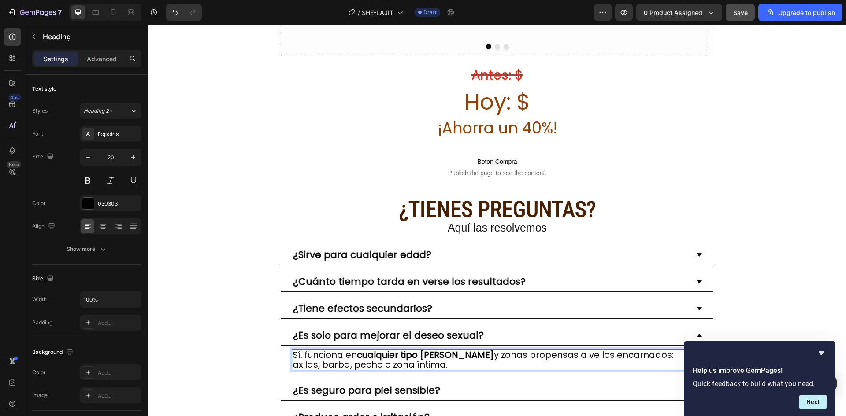
click at [365, 349] on h2 "Sí, funciona en cualquier tipo [PERSON_NAME] y zonas propensas a vellos encarna…" at bounding box center [497, 359] width 411 height 21
click at [365, 350] on p "Sí, funciona en cualquier tipo [PERSON_NAME] y zonas propensas a vellos encarna…" at bounding box center [497, 359] width 409 height 19
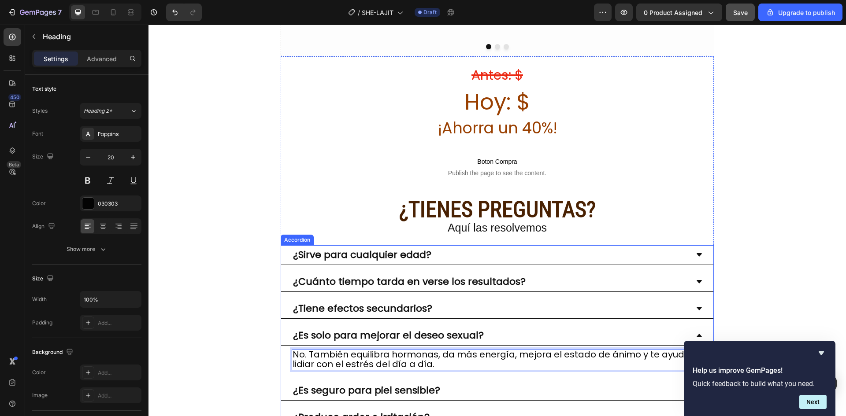
click at [339, 384] on strong "¿Es seguro para piel sensible?" at bounding box center [366, 391] width 147 height 14
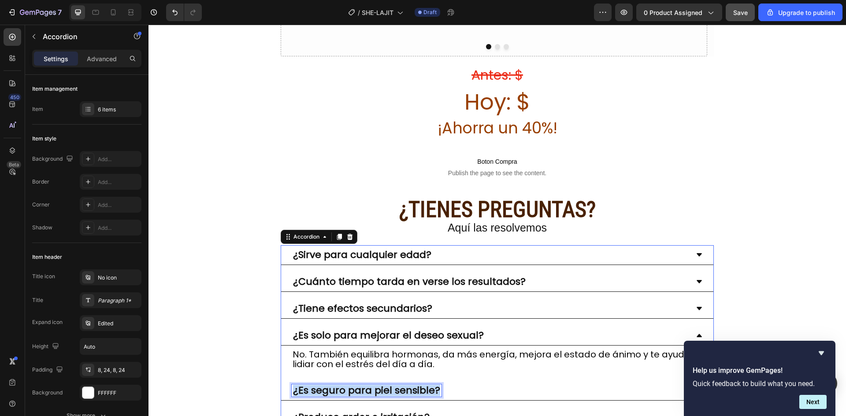
click at [339, 384] on strong "¿Es seguro para piel sensible?" at bounding box center [366, 391] width 147 height 14
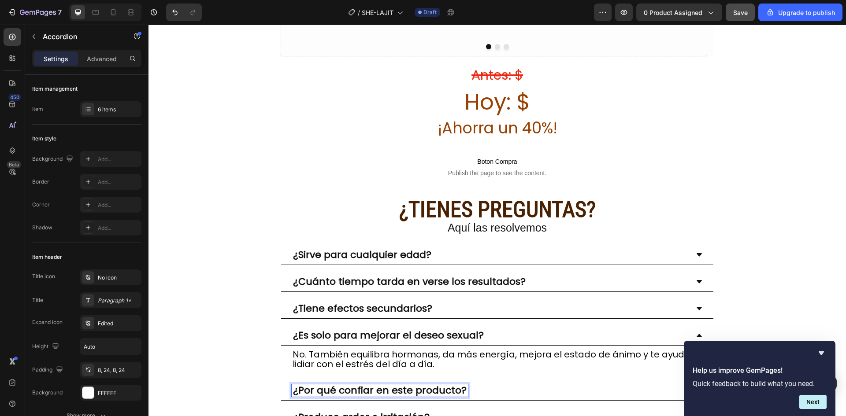
click at [562, 385] on div "¿Por qué confiar en este producto?" at bounding box center [490, 391] width 397 height 12
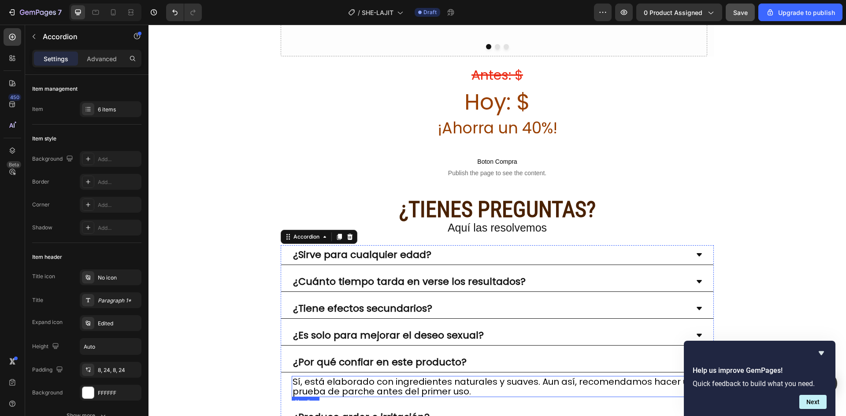
click at [393, 376] on h2 "Sí, está elaborado con ingredientes naturales y suaves. Aun así, recomendamos h…" at bounding box center [497, 386] width 411 height 21
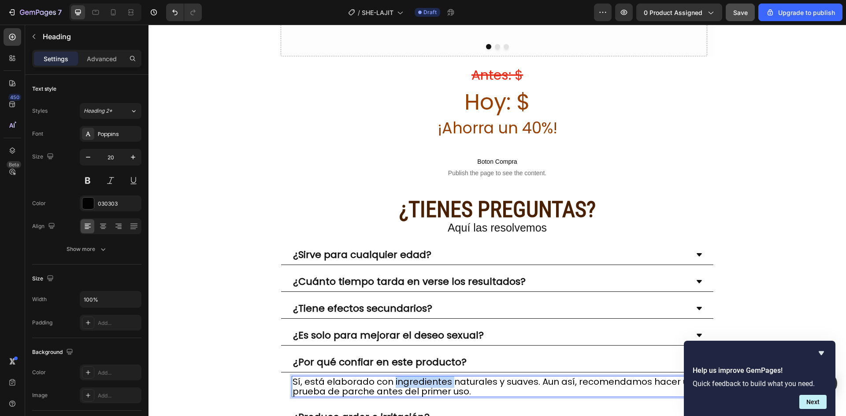
click at [393, 376] on h2 "Sí, está elaborado con ingredientes naturales y suaves. Aun así, recomendamos h…" at bounding box center [497, 386] width 411 height 21
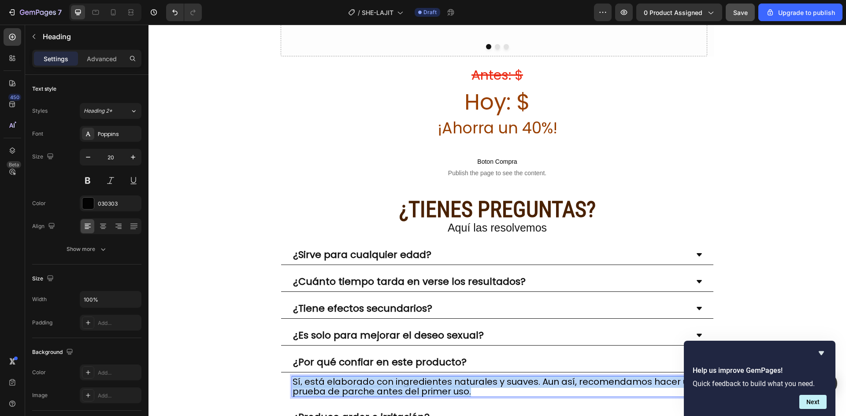
click at [393, 377] on p "Sí, está elaborado con ingredientes naturales y suaves. Aun así, recomendamos h…" at bounding box center [497, 386] width 409 height 19
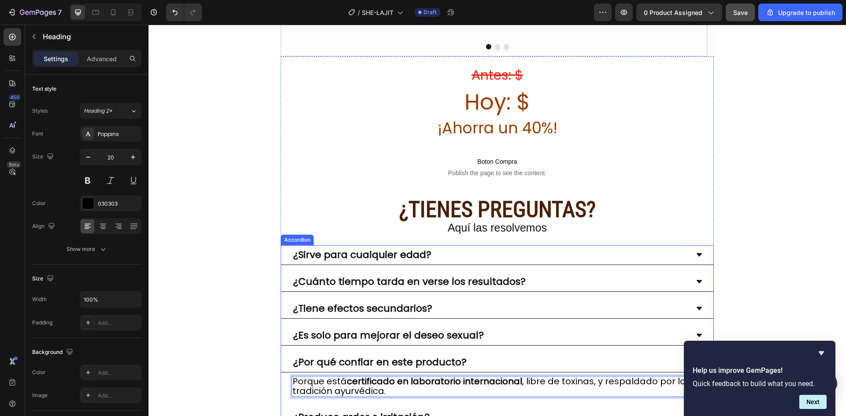
click at [333, 411] on strong "¿Produce ardor o irritación?" at bounding box center [361, 418] width 137 height 14
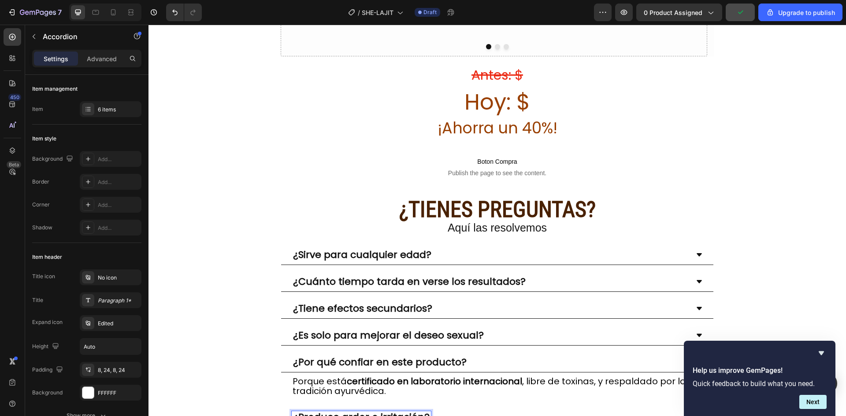
click at [335, 411] on strong "¿Produce ardor o irritación?" at bounding box center [361, 418] width 137 height 14
click at [628, 411] on div "¿Lo puedo combinar con otros suplementos o medicamentos?" at bounding box center [490, 417] width 397 height 12
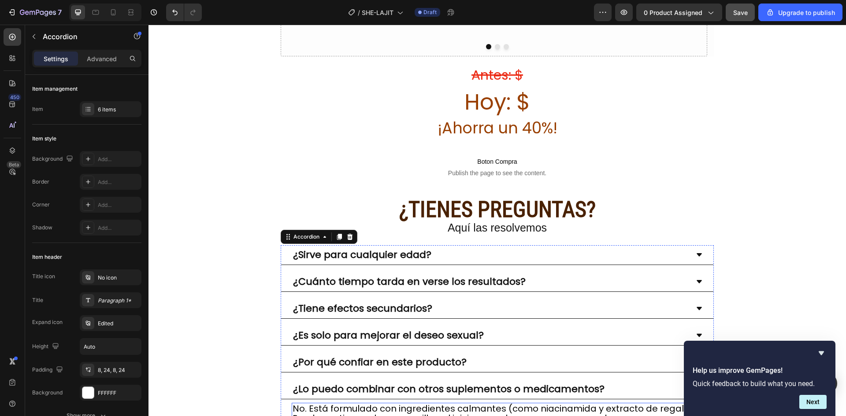
click at [496, 403] on h2 "No. Está formulado con ingredientes calmantes (como niacinamida y extracto de r…" at bounding box center [497, 413] width 411 height 21
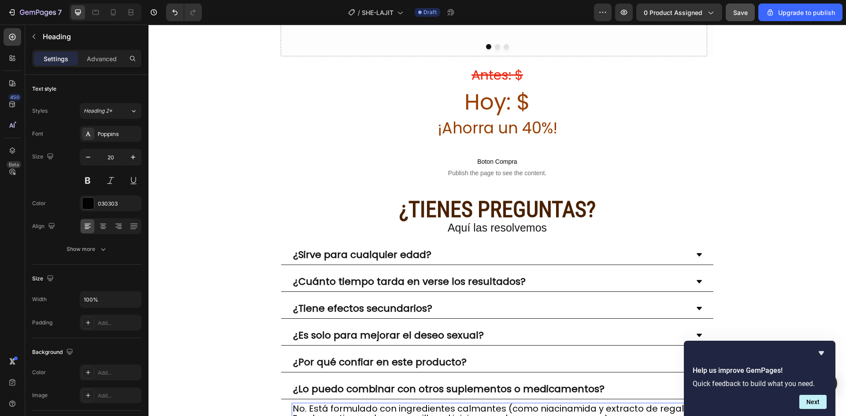
click at [496, 403] on h2 "No. Está formulado con ingredientes calmantes (como niacinamida y extracto de r…" at bounding box center [497, 413] width 411 height 21
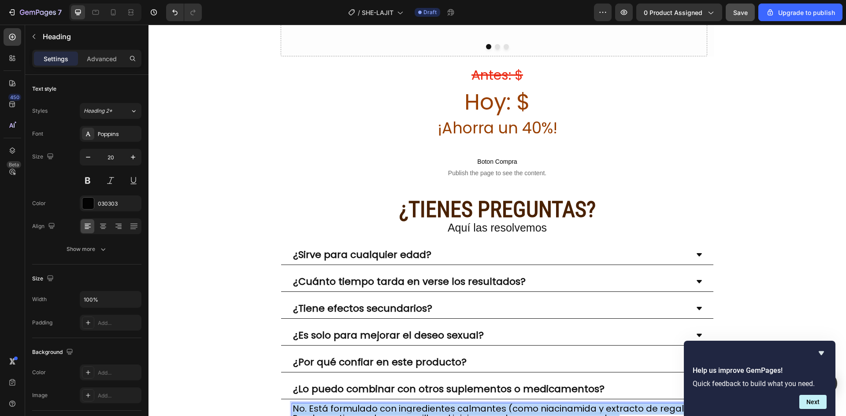
click at [496, 404] on p "No. Está formulado con ingredientes calmantes (como niacinamida y extracto de r…" at bounding box center [497, 413] width 409 height 19
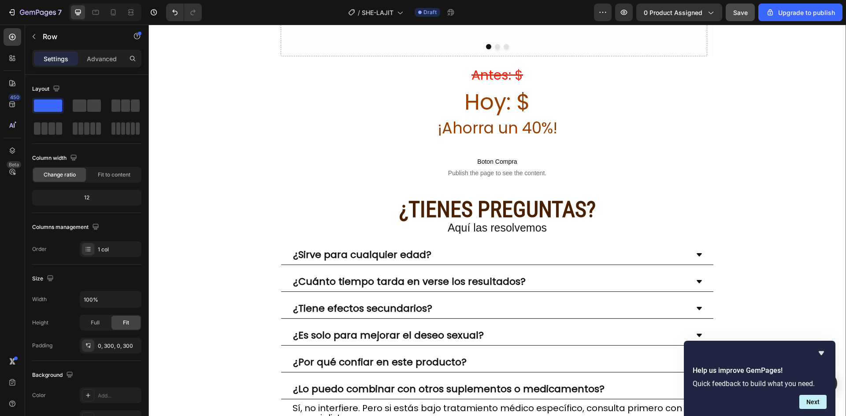
click at [748, 9] on button "Save" at bounding box center [740, 13] width 29 height 18
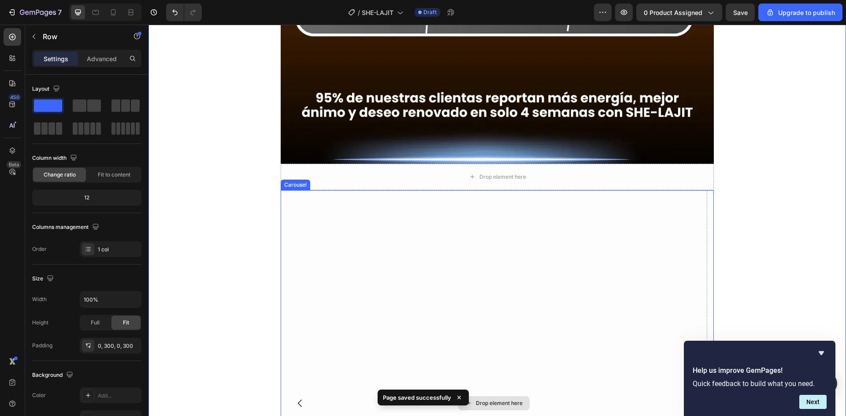
scroll to position [5421, 0]
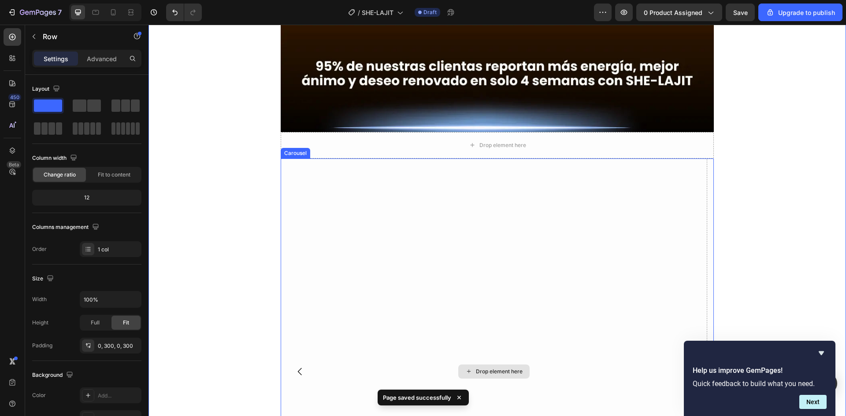
click at [393, 248] on div "Drop element here" at bounding box center [494, 372] width 426 height 426
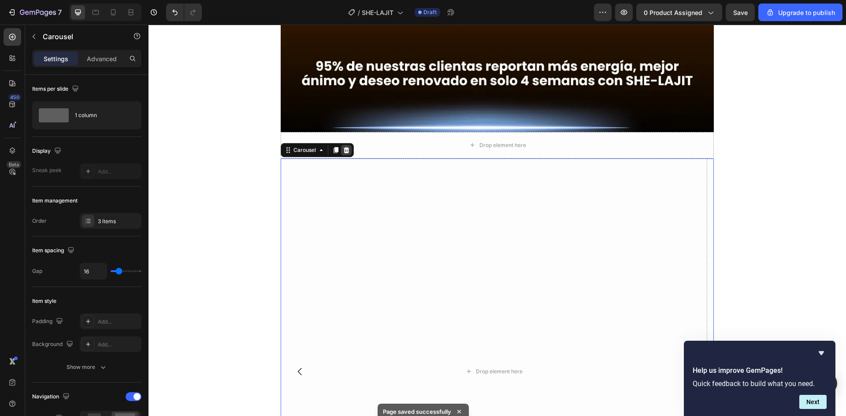
click at [344, 147] on icon at bounding box center [346, 150] width 7 height 7
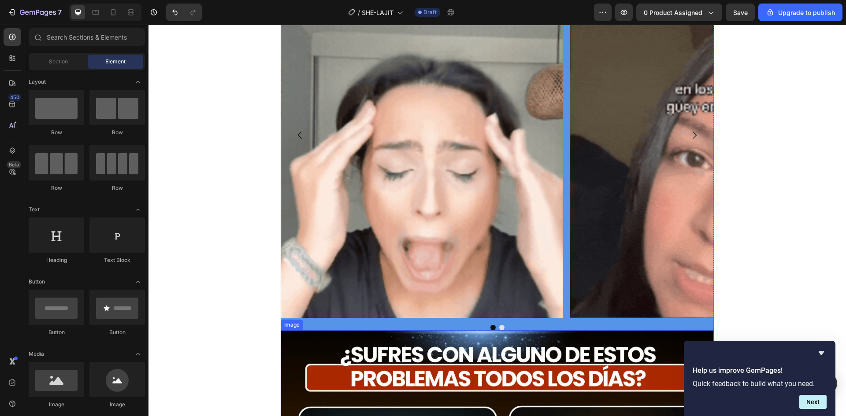
scroll to position [1189, 0]
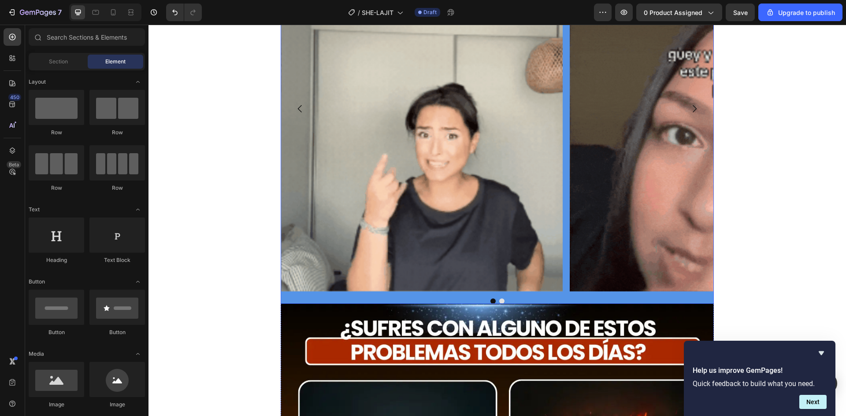
click at [575, 299] on div at bounding box center [497, 301] width 433 height 5
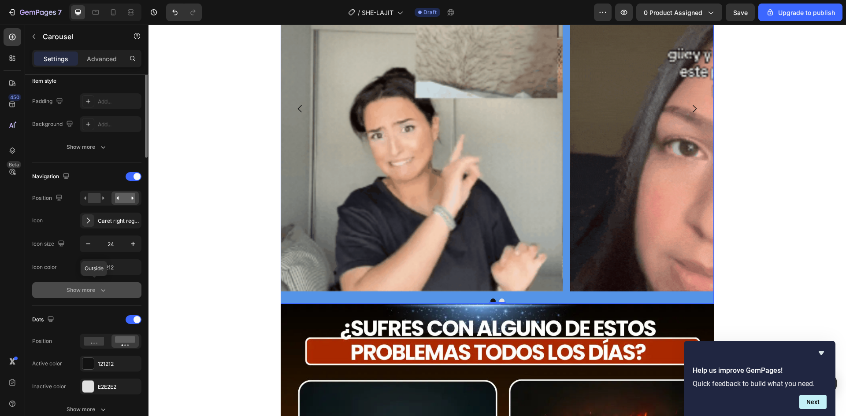
scroll to position [132, 0]
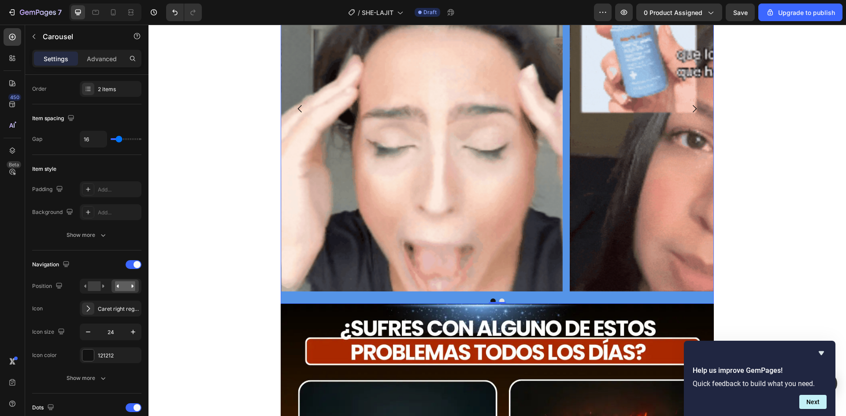
click at [289, 299] on div at bounding box center [497, 301] width 433 height 5
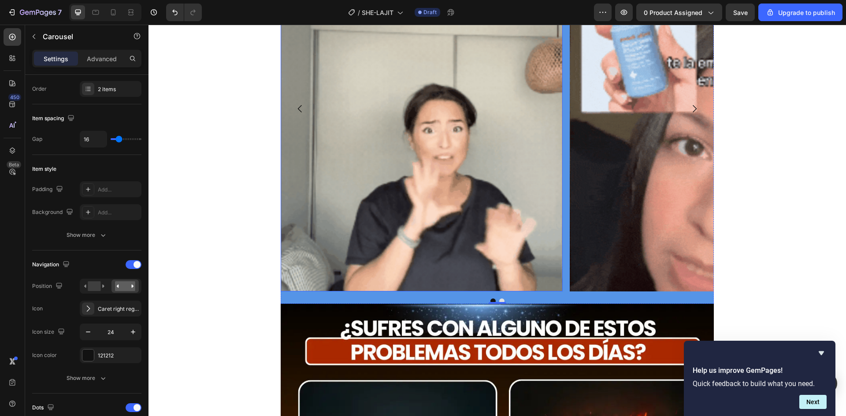
click at [364, 202] on img at bounding box center [422, 109] width 282 height 366
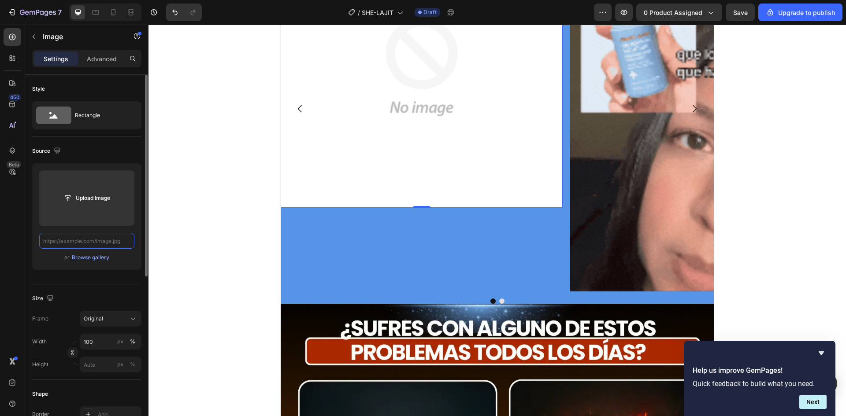
scroll to position [0, 0]
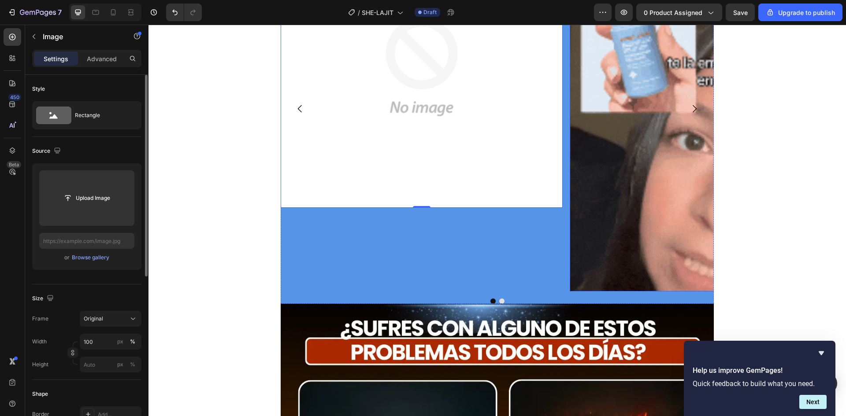
click at [618, 222] on img at bounding box center [711, 109] width 282 height 366
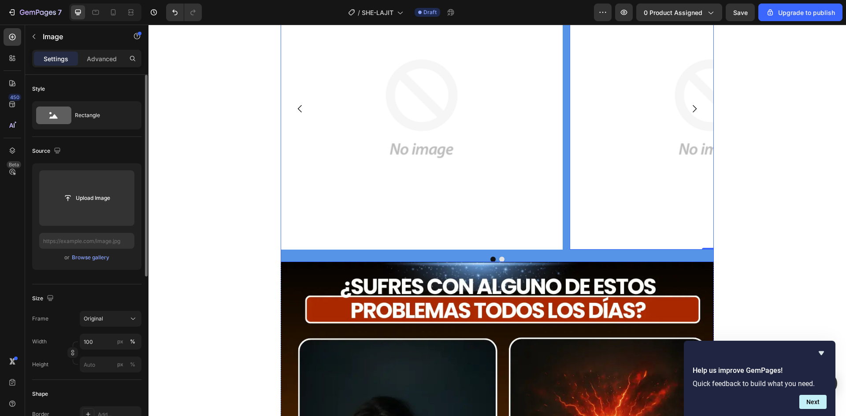
click at [319, 242] on div "Image Image 0 [GEOGRAPHIC_DATA]" at bounding box center [497, 115] width 433 height 294
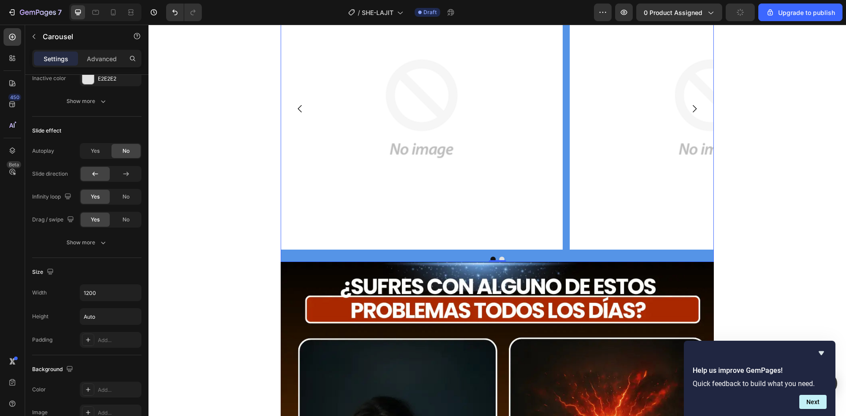
scroll to position [661, 0]
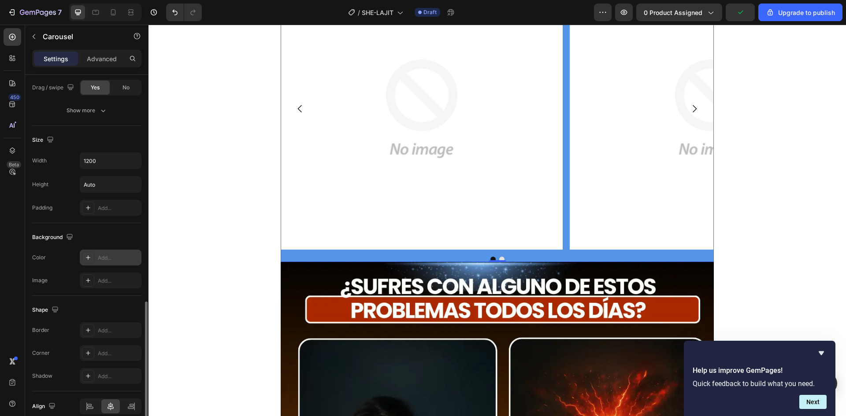
click at [100, 256] on div "Add..." at bounding box center [118, 258] width 41 height 8
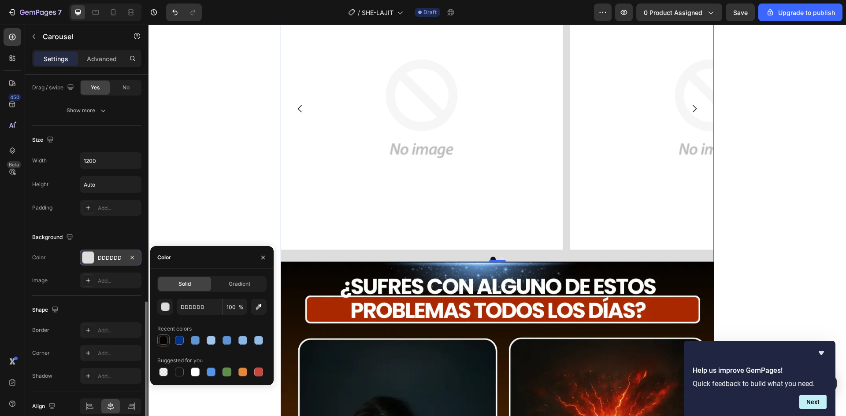
click at [162, 338] on div at bounding box center [163, 340] width 9 height 9
type input "070300"
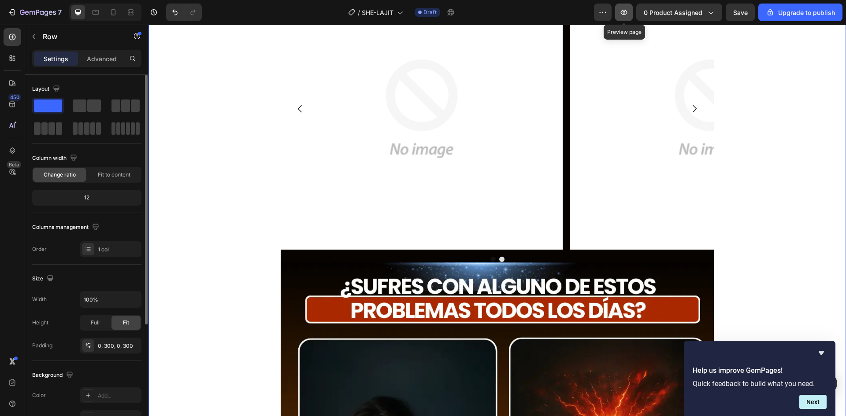
click at [628, 14] on icon "button" at bounding box center [623, 12] width 9 height 9
